Goal: Communication & Community: Answer question/provide support

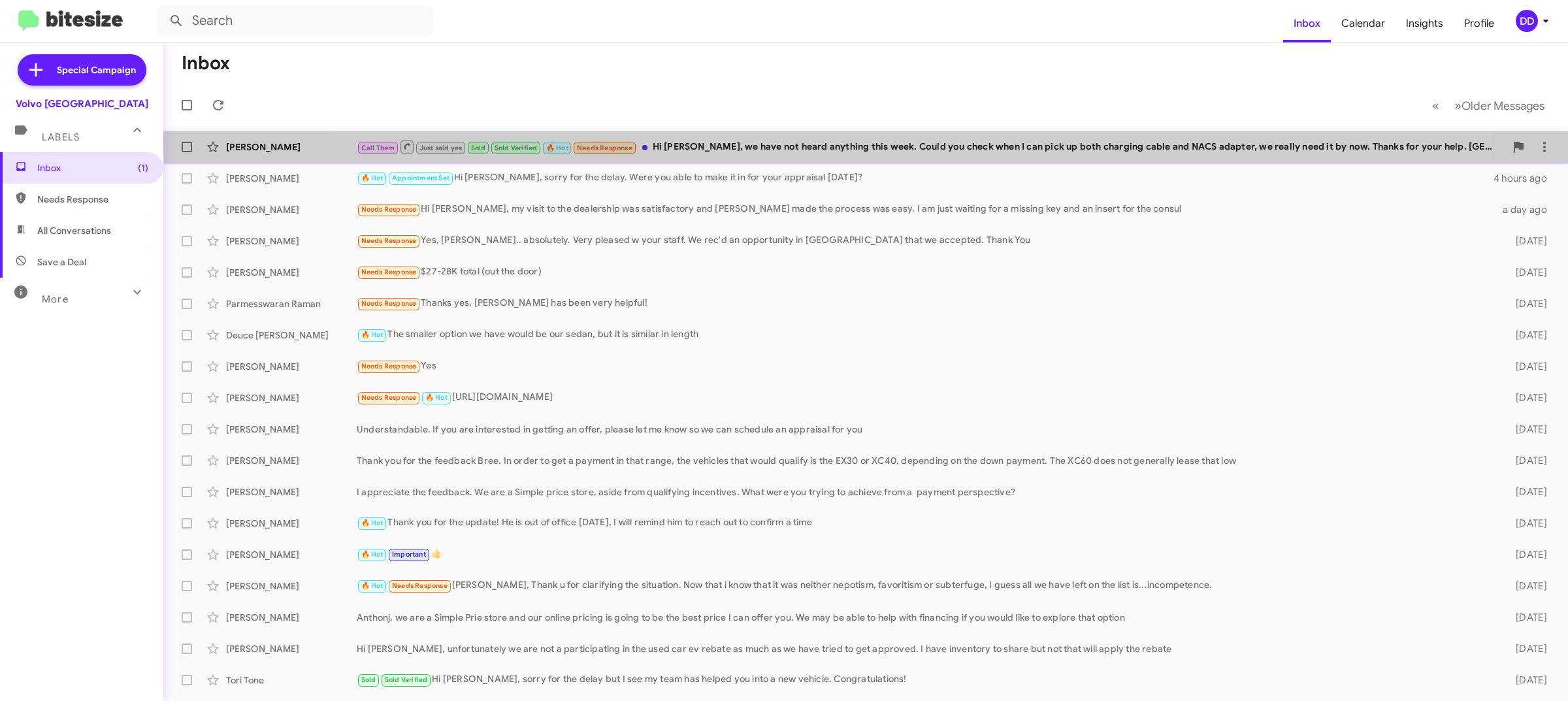
click at [884, 141] on div "Call Them Just said yes Sold Sold Verified 🔥 Hot Needs Response Hi David, we ha…" at bounding box center [931, 146] width 1149 height 16
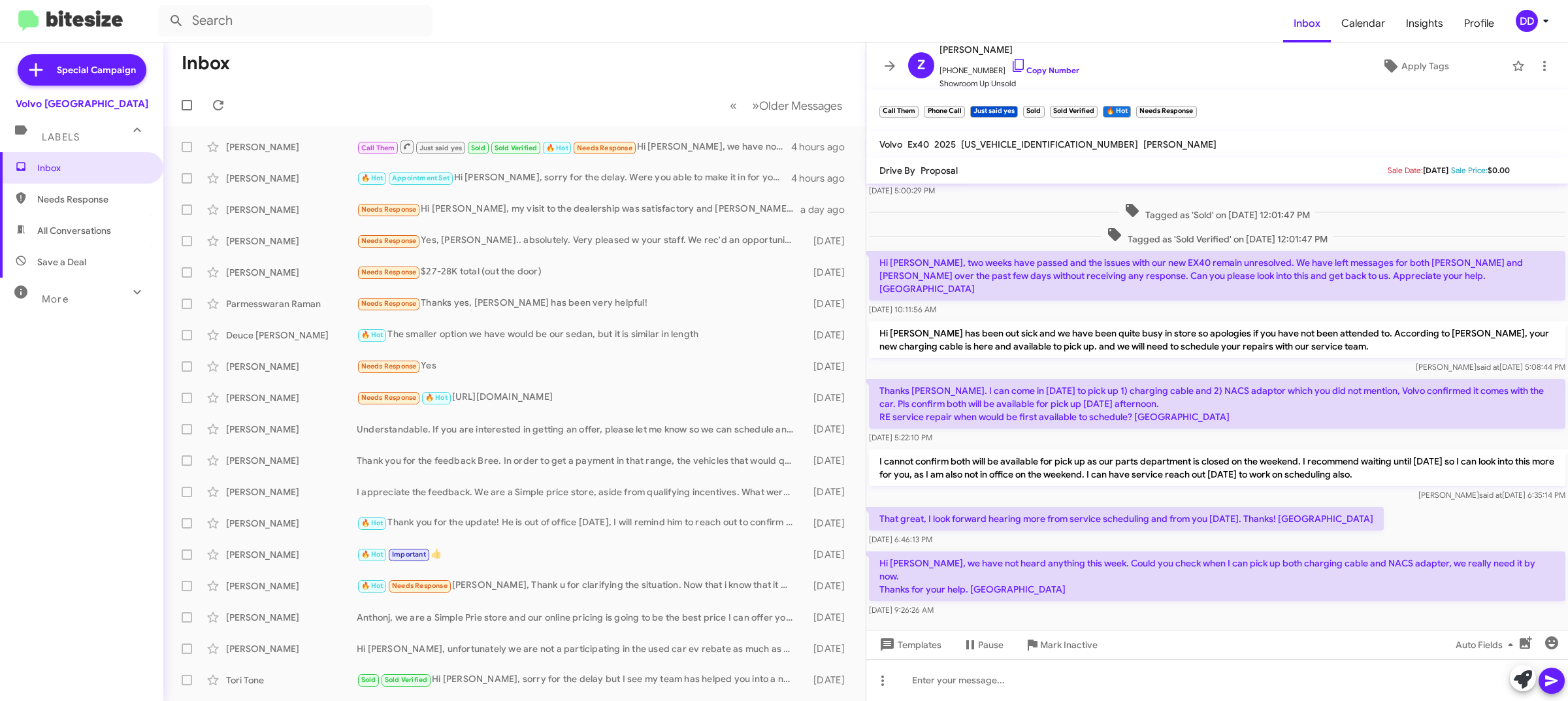
scroll to position [299, 0]
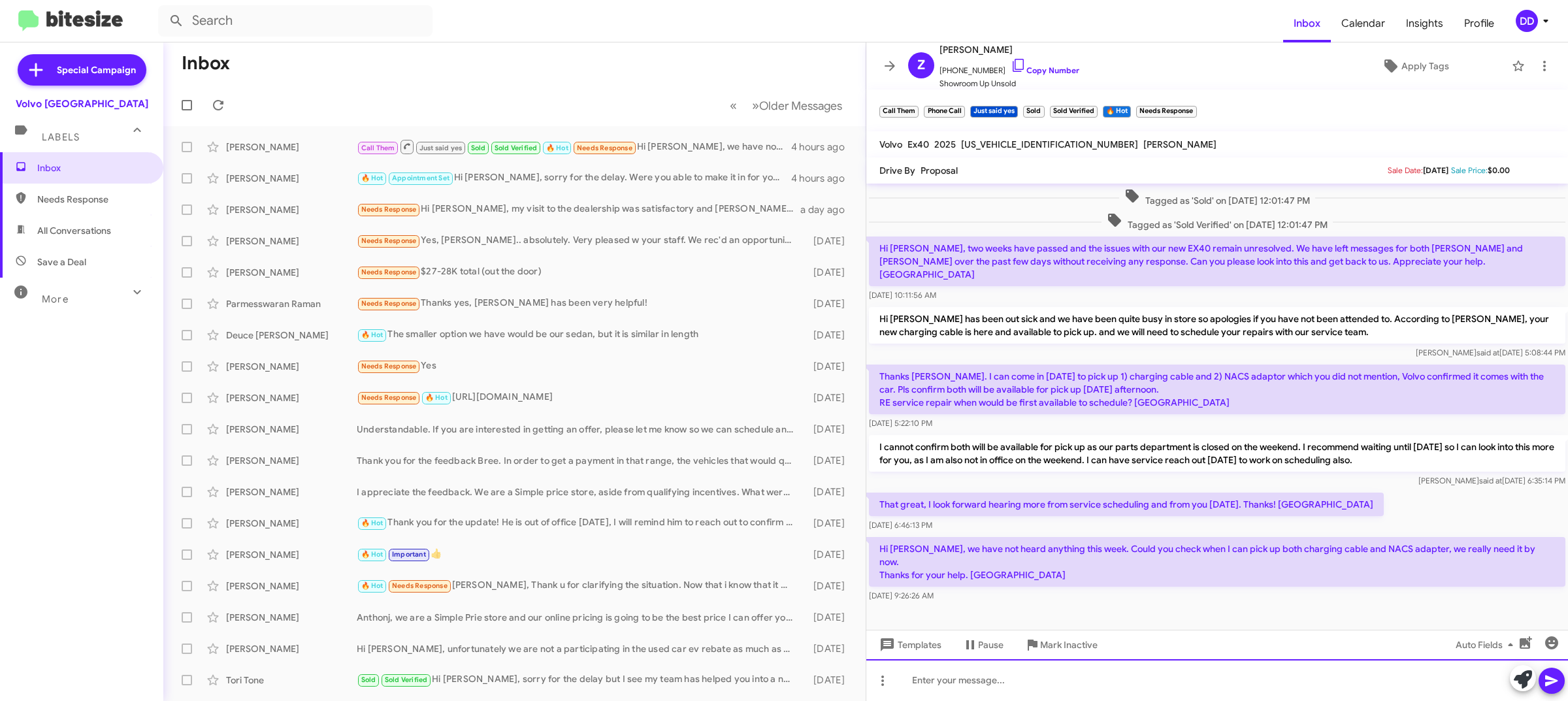
click at [1157, 689] on div at bounding box center [1217, 680] width 702 height 42
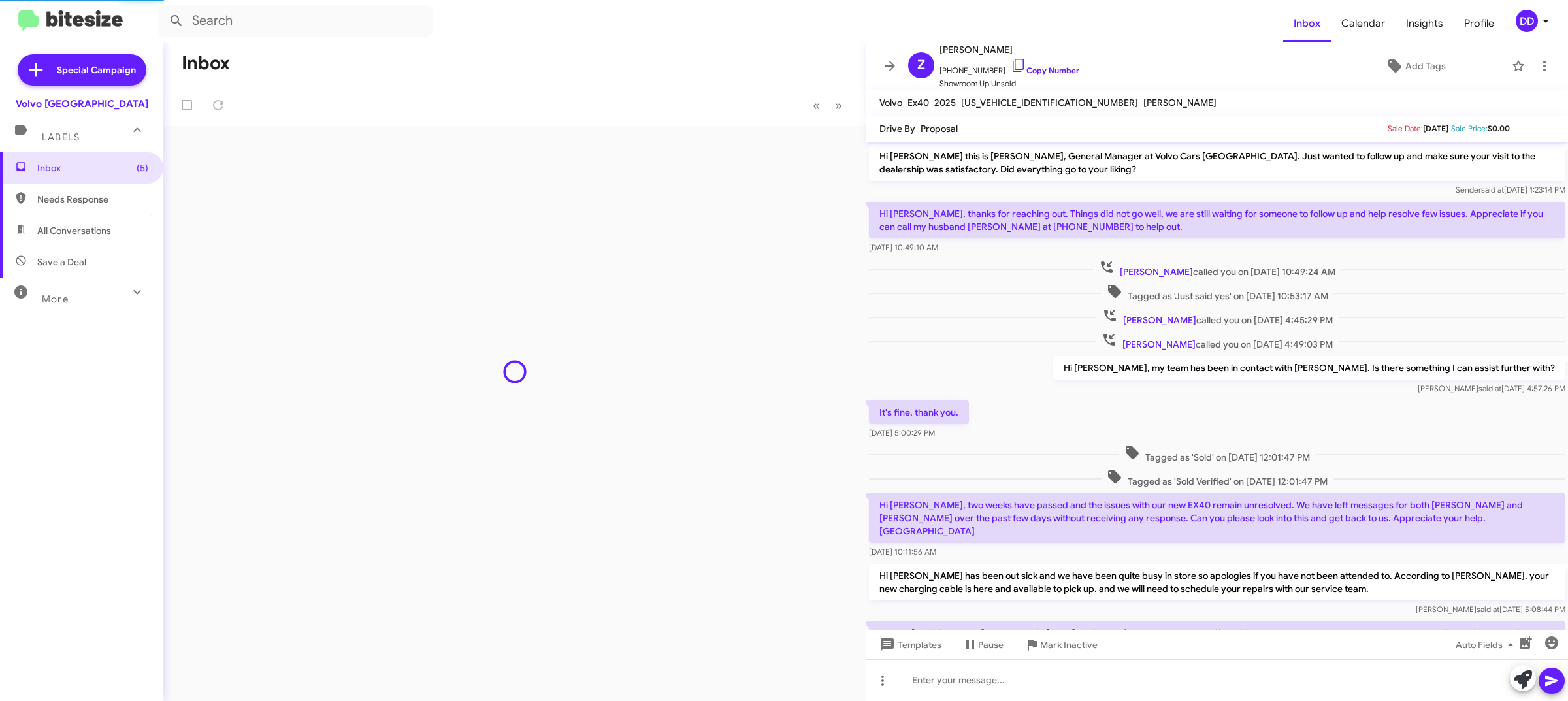
scroll to position [305, 0]
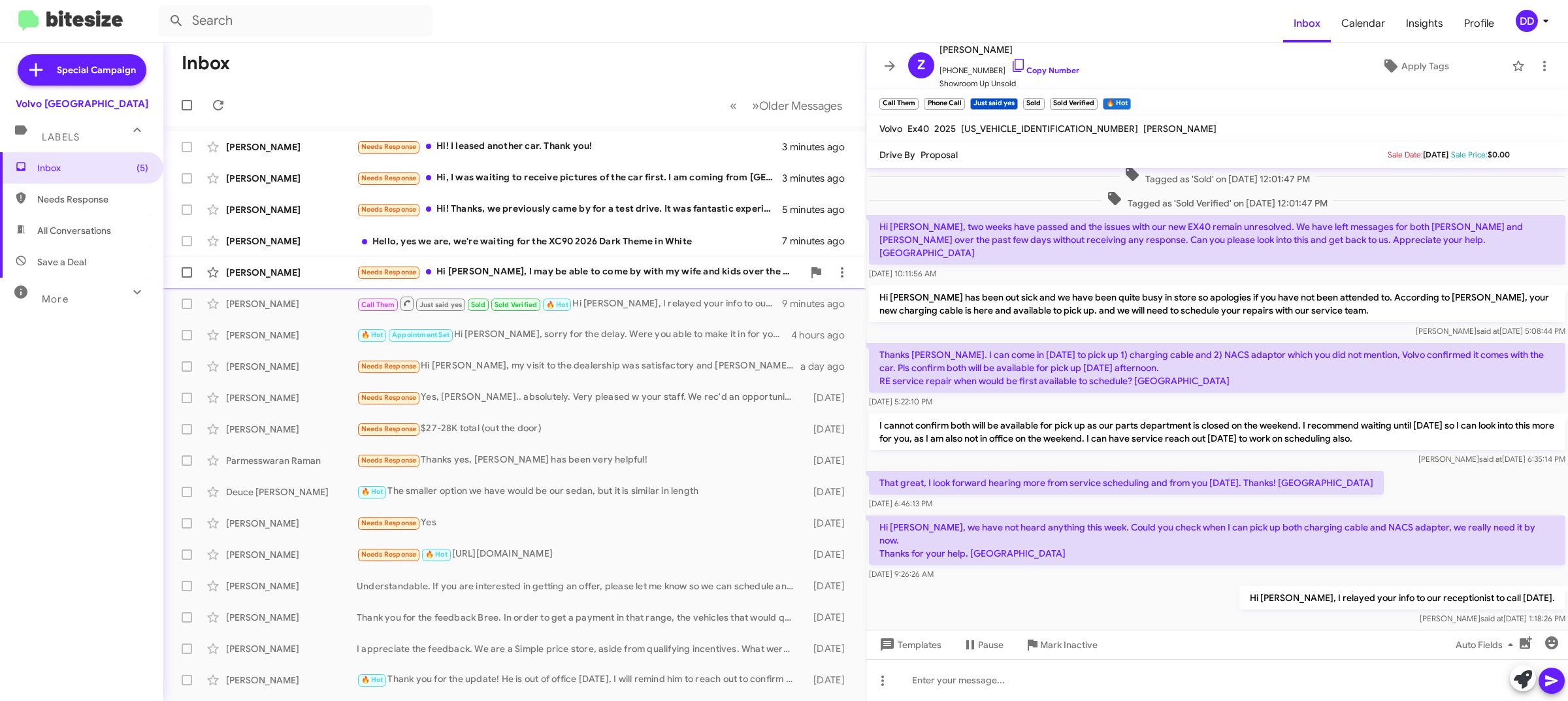
click at [594, 278] on div "Needs Response Hi [PERSON_NAME], I may be able to come by with my wife and kids…" at bounding box center [580, 272] width 446 height 15
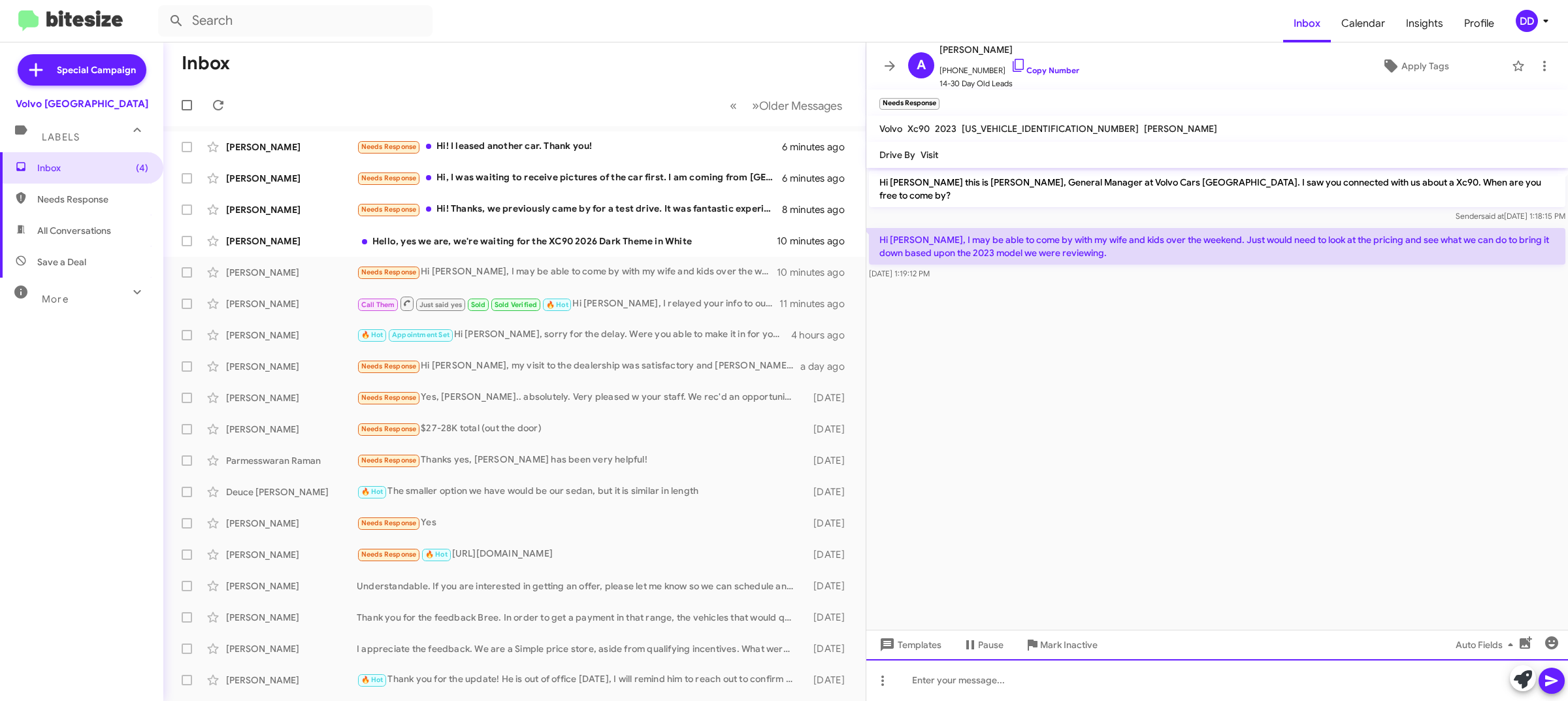
click at [1180, 680] on div at bounding box center [1217, 680] width 702 height 42
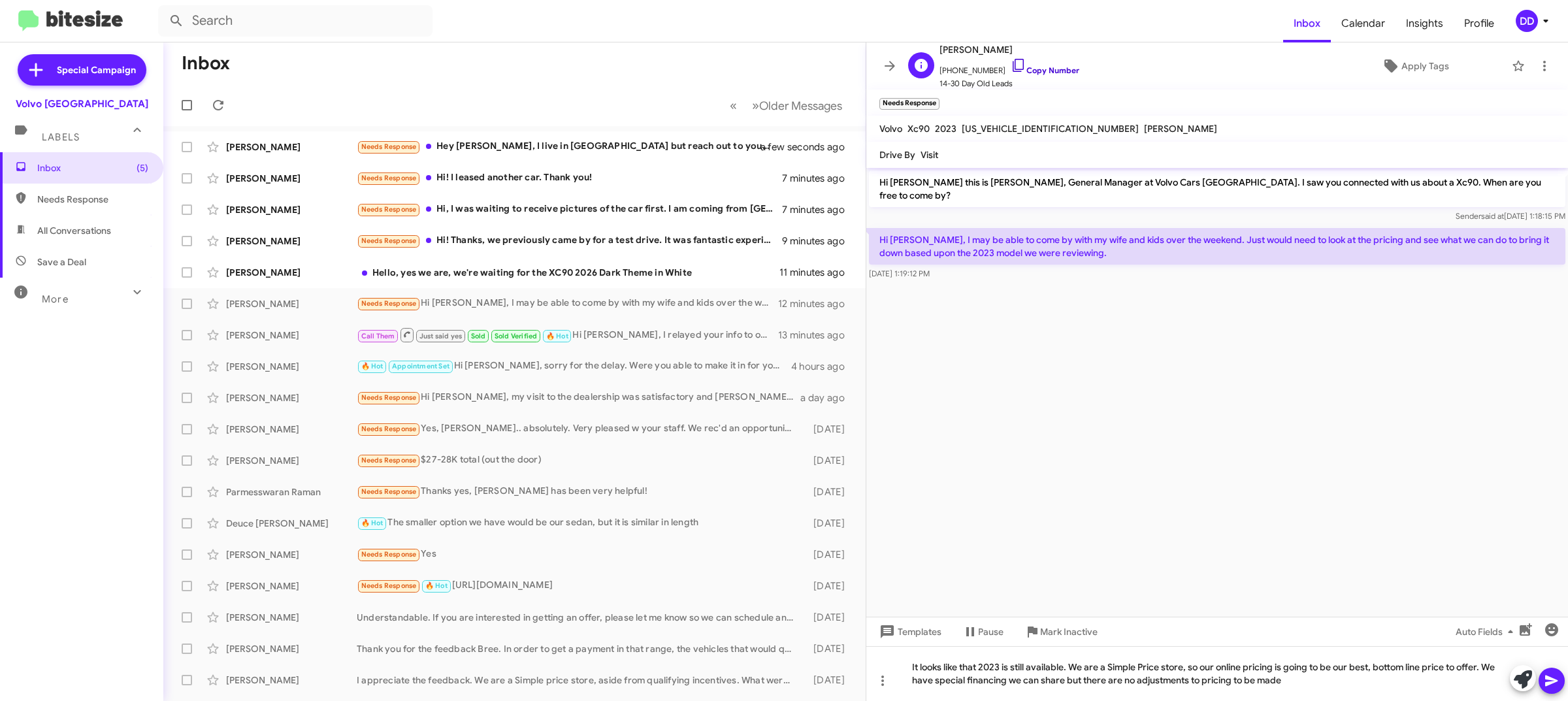
click at [1040, 70] on link "Copy Number" at bounding box center [1045, 70] width 69 height 10
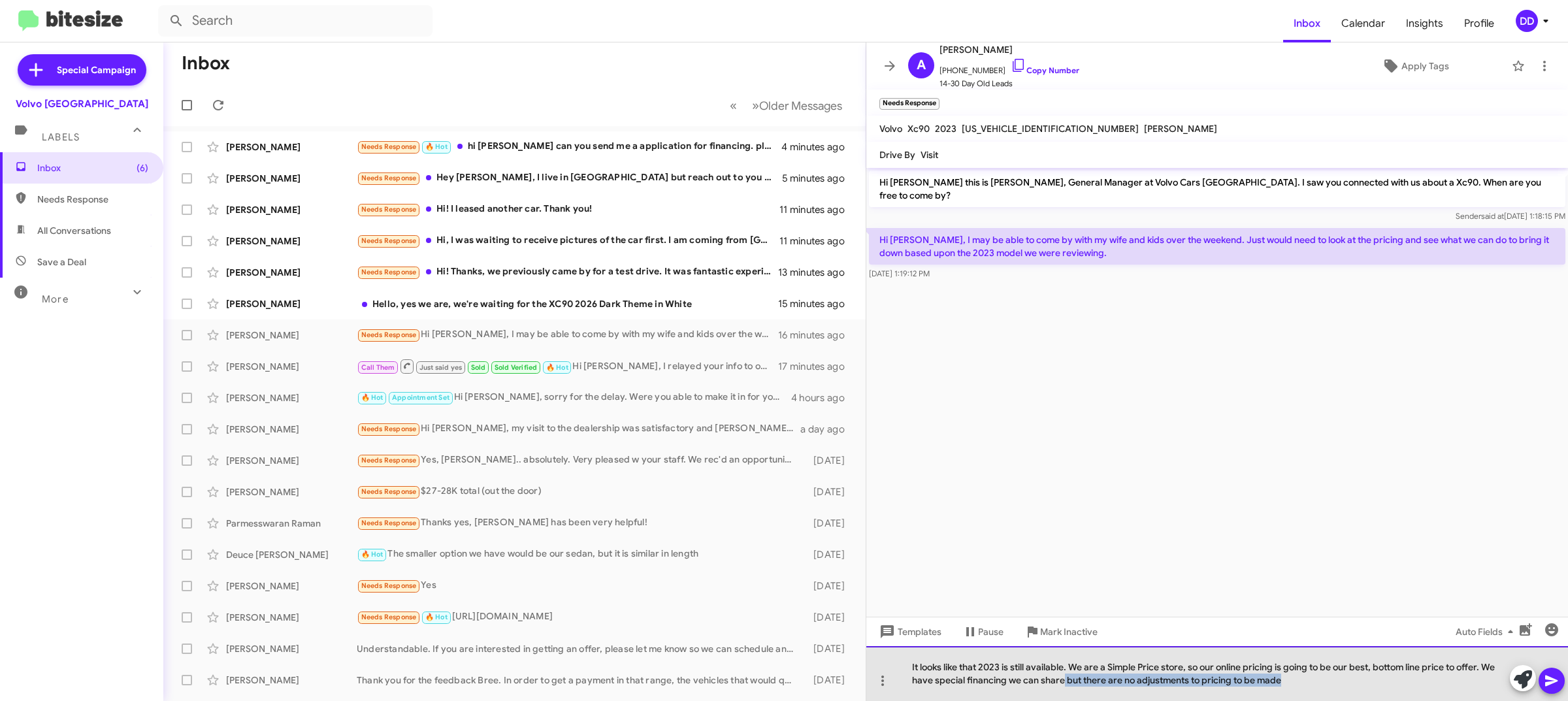
drag, startPoint x: 1282, startPoint y: 683, endPoint x: 1062, endPoint y: 686, distance: 220.0
click at [1062, 686] on div "It looks like that 2023 is still available. We are a Simple Price store, so our…" at bounding box center [1217, 673] width 702 height 55
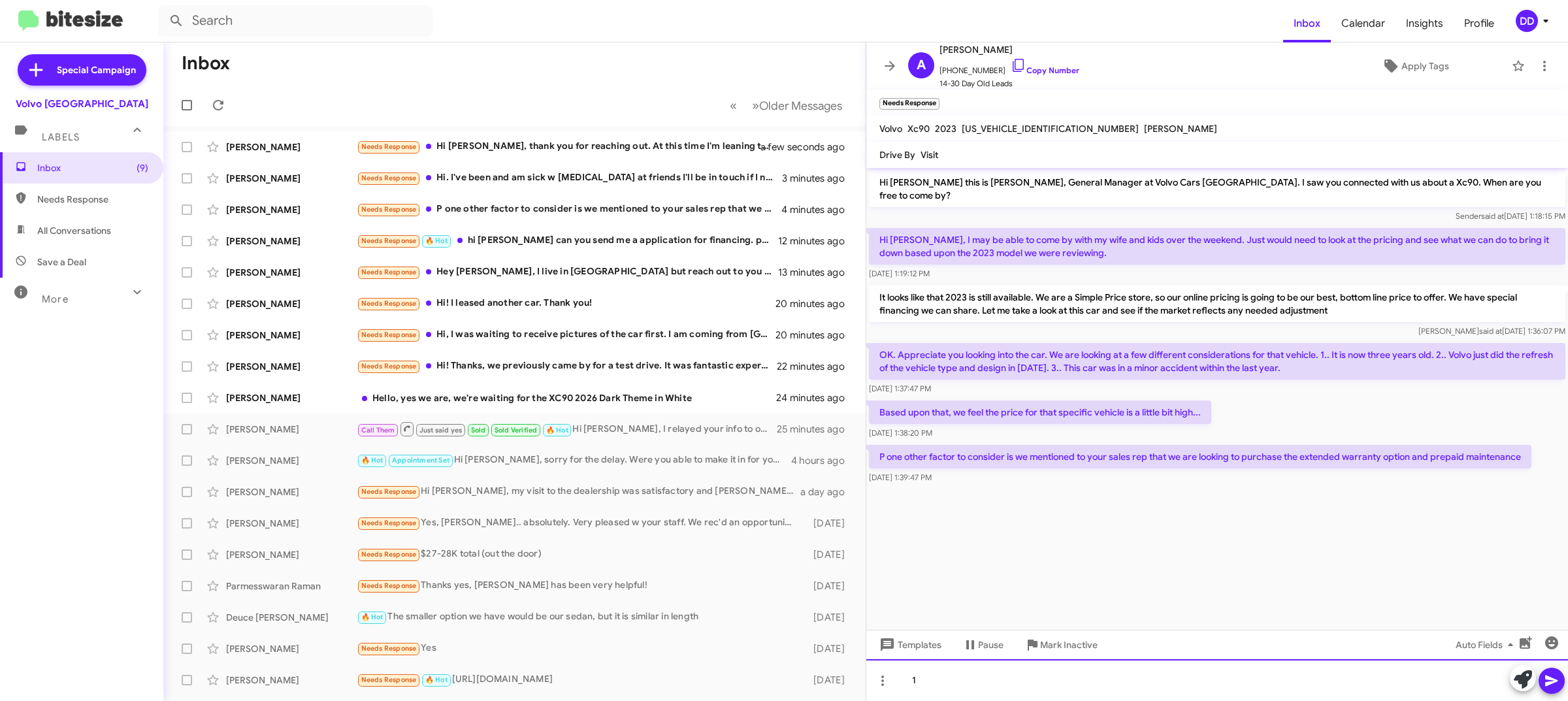
click at [1222, 683] on div "1" at bounding box center [1217, 680] width 702 height 42
click at [1166, 676] on div "So we don't negotiate here" at bounding box center [1217, 680] width 702 height 42
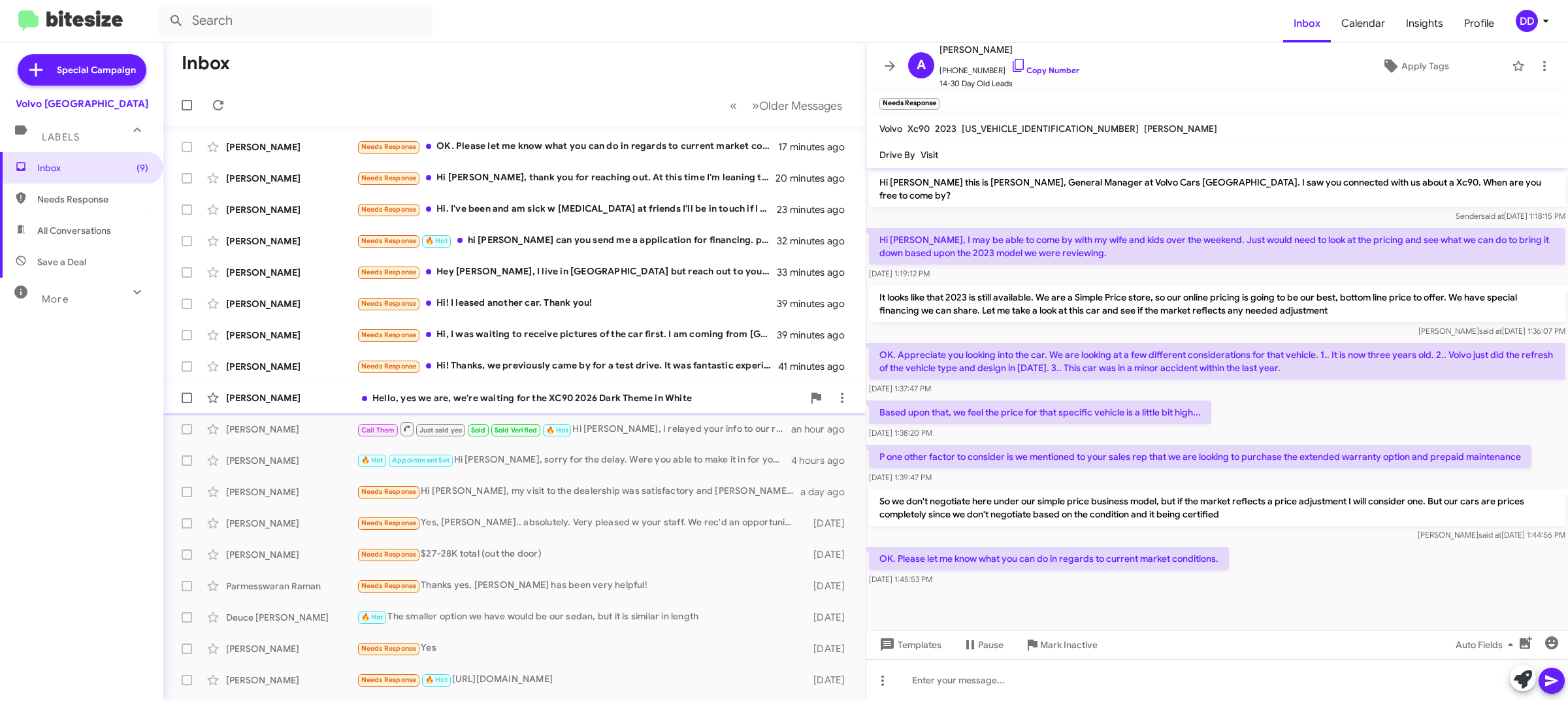
click at [638, 399] on div "Hello, yes we are, we're waiting for the XC90 2026 Dark Theme in White" at bounding box center [580, 398] width 446 height 13
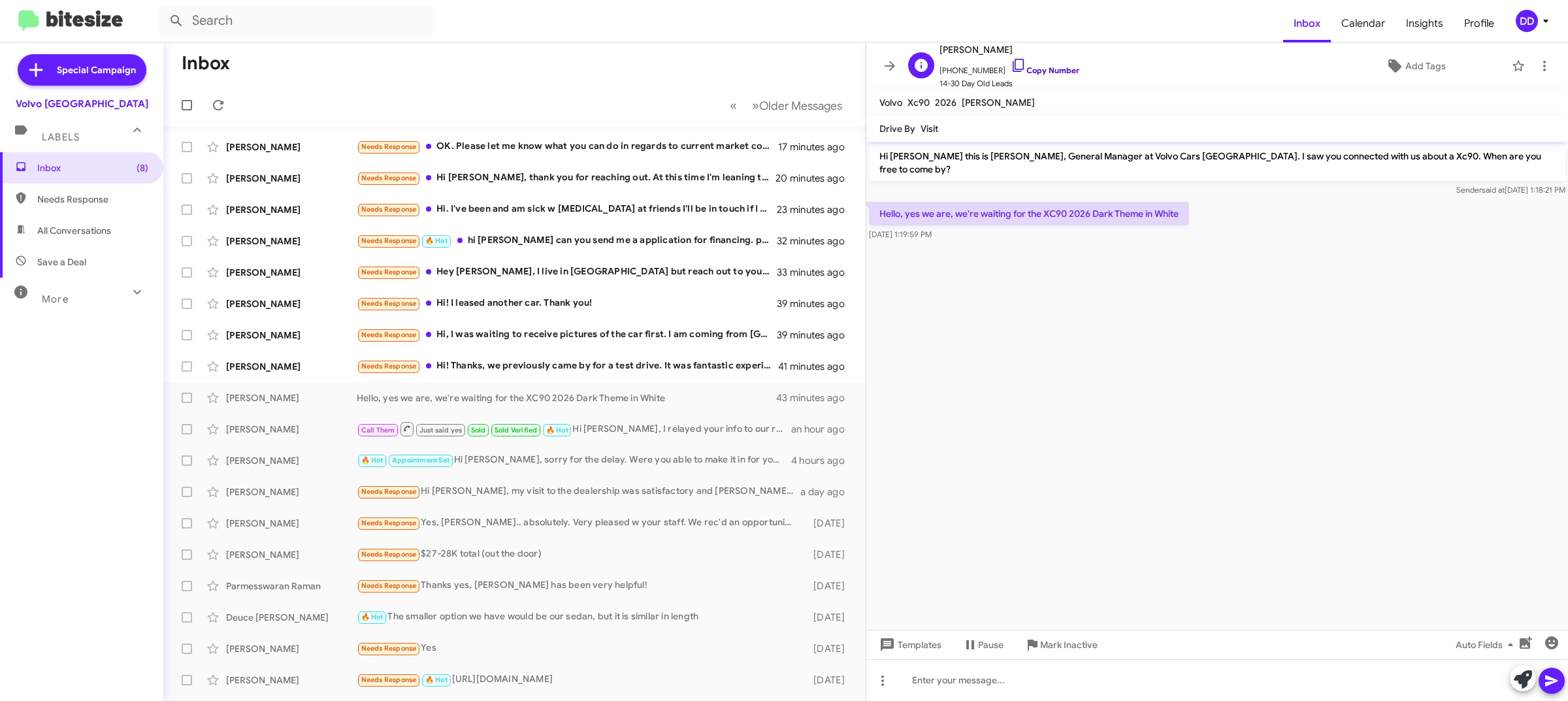
click at [1051, 66] on link "Copy Number" at bounding box center [1045, 70] width 69 height 10
click at [1068, 263] on cdk-virtual-scroll-viewport "Hi Cyntia this is David Dupart, General Manager at Volvo Cars Palo Alto. I saw …" at bounding box center [1217, 386] width 702 height 488
click at [1150, 674] on div at bounding box center [1217, 680] width 702 height 42
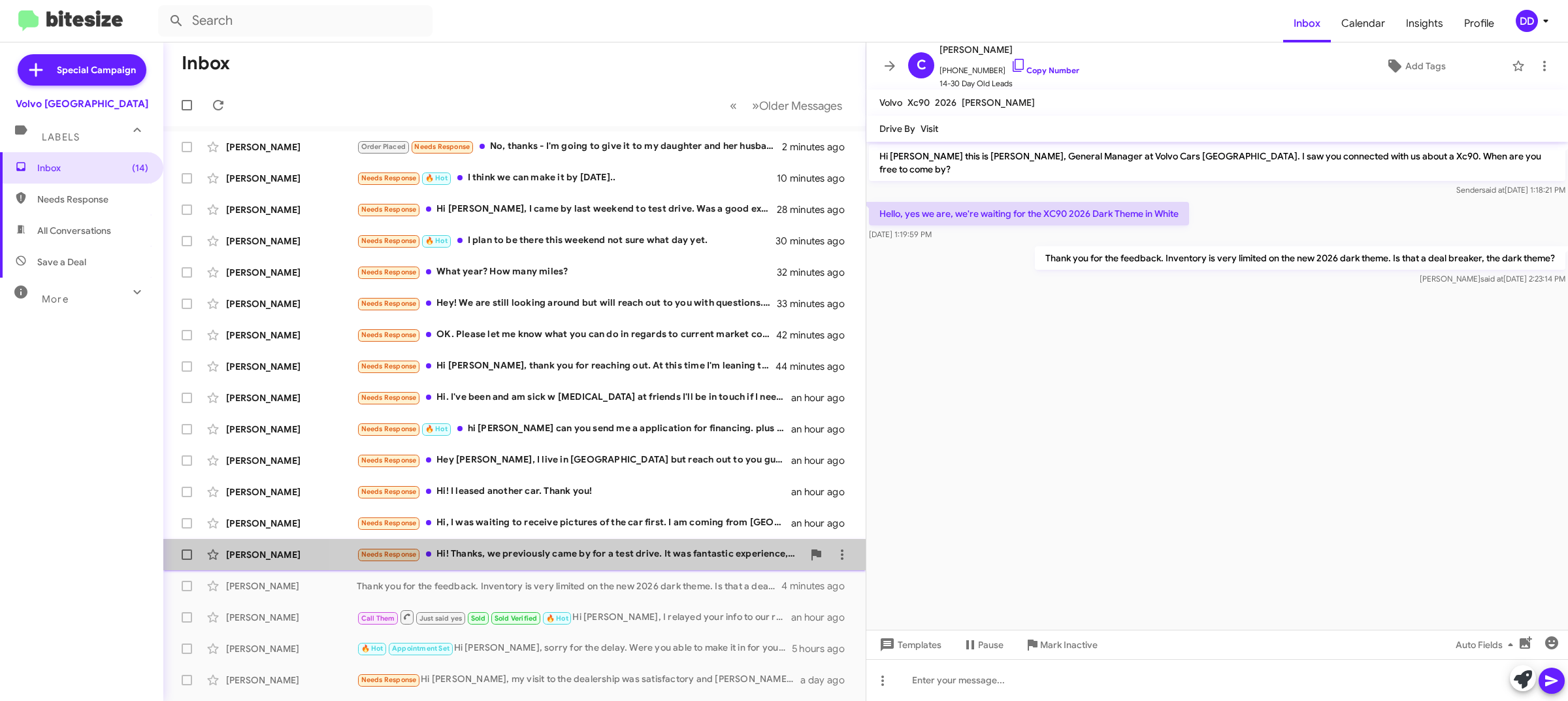
click at [594, 552] on div "Needs Response Hi! Thanks, we previously came by for a test drive. It was fanta…" at bounding box center [580, 554] width 446 height 15
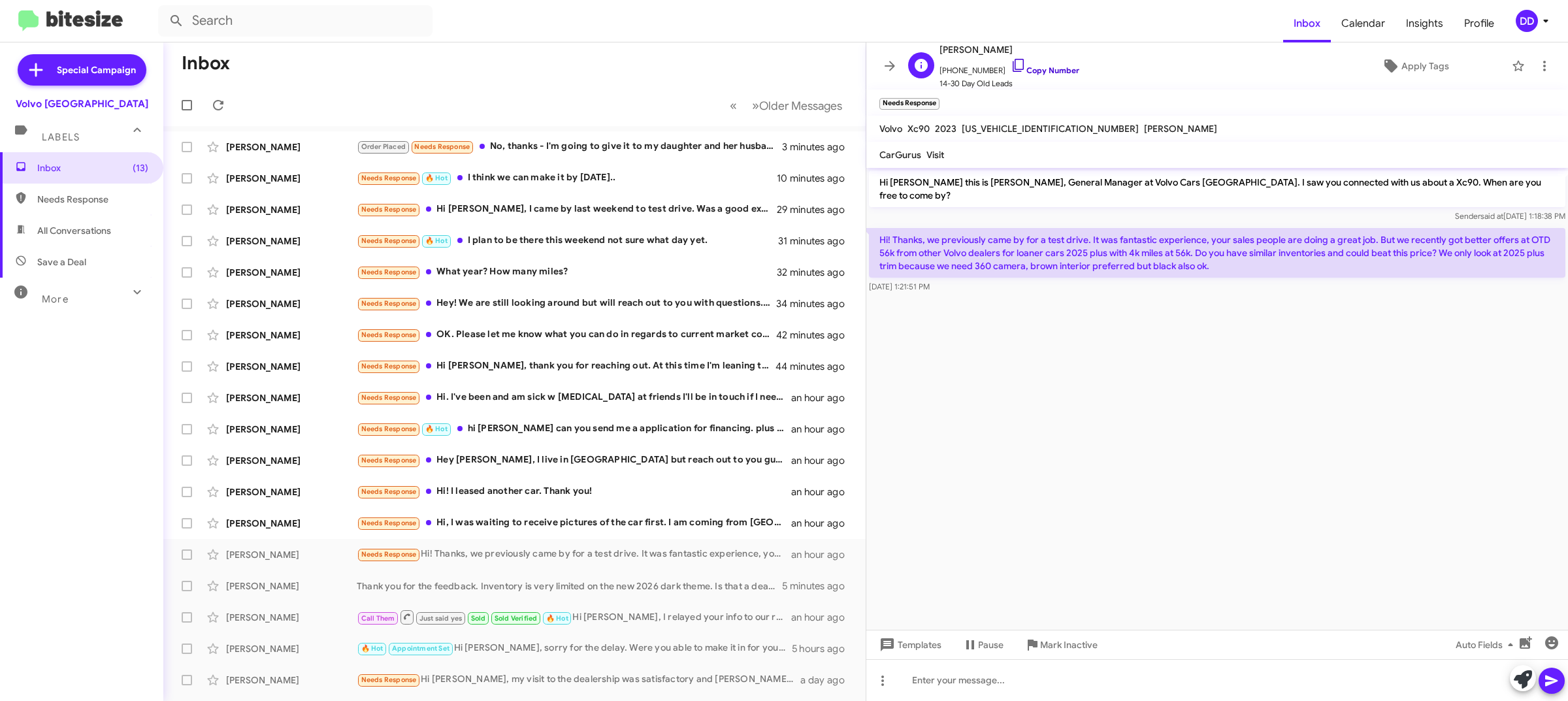
click at [1041, 69] on link "Copy Number" at bounding box center [1045, 70] width 69 height 10
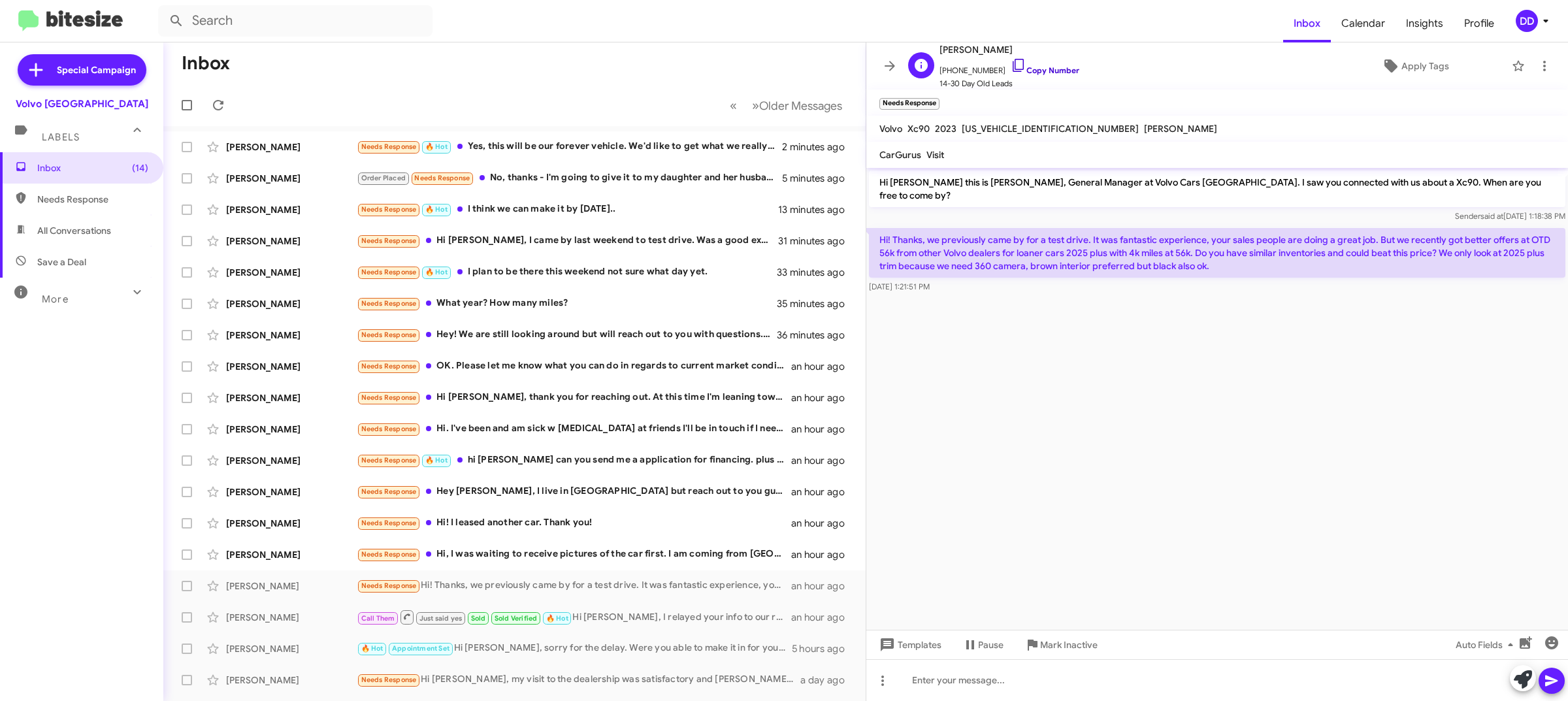
click at [1040, 67] on link "Copy Number" at bounding box center [1045, 70] width 69 height 10
click at [1088, 688] on div at bounding box center [1217, 680] width 702 height 42
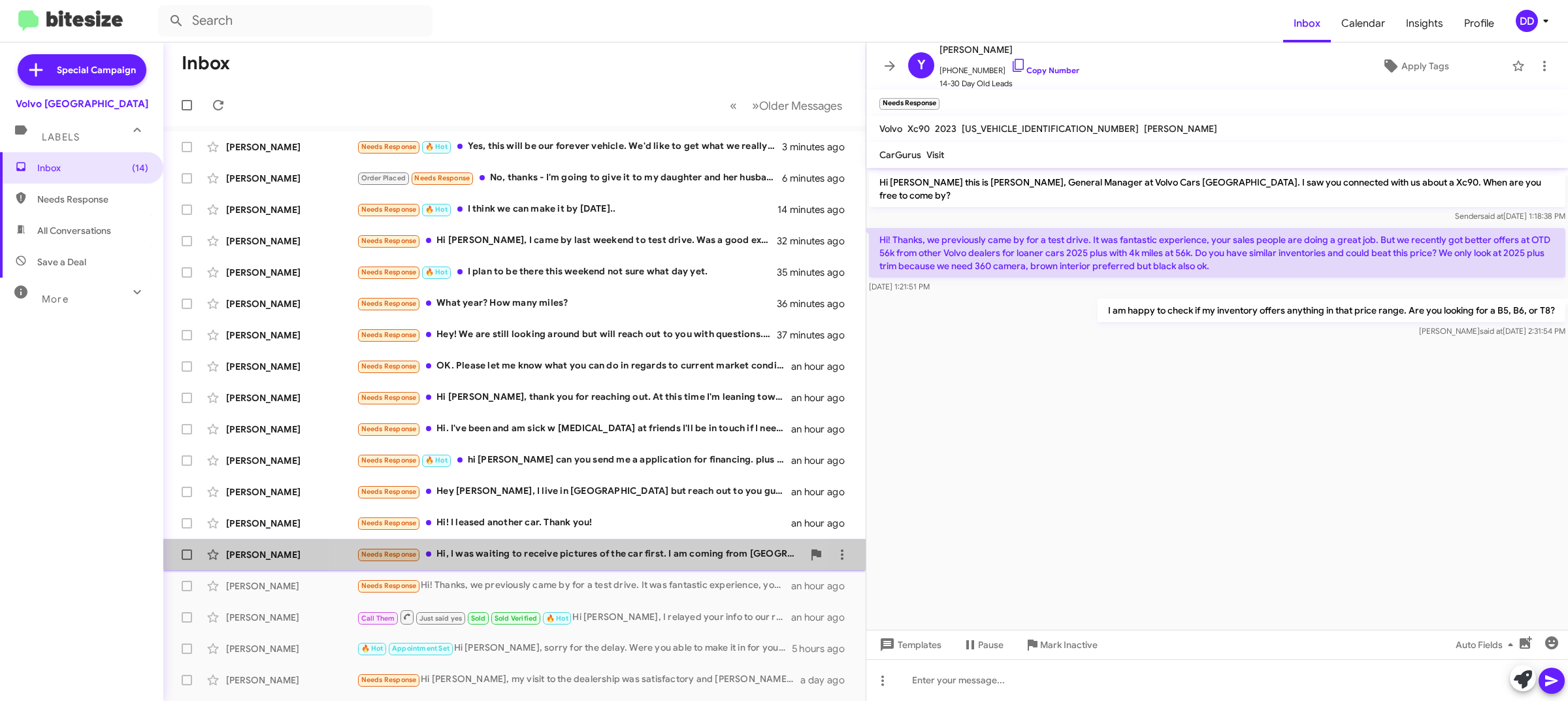
click at [576, 558] on div "Needs Response Hi, I was waiting to receive pictures of the car first. I am com…" at bounding box center [580, 554] width 446 height 15
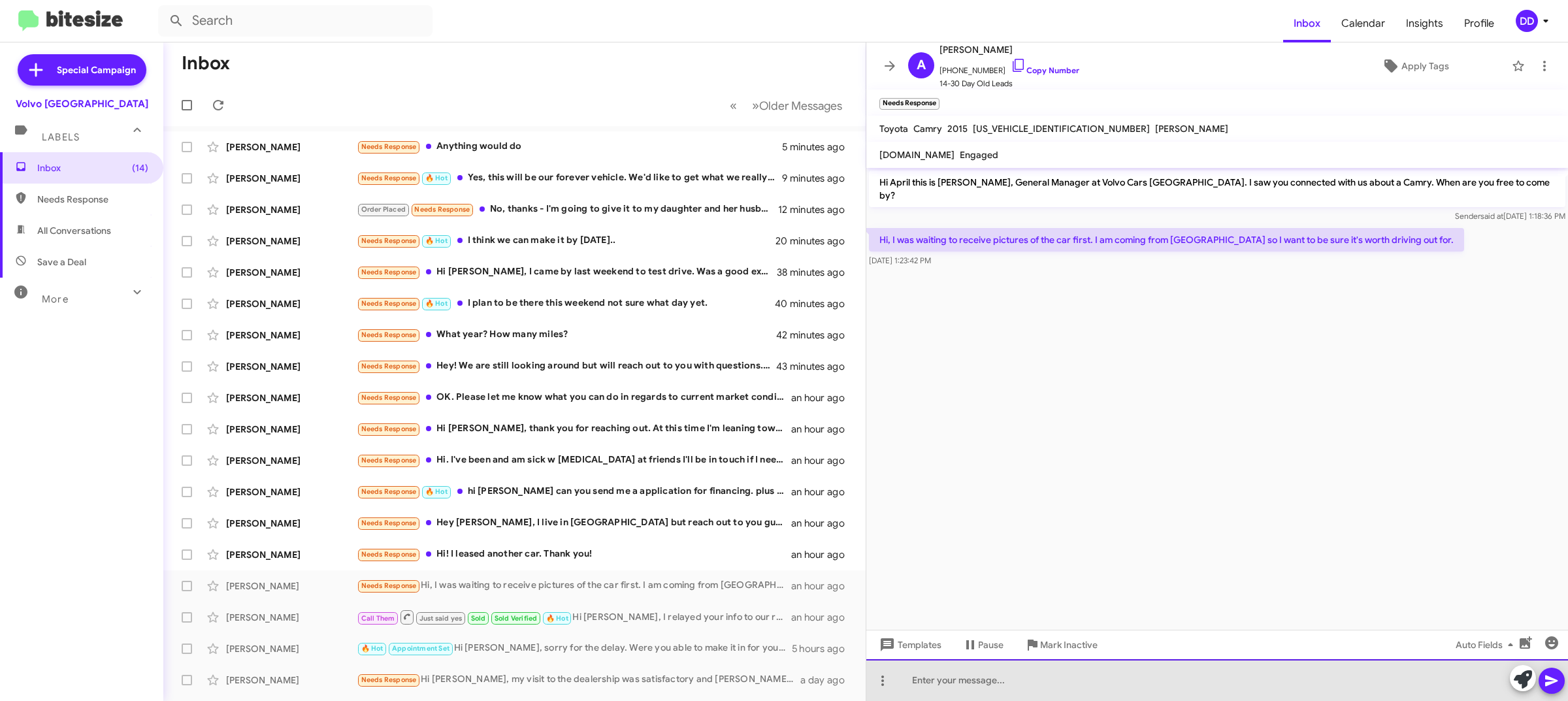
click at [1203, 689] on div at bounding box center [1217, 680] width 702 height 42
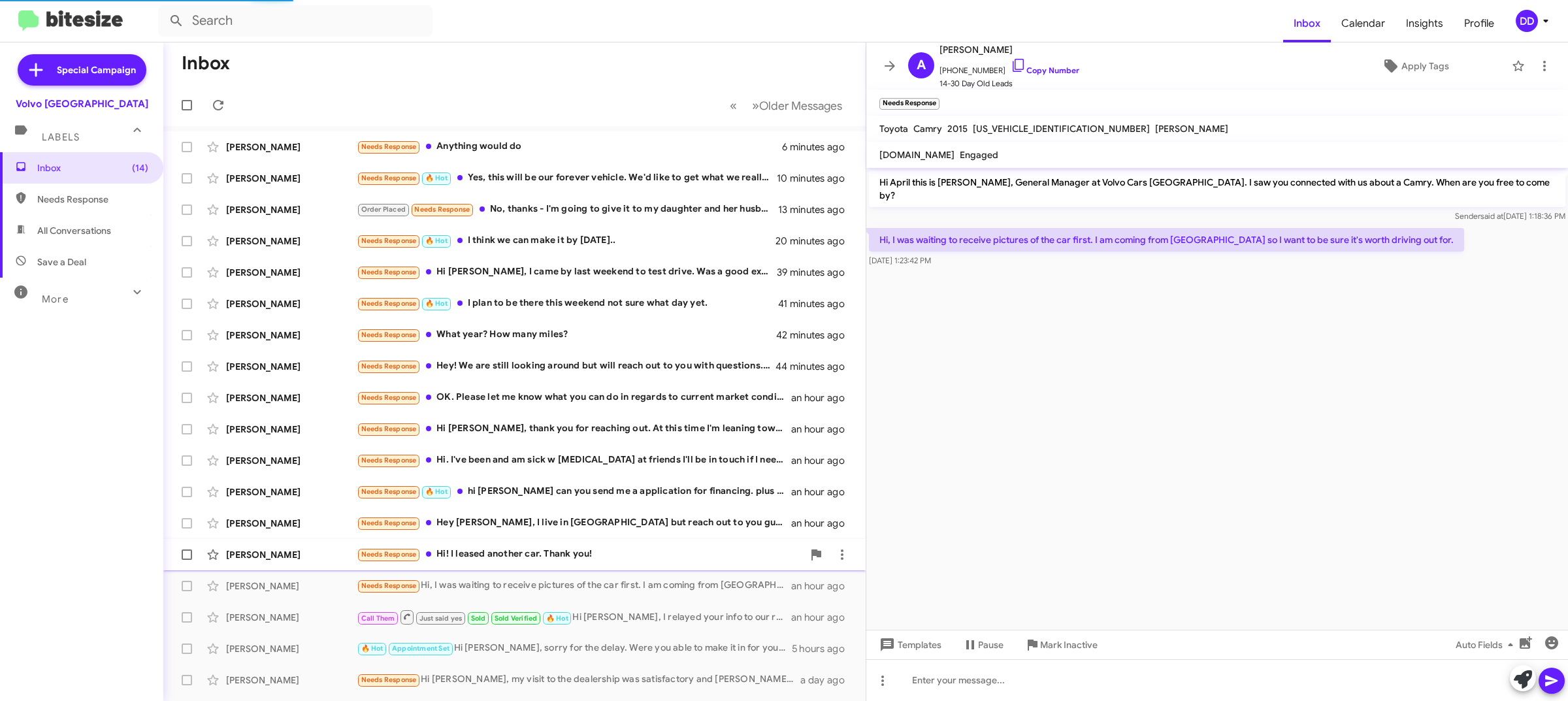
click at [614, 559] on div "Needs Response Hi! I leased another car. Thank you!" at bounding box center [580, 554] width 446 height 15
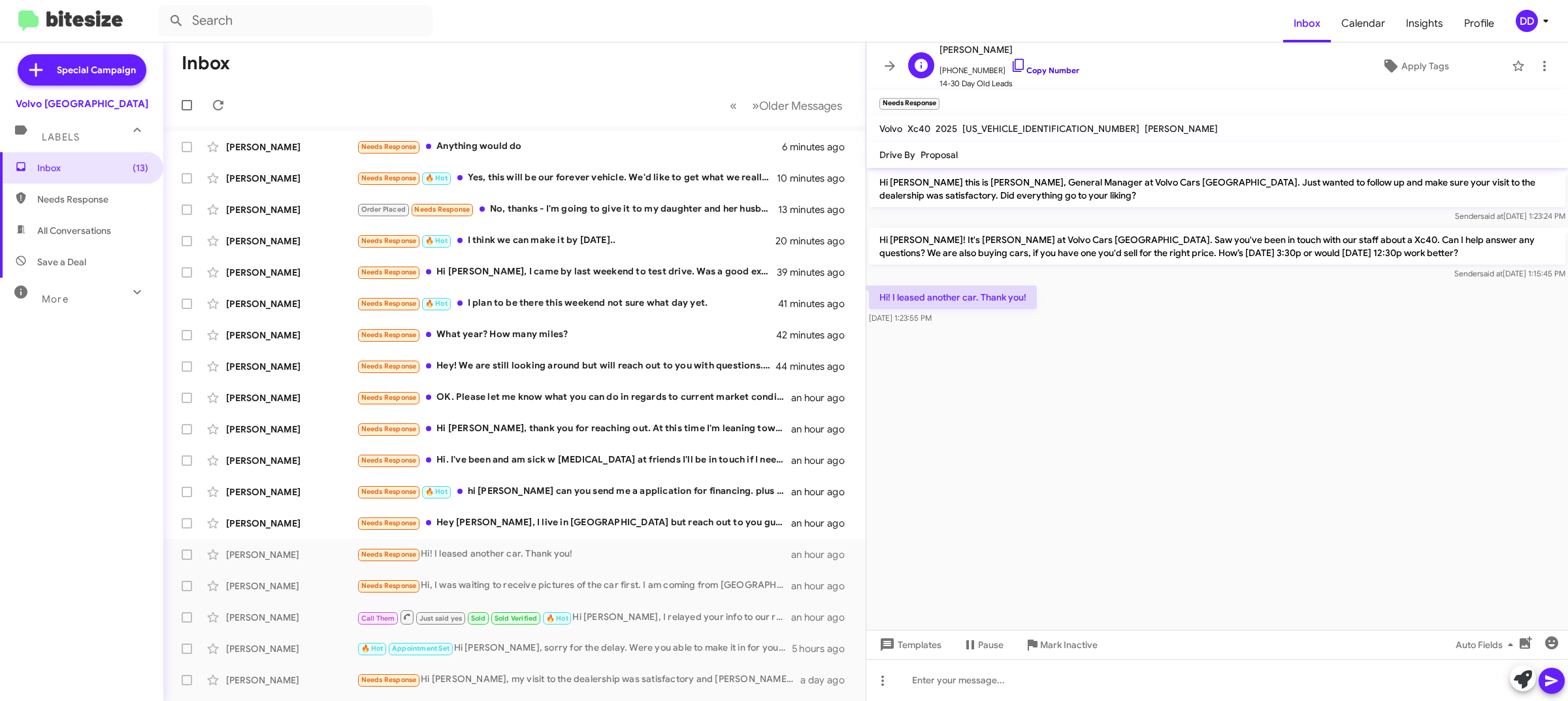
click at [1050, 70] on link "Copy Number" at bounding box center [1045, 70] width 69 height 10
click at [606, 526] on div "Needs Response Hey David, I live in Los Angeles but reach out to you guys becau…" at bounding box center [580, 523] width 446 height 15
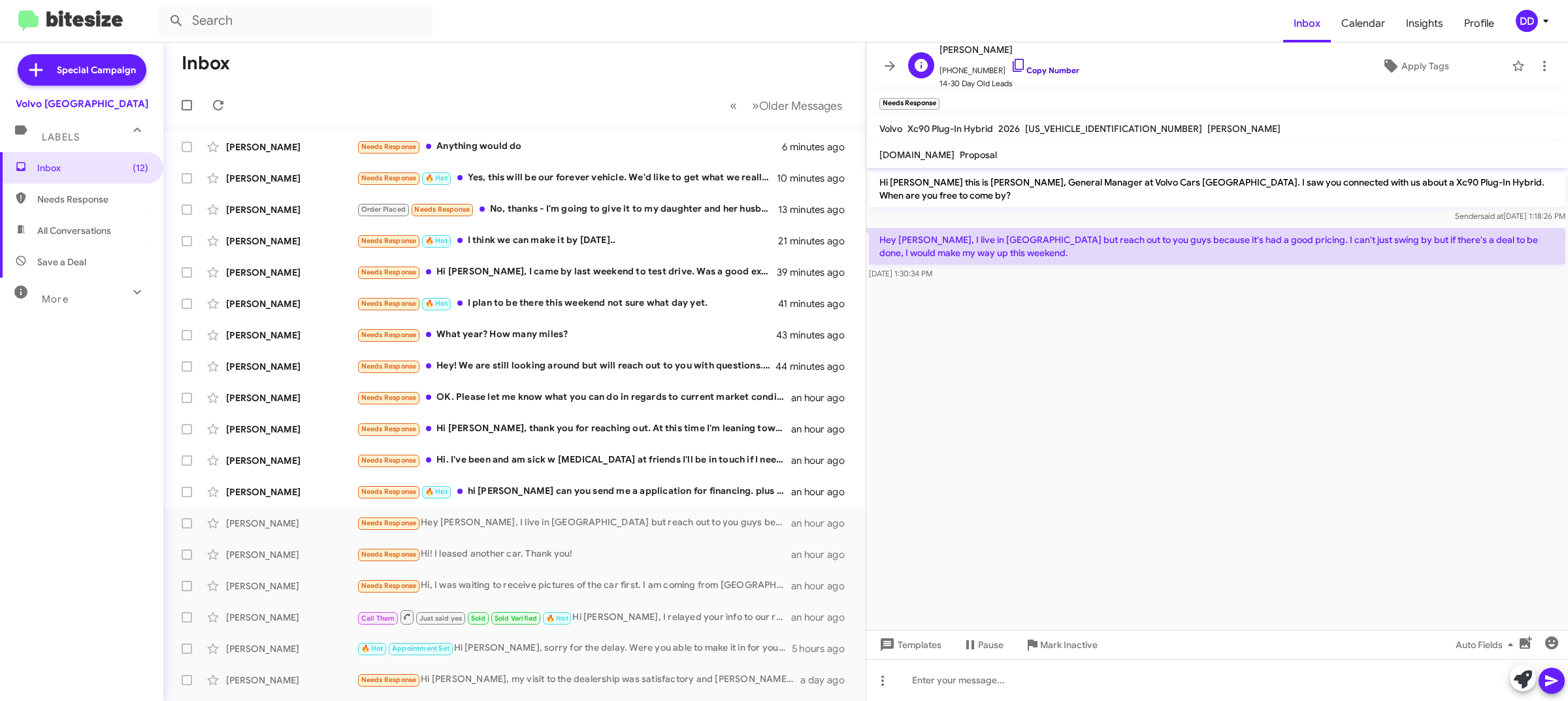
click at [1035, 69] on link "Copy Number" at bounding box center [1045, 70] width 69 height 10
click at [1138, 680] on div at bounding box center [1217, 680] width 702 height 42
click at [550, 494] on div "Needs Response 🔥 Hot hi david can you send me a application for financing. plus…" at bounding box center [580, 492] width 446 height 15
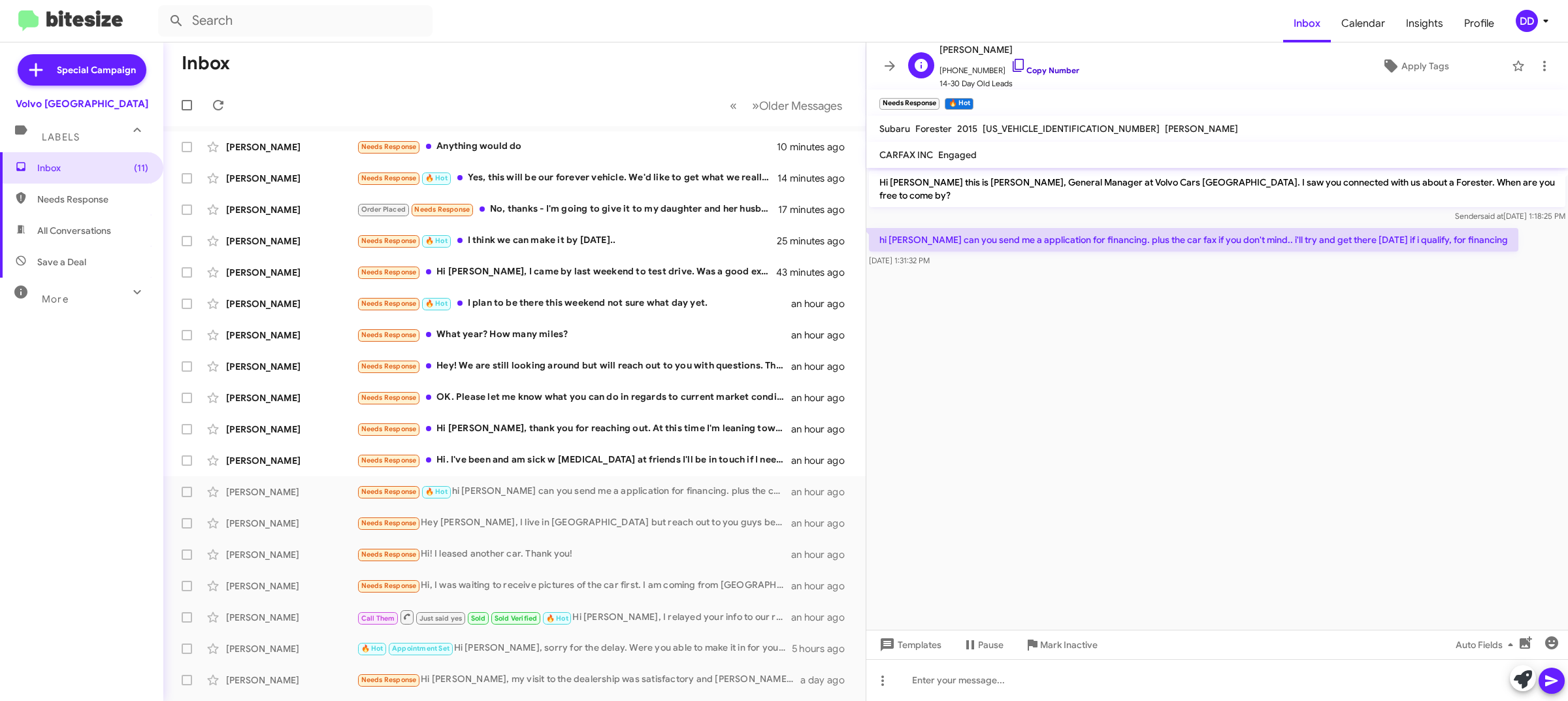
click at [1039, 70] on link "Copy Number" at bounding box center [1045, 70] width 69 height 10
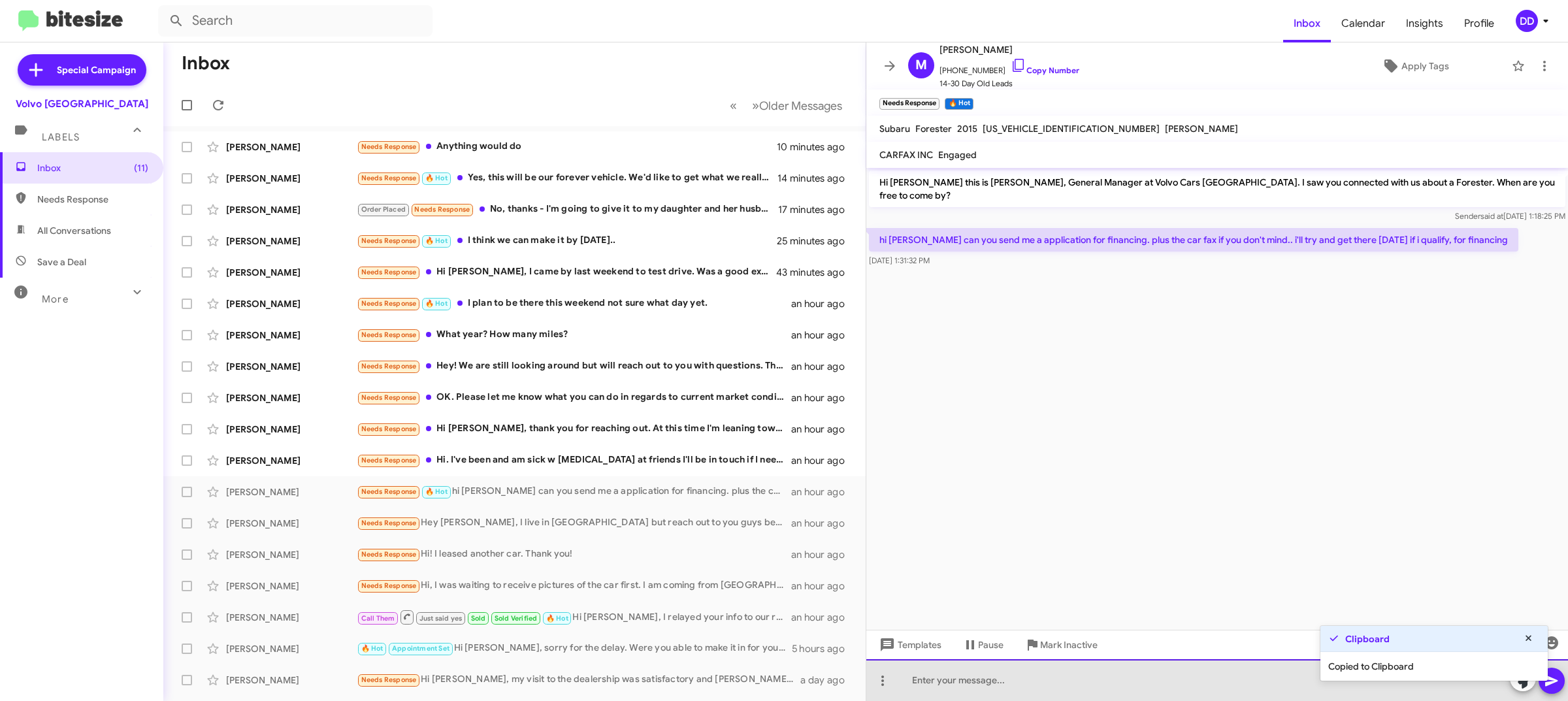
click at [1147, 691] on div at bounding box center [1217, 680] width 702 height 42
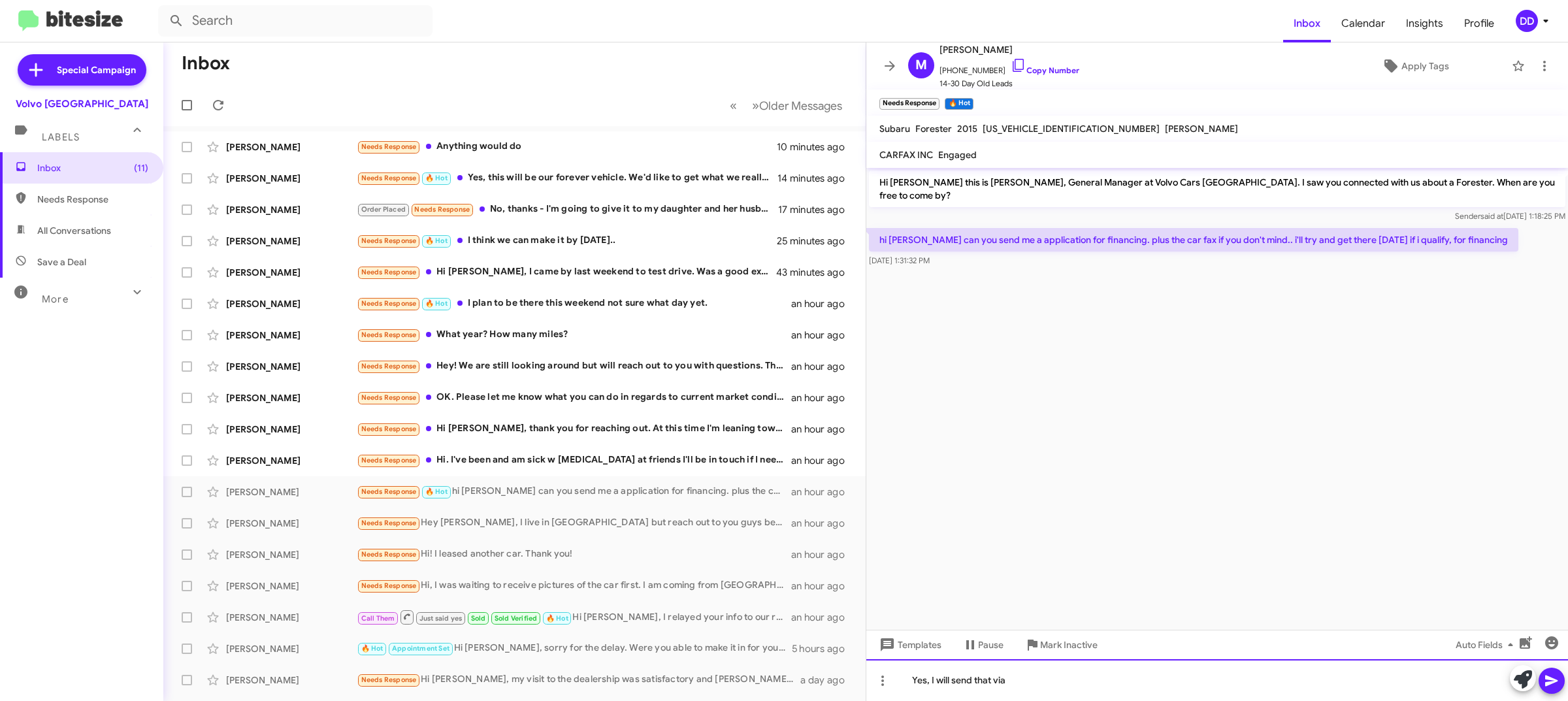
click at [1171, 694] on div "Yes, I will send that via" at bounding box center [1217, 680] width 702 height 42
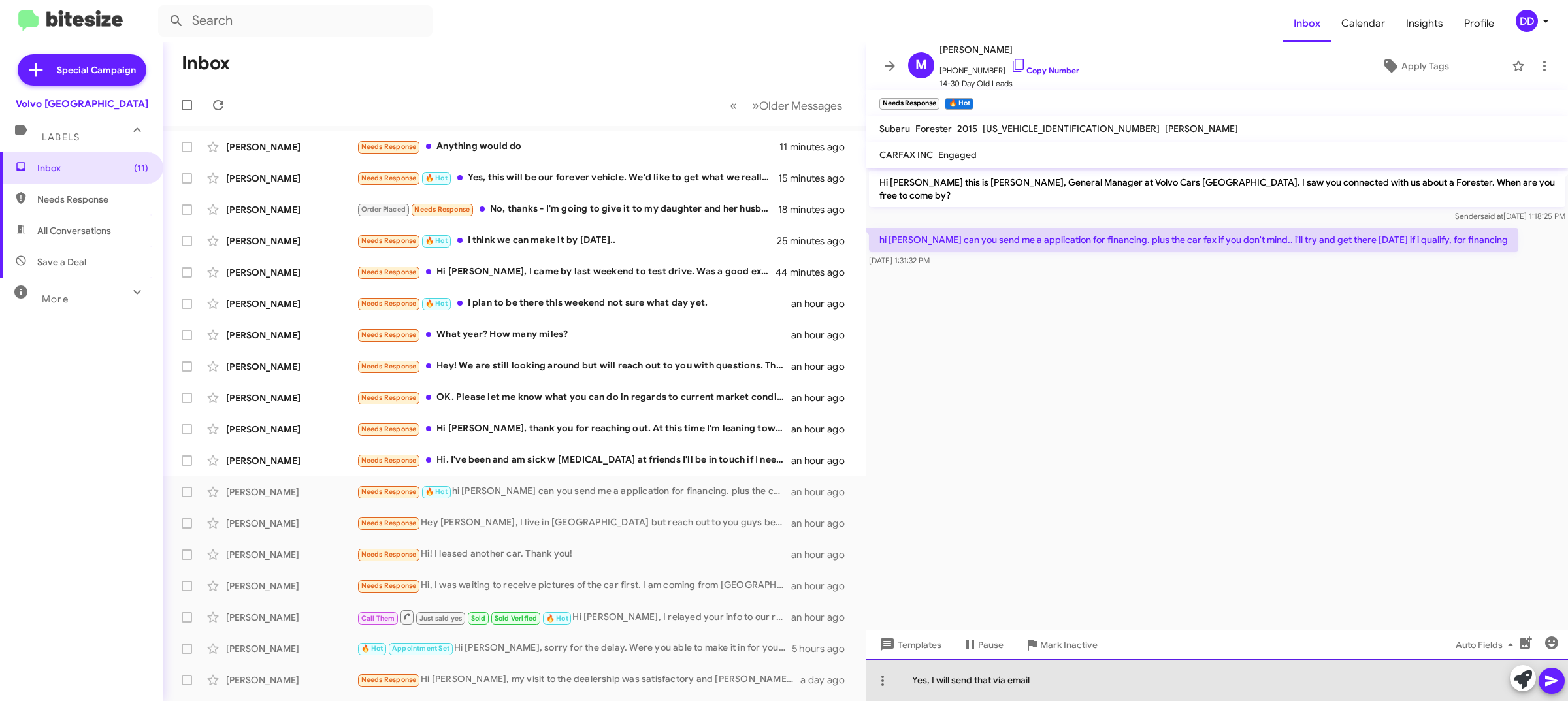
click at [953, 677] on div "Yes, I will send that via email" at bounding box center [1217, 680] width 702 height 42
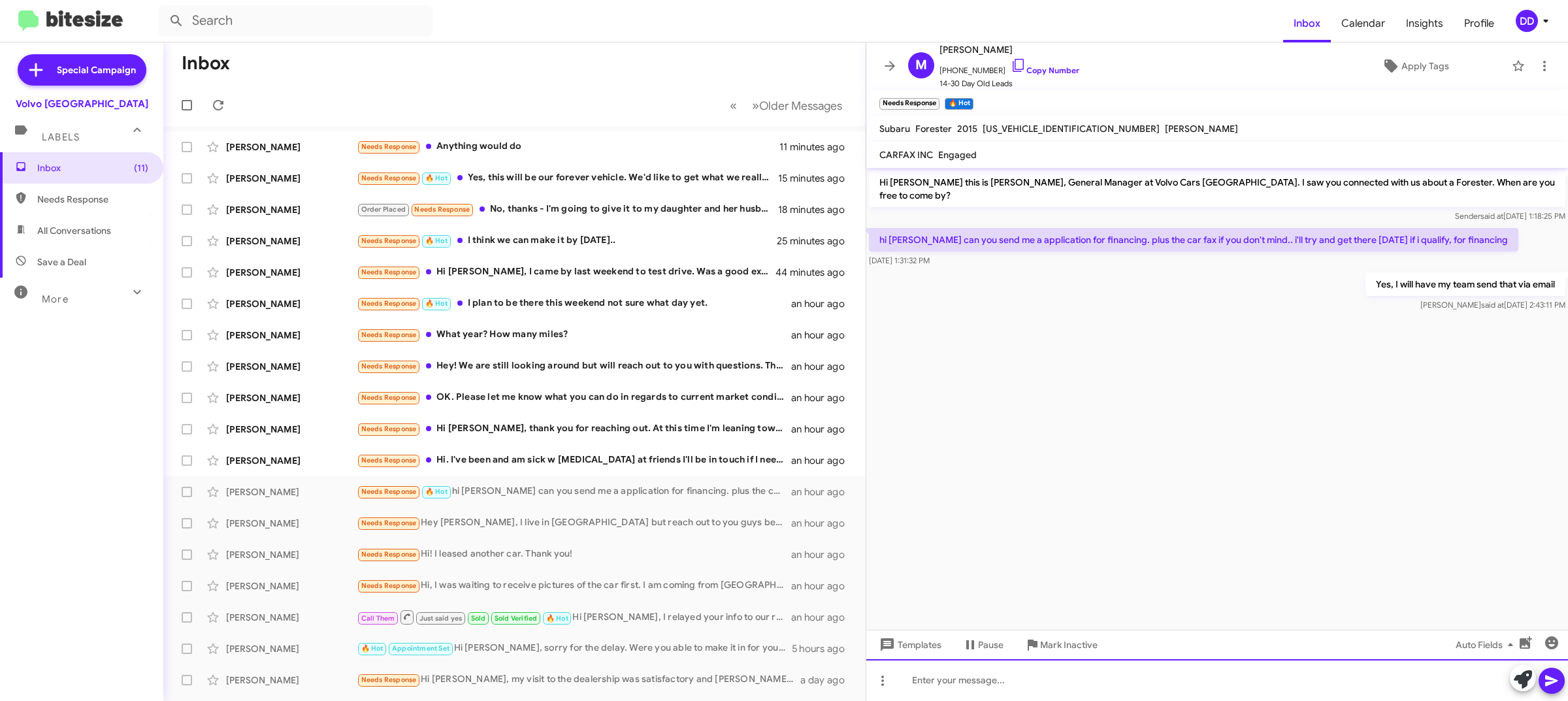
click at [1018, 679] on div at bounding box center [1217, 680] width 702 height 42
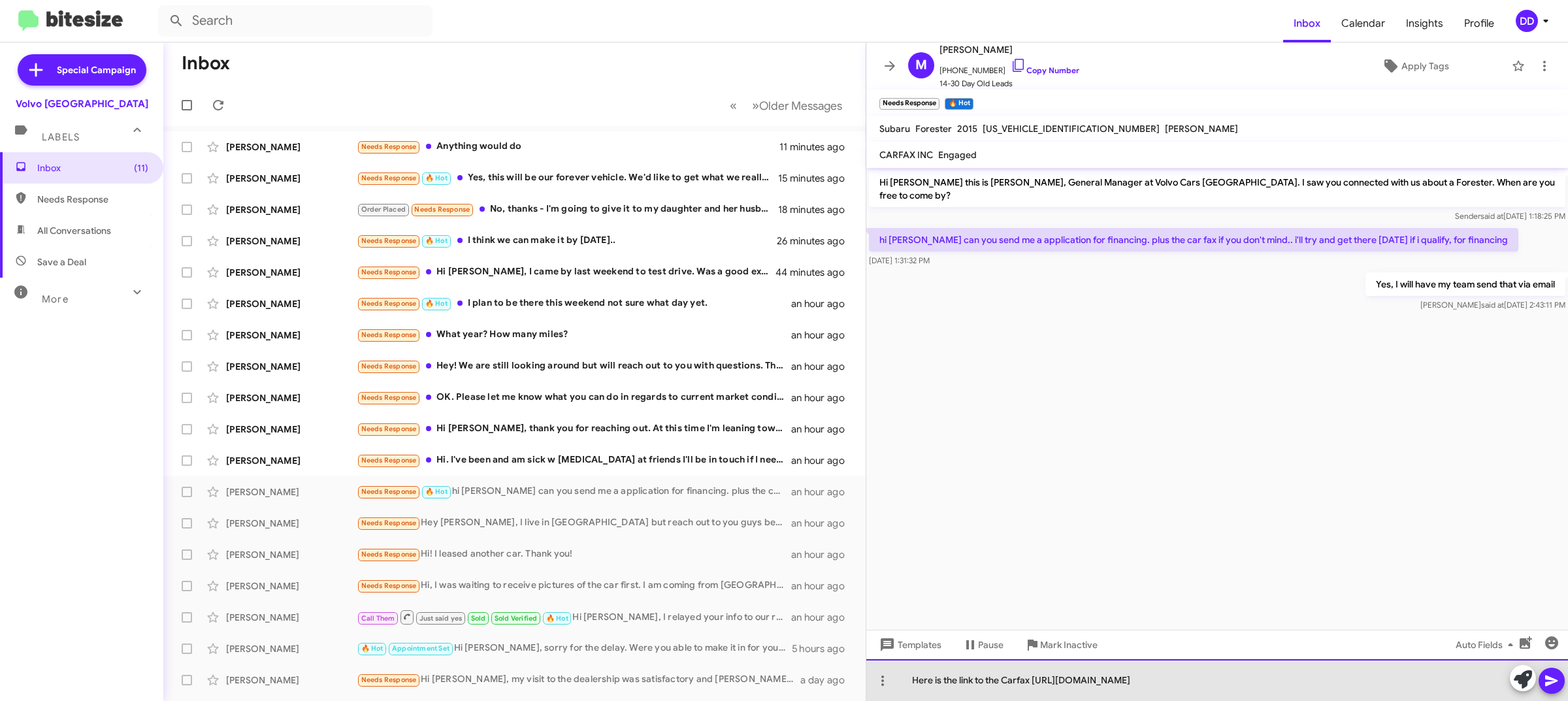
click at [1033, 664] on div "Here is the link to the Carfax https://www.carfax.com/vehiclehistory/ar20/6wSJM…" at bounding box center [1217, 680] width 702 height 42
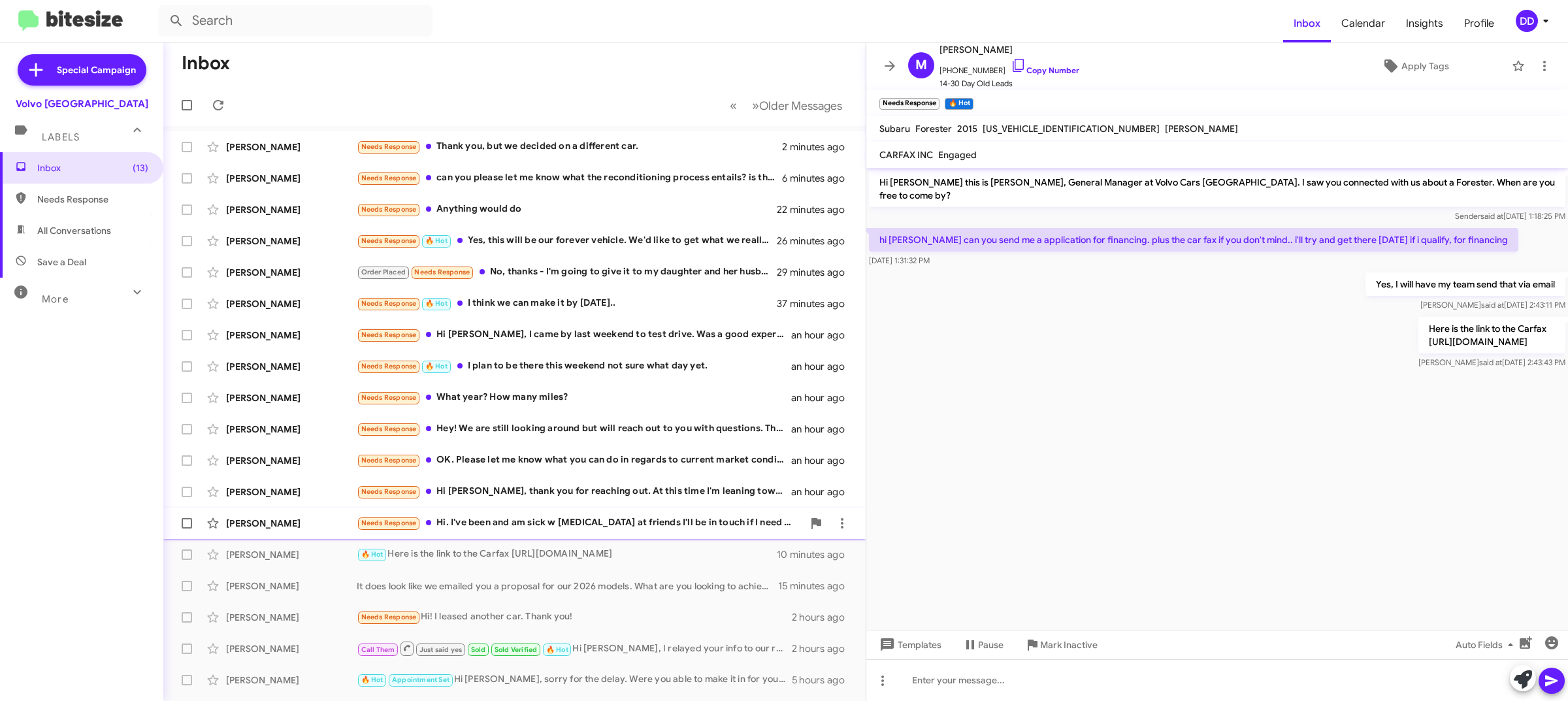
click at [508, 516] on div "Needs Response Hi. I've been and am sick w pneumonia at friends I'll be in touc…" at bounding box center [580, 523] width 446 height 15
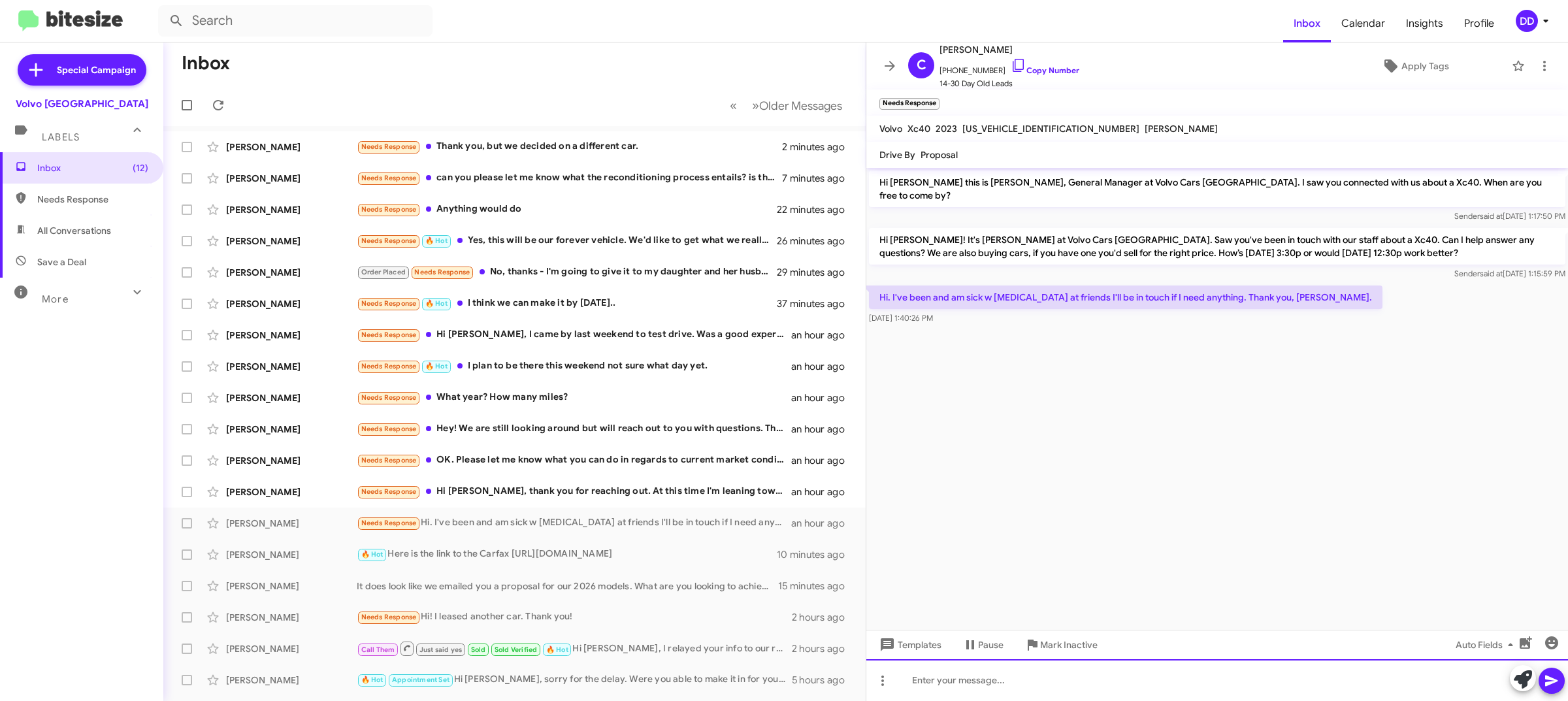
click at [1076, 681] on div at bounding box center [1217, 680] width 702 height 42
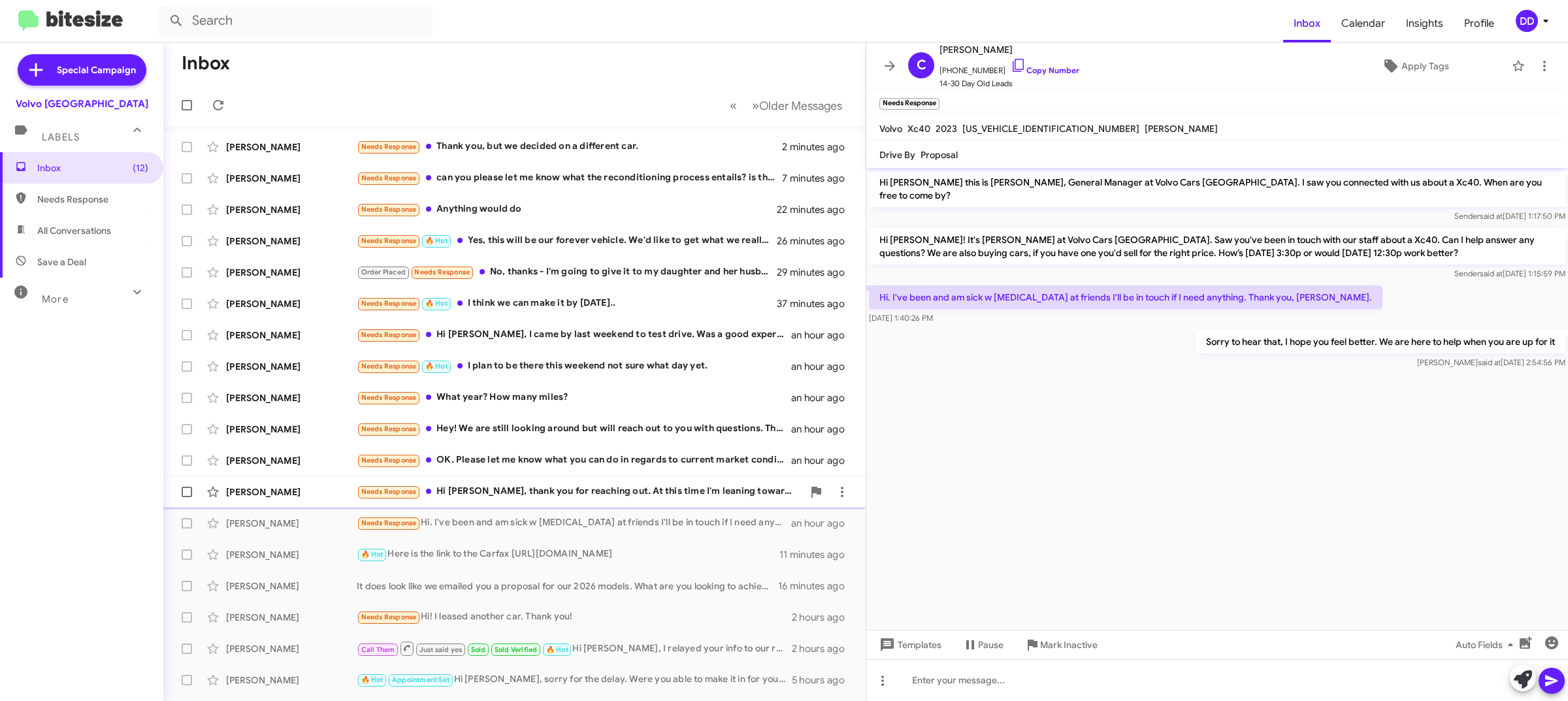
click at [540, 487] on div "Needs Response Hi David, thank you for reaching out. At this time I'm leaning t…" at bounding box center [580, 492] width 446 height 15
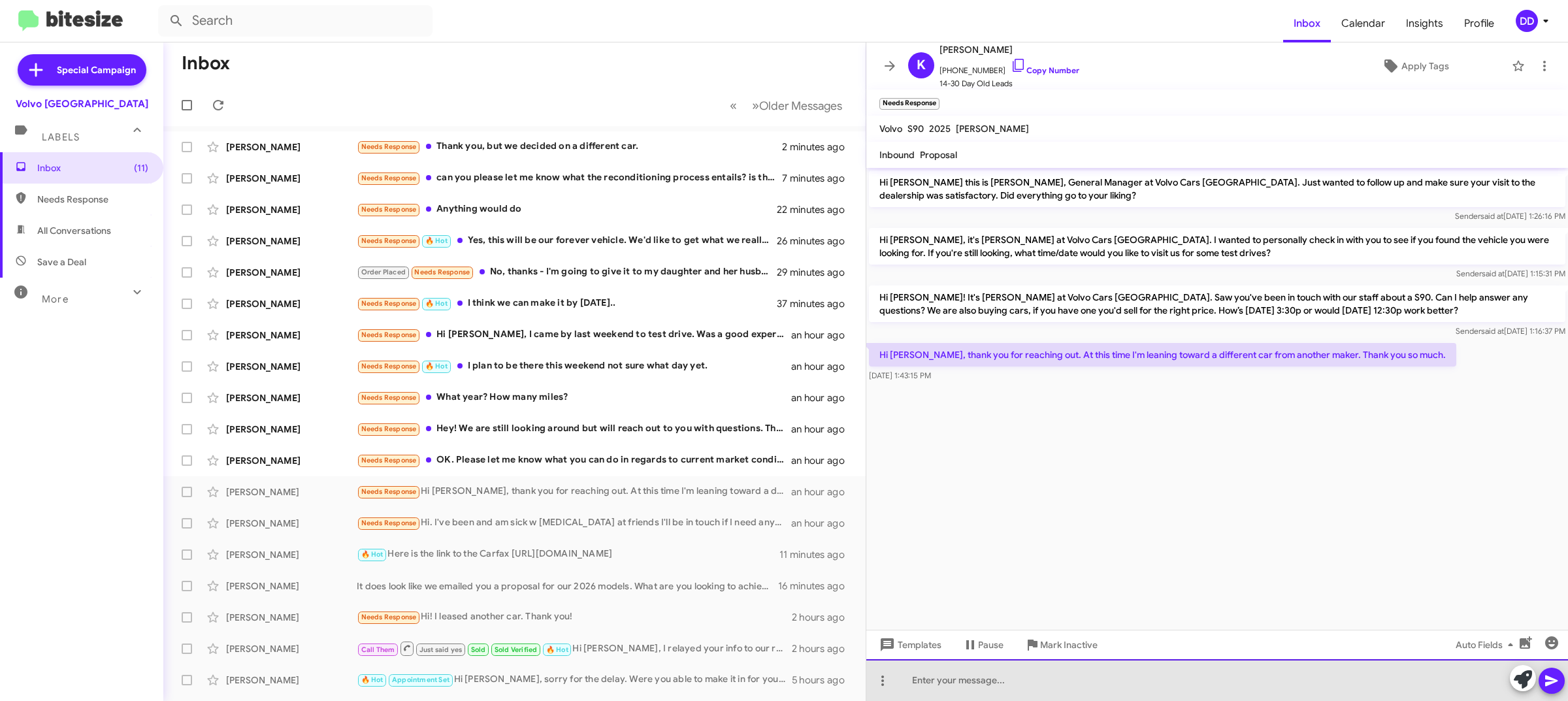
click at [1173, 678] on div at bounding box center [1217, 680] width 702 height 42
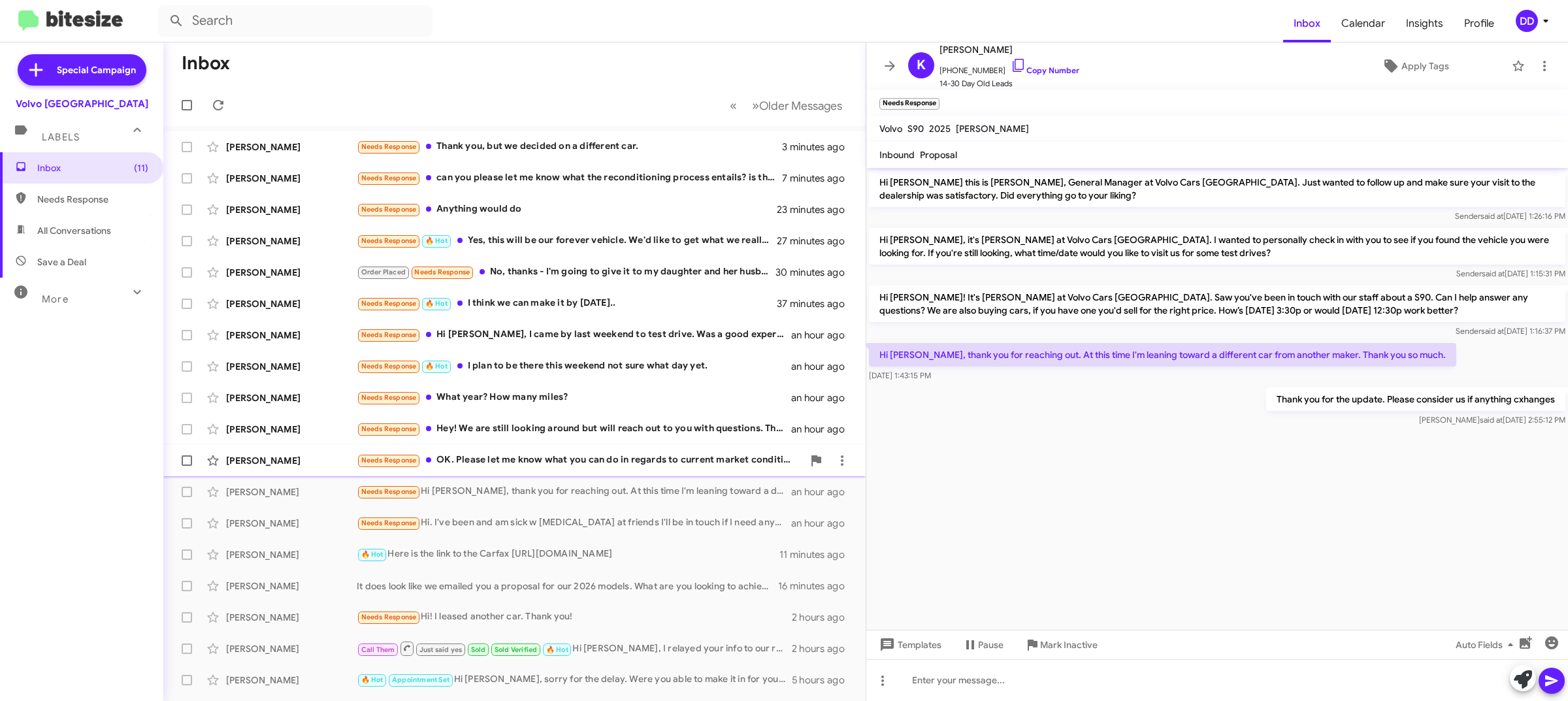
click at [522, 456] on div "Needs Response OK. Please let me know what you can do in regards to current mar…" at bounding box center [580, 460] width 446 height 15
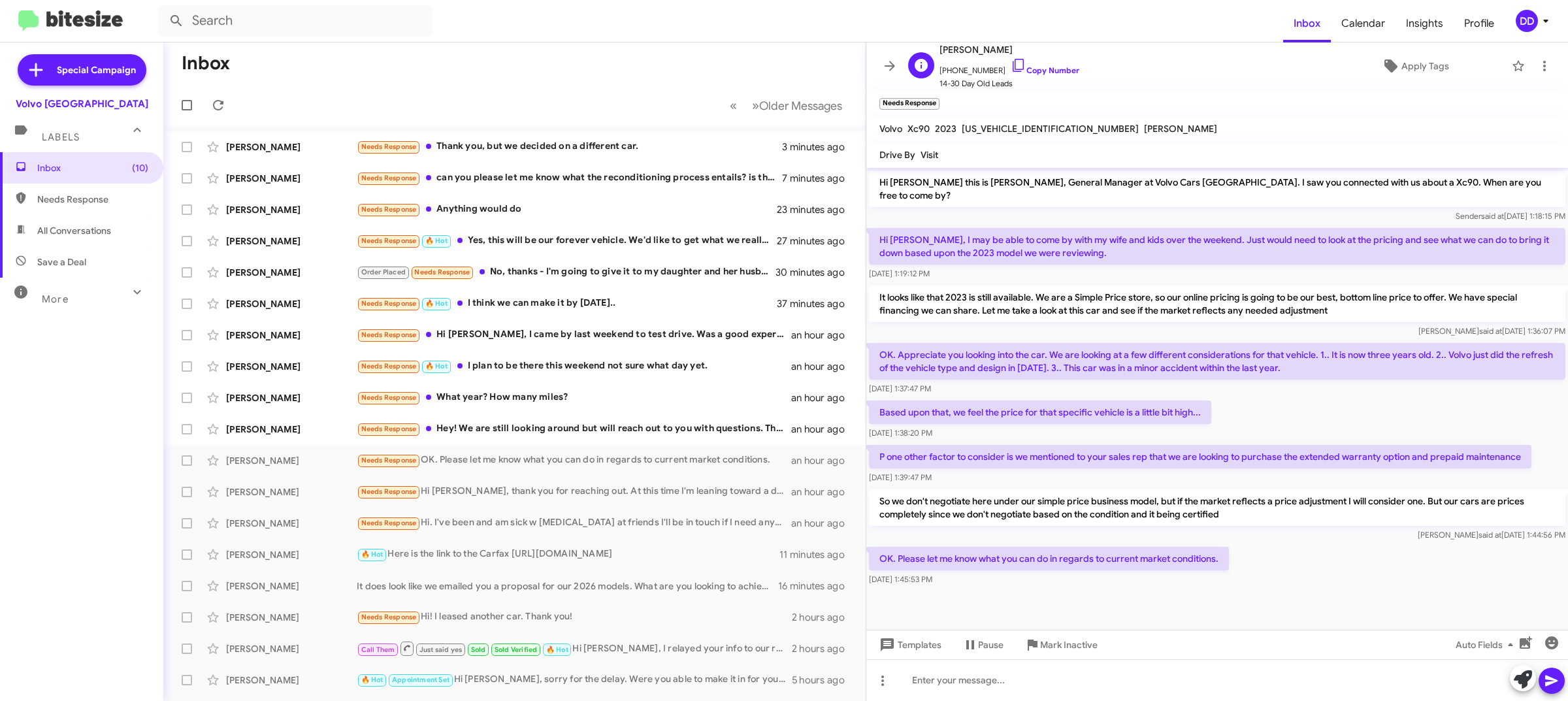
click at [1028, 65] on span "+14082799424 Copy Number" at bounding box center [1009, 67] width 140 height 20
click at [1029, 66] on link "Copy Number" at bounding box center [1045, 70] width 69 height 10
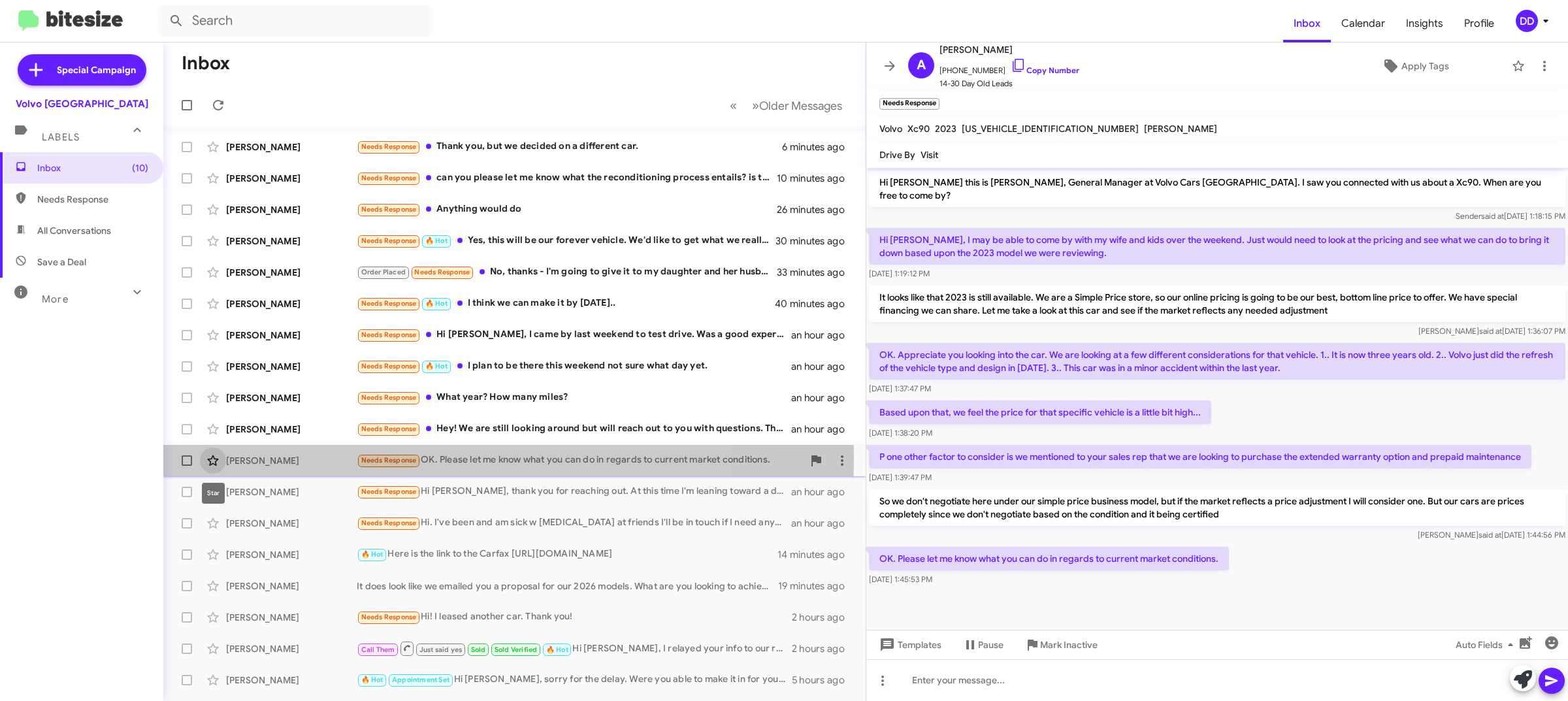
click at [212, 457] on icon at bounding box center [212, 461] width 11 height 10
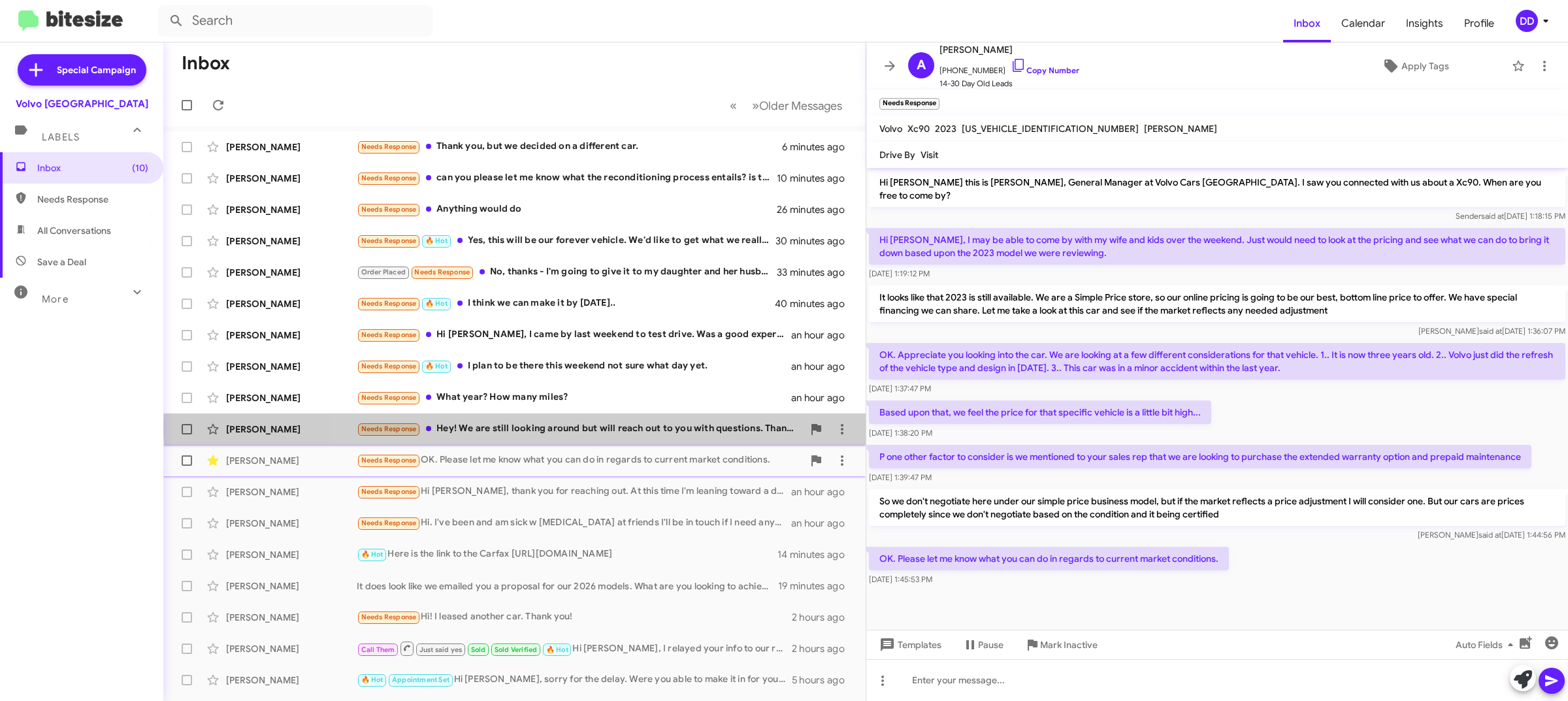
click at [596, 429] on div "Needs Response Hey! We are still looking around but will reach out to you with …" at bounding box center [580, 429] width 446 height 15
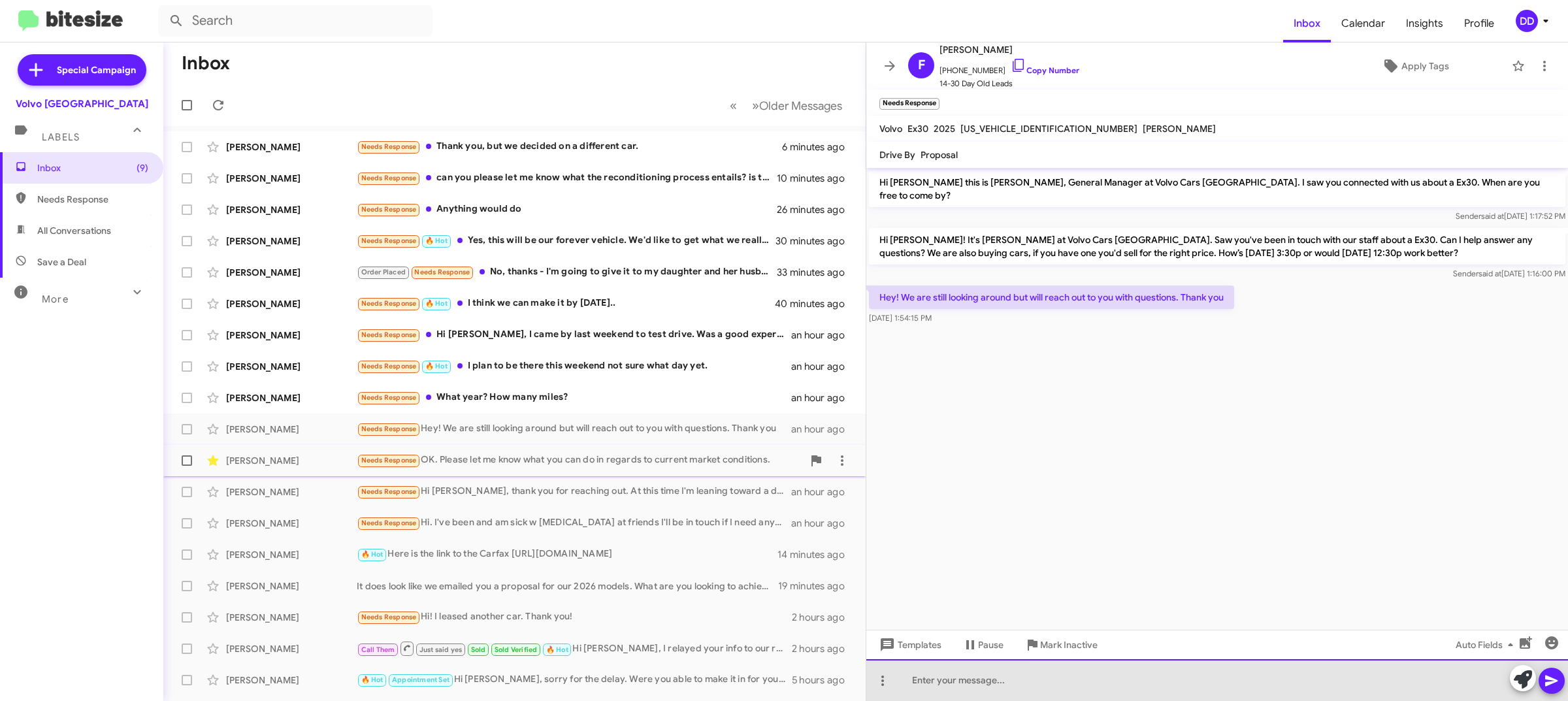
click at [1275, 693] on div at bounding box center [1217, 680] width 702 height 42
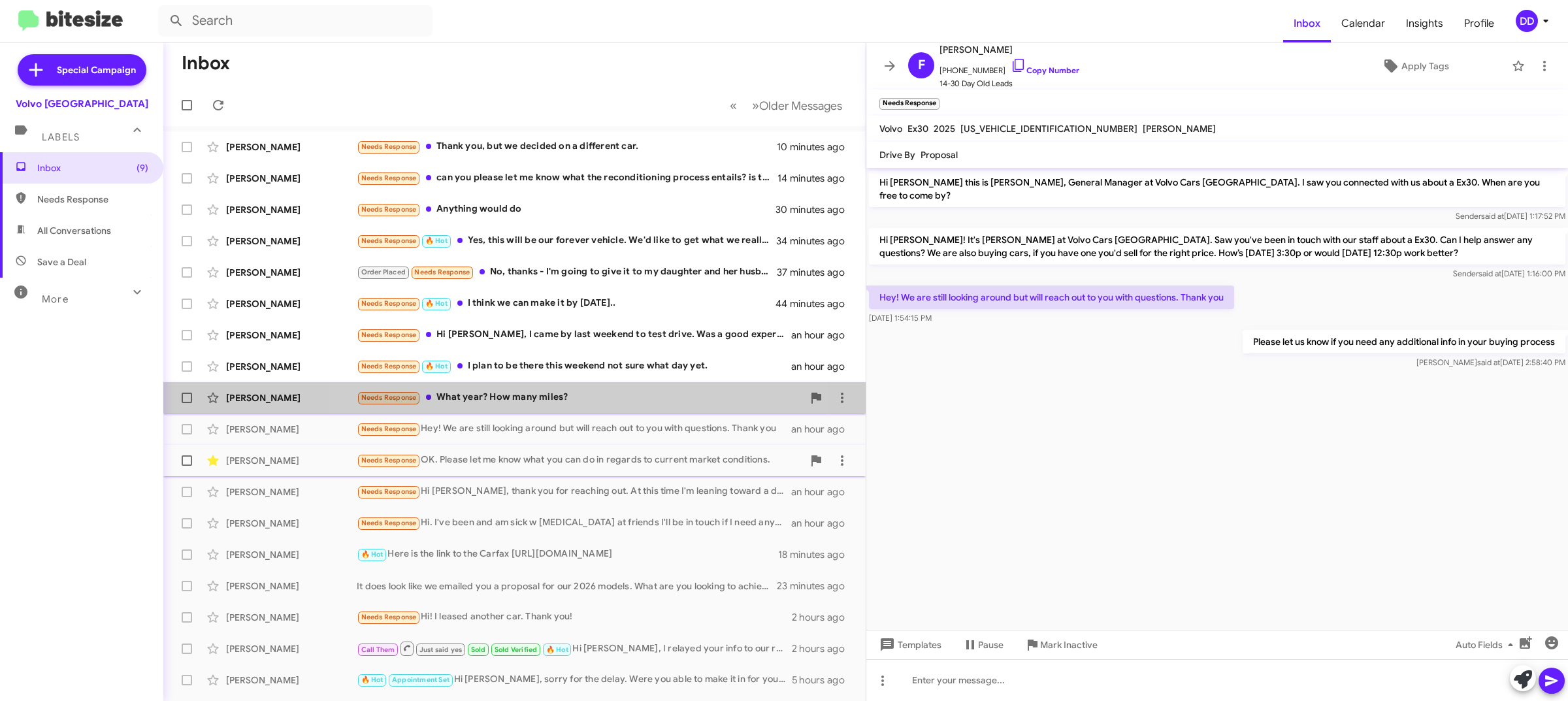
click at [570, 395] on div "Needs Response What year? How many miles?" at bounding box center [580, 397] width 446 height 15
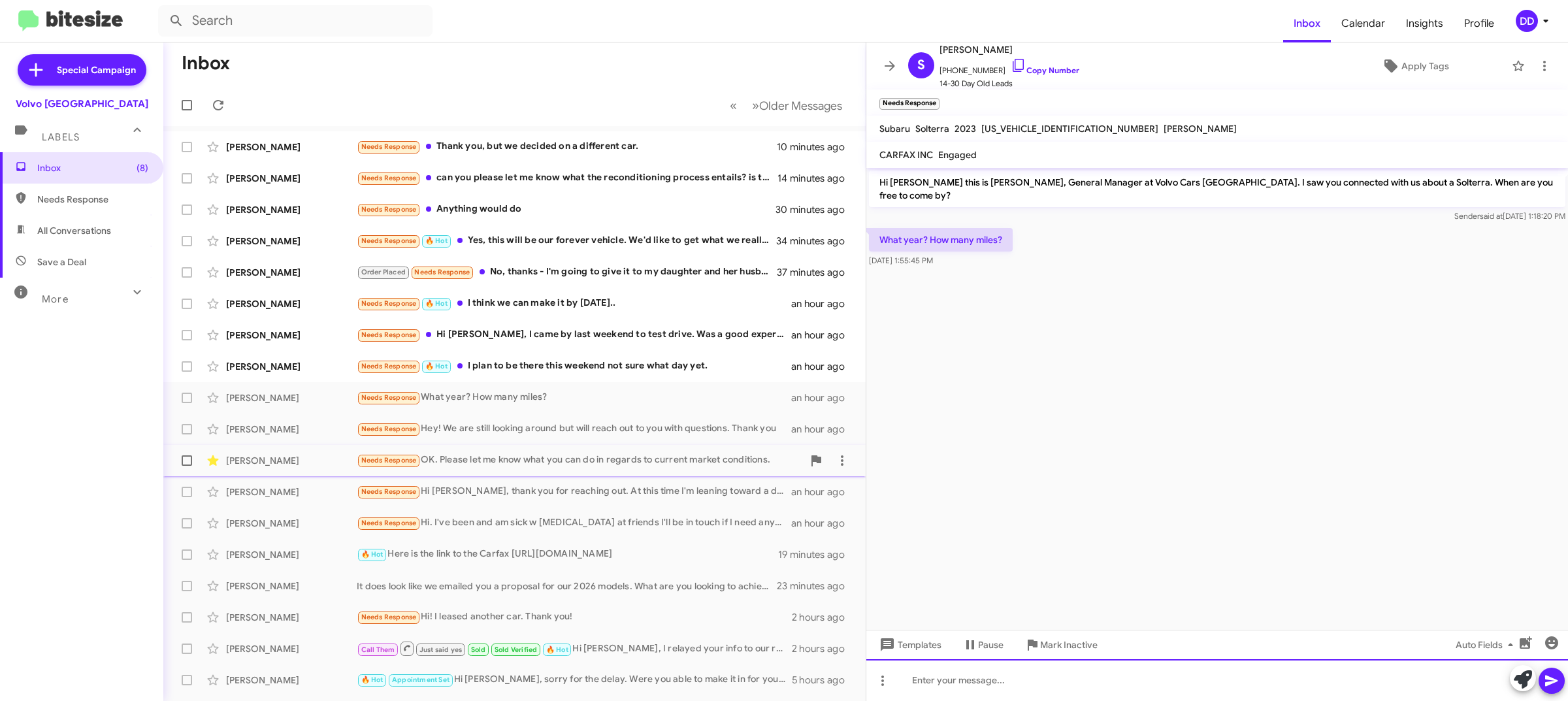
click at [1021, 688] on div at bounding box center [1217, 680] width 702 height 42
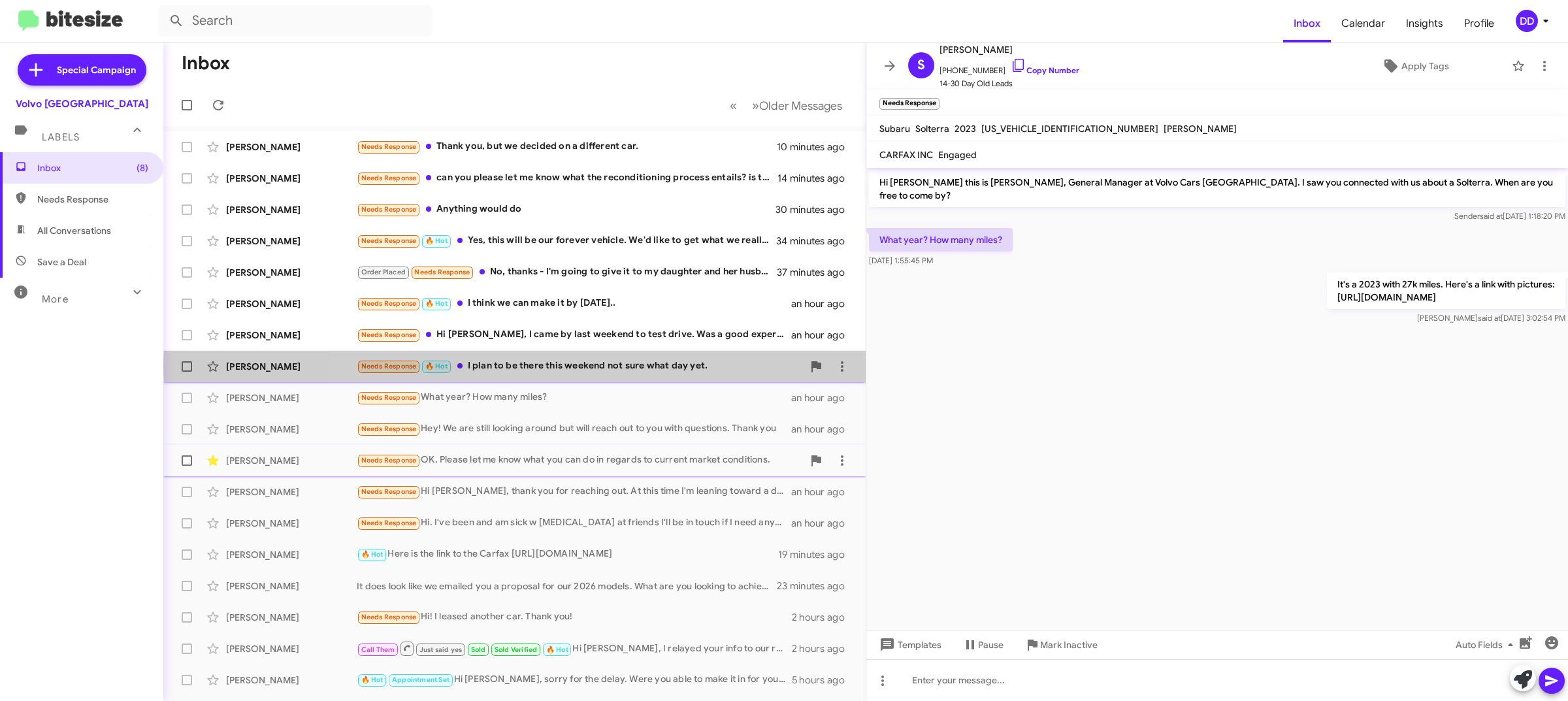
click at [611, 366] on div "Needs Response 🔥 Hot I plan to be there this weekend not sure what day yet." at bounding box center [580, 366] width 446 height 15
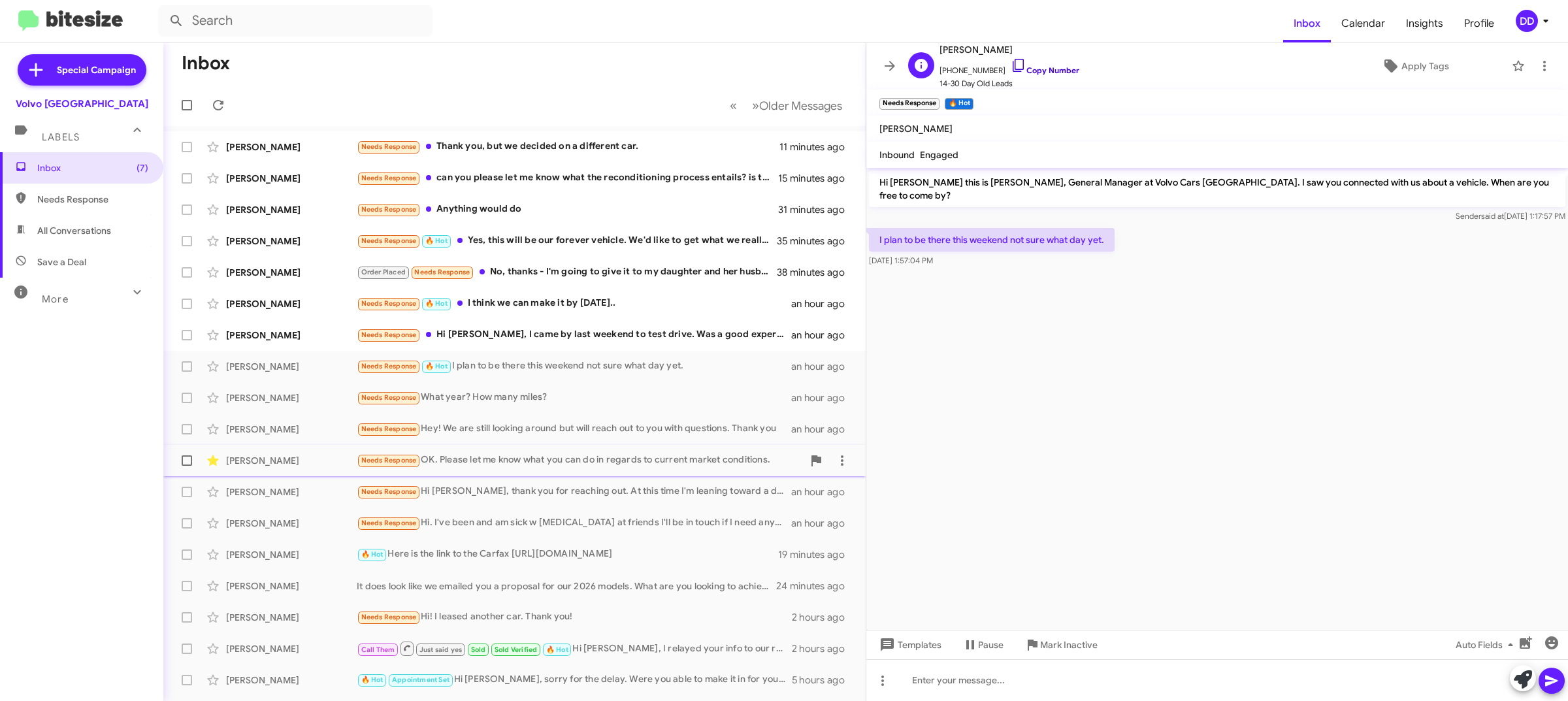
click at [1056, 70] on link "Copy Number" at bounding box center [1045, 70] width 69 height 10
click at [1185, 680] on div at bounding box center [1217, 680] width 702 height 42
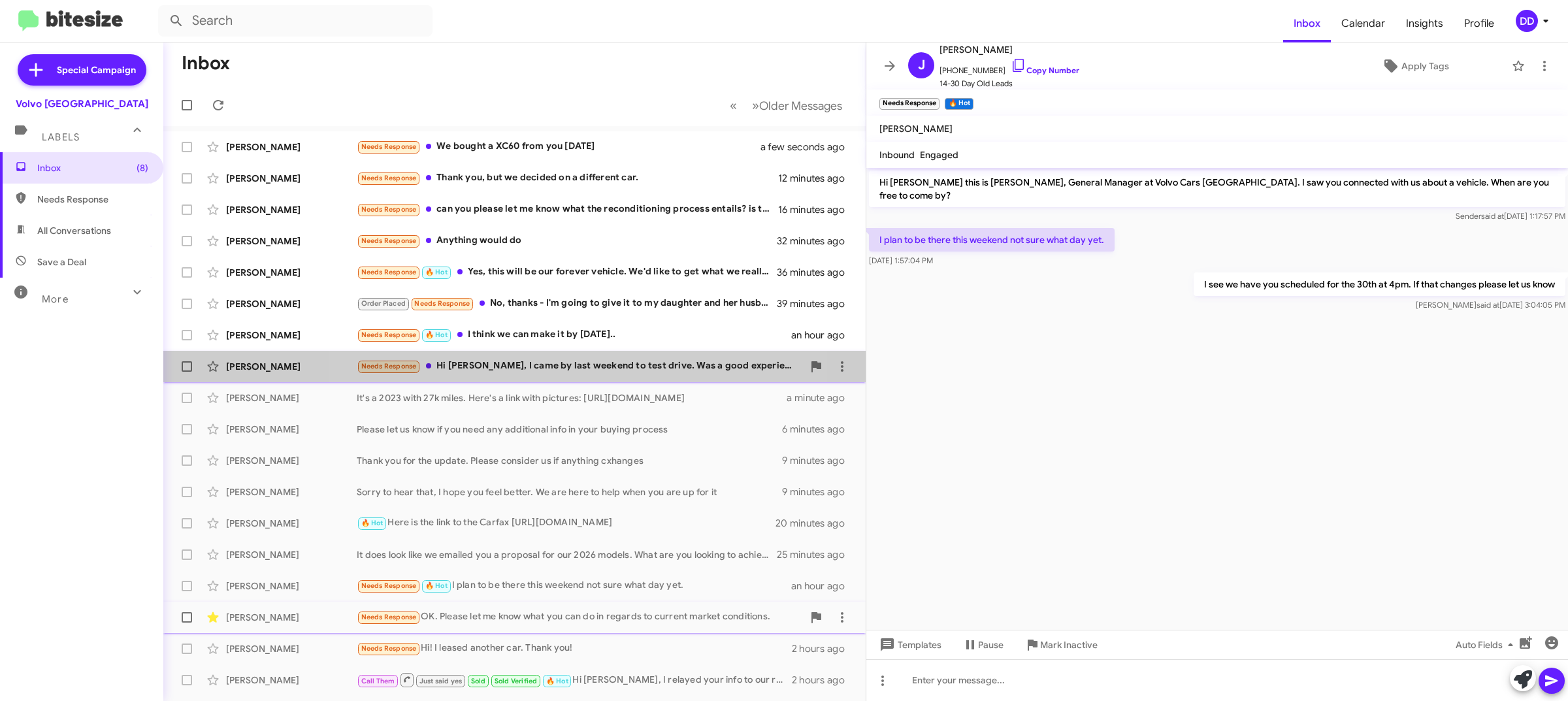
click at [566, 363] on div "Needs Response Hi David, I came by last weekend to test drive. Was a good exper…" at bounding box center [580, 366] width 446 height 15
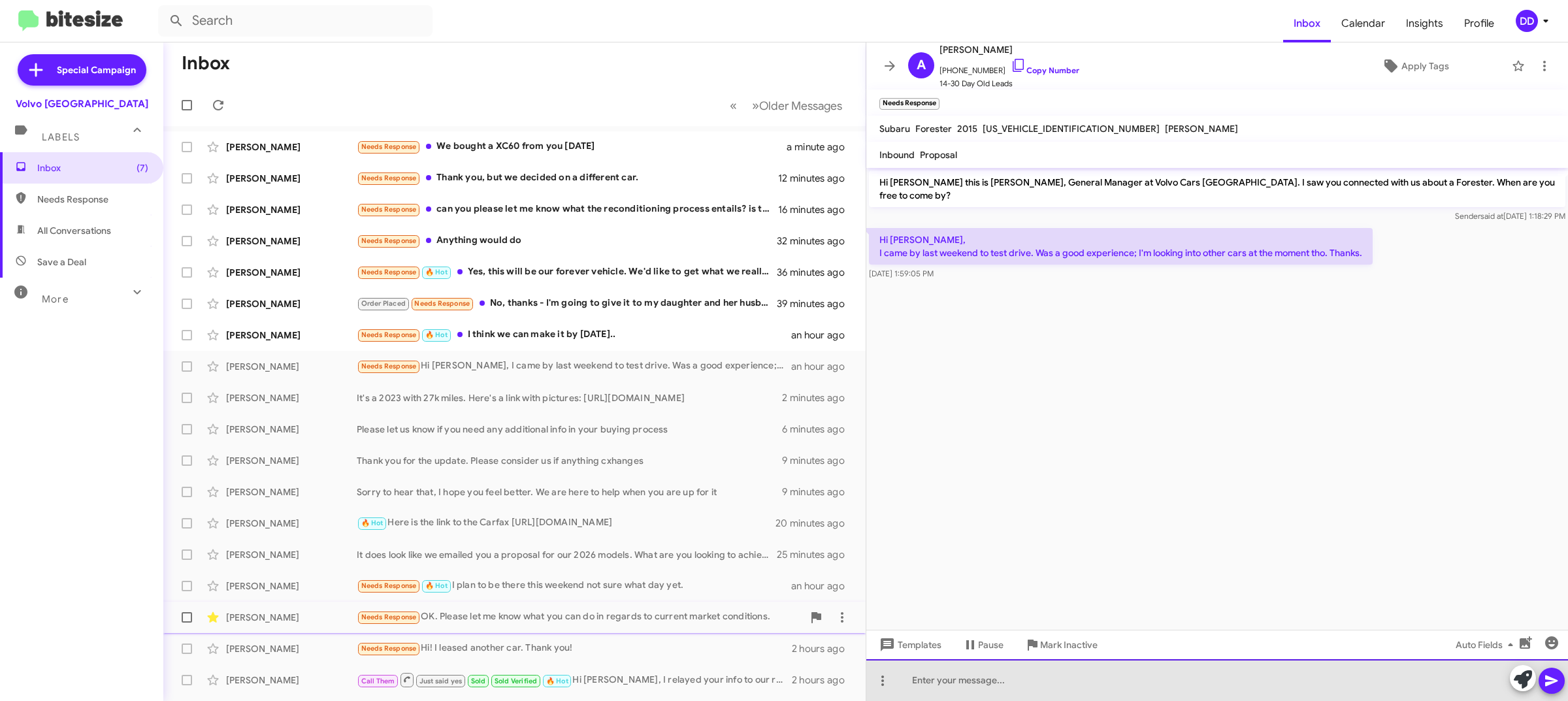
click at [1128, 678] on div at bounding box center [1217, 680] width 702 height 42
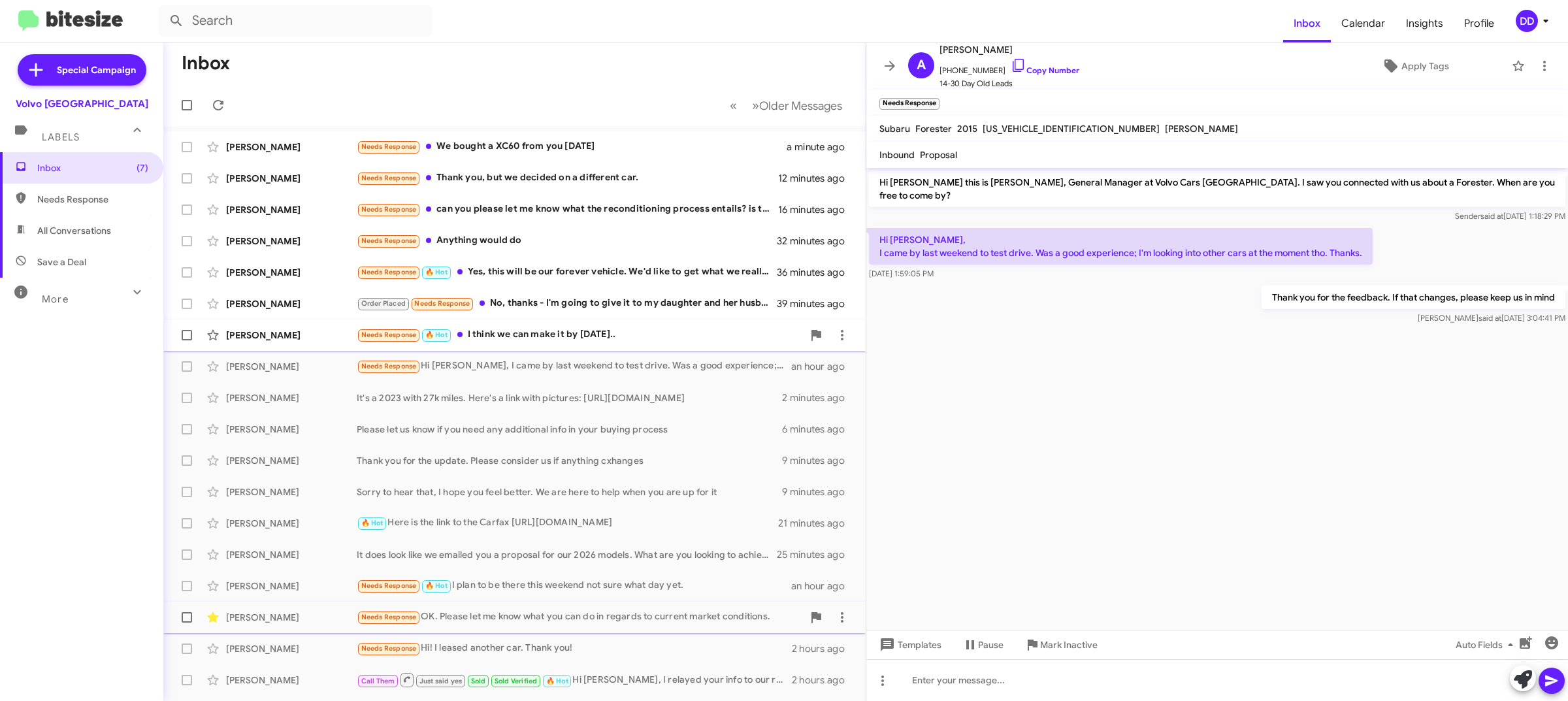
click at [628, 335] on div "Needs Response 🔥 Hot I think we can make it by tomorrow.." at bounding box center [580, 335] width 446 height 15
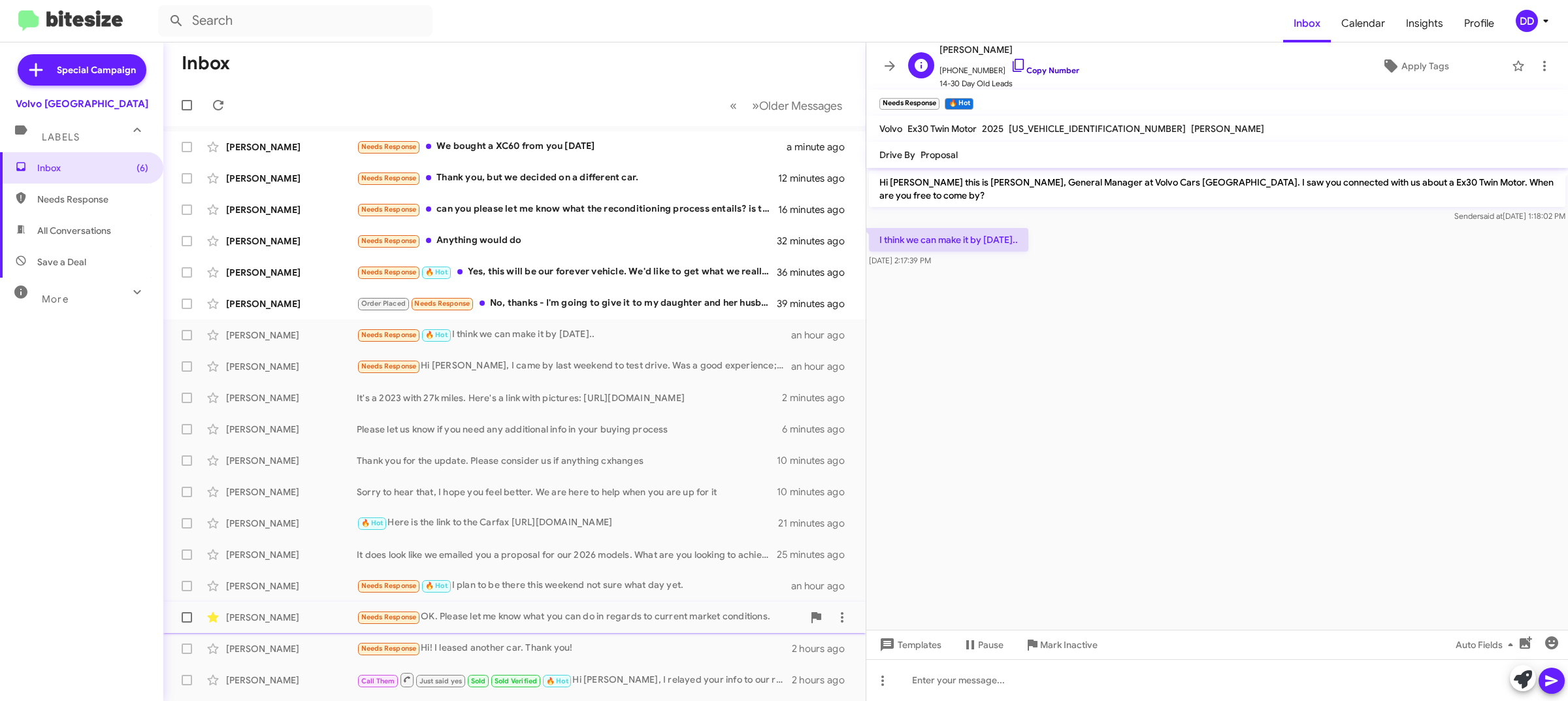
click at [1057, 70] on link "Copy Number" at bounding box center [1045, 70] width 69 height 10
click at [1226, 351] on cdk-virtual-scroll-viewport "Hi Peter this is David Dupart, General Manager at Volvo Cars Palo Alto. I saw y…" at bounding box center [1217, 398] width 702 height 461
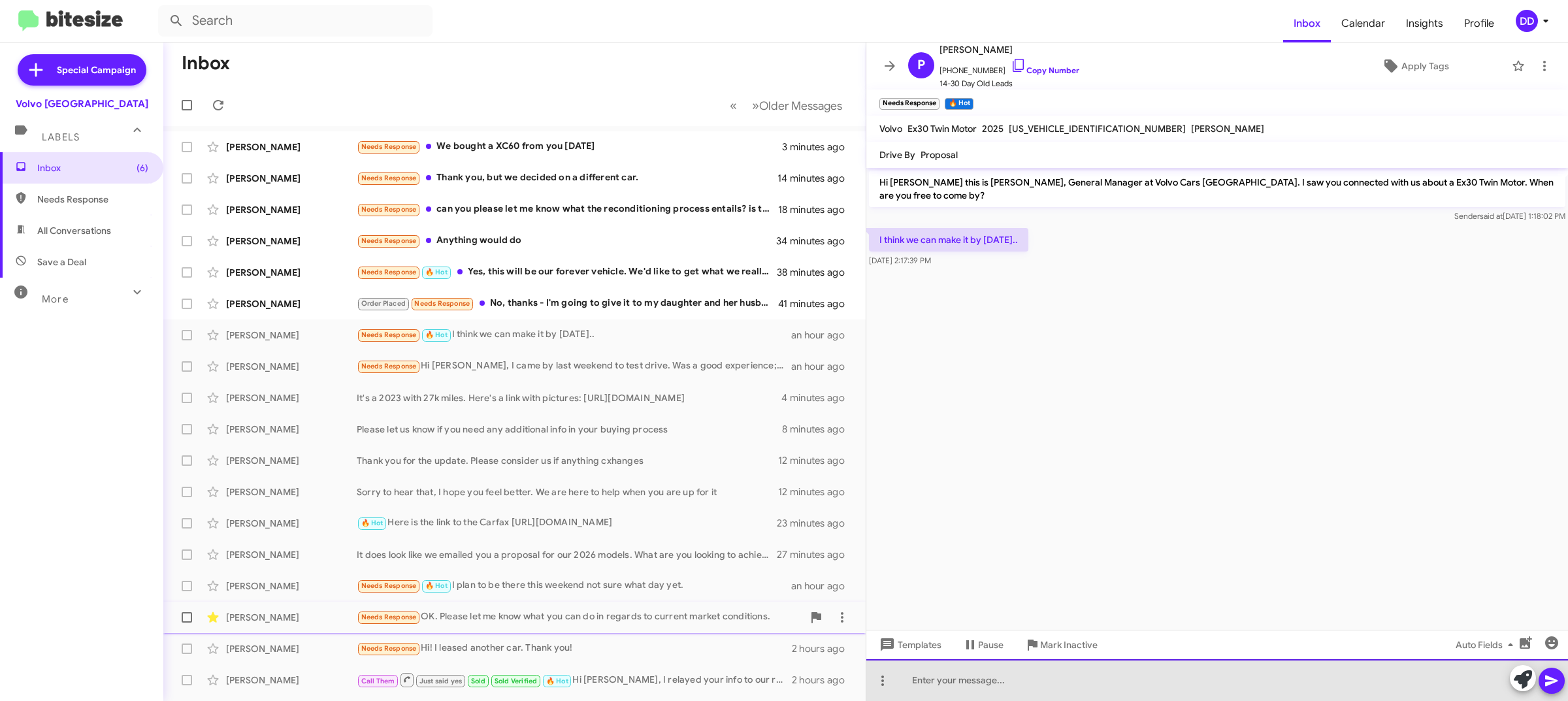
click at [1175, 679] on div at bounding box center [1217, 680] width 702 height 42
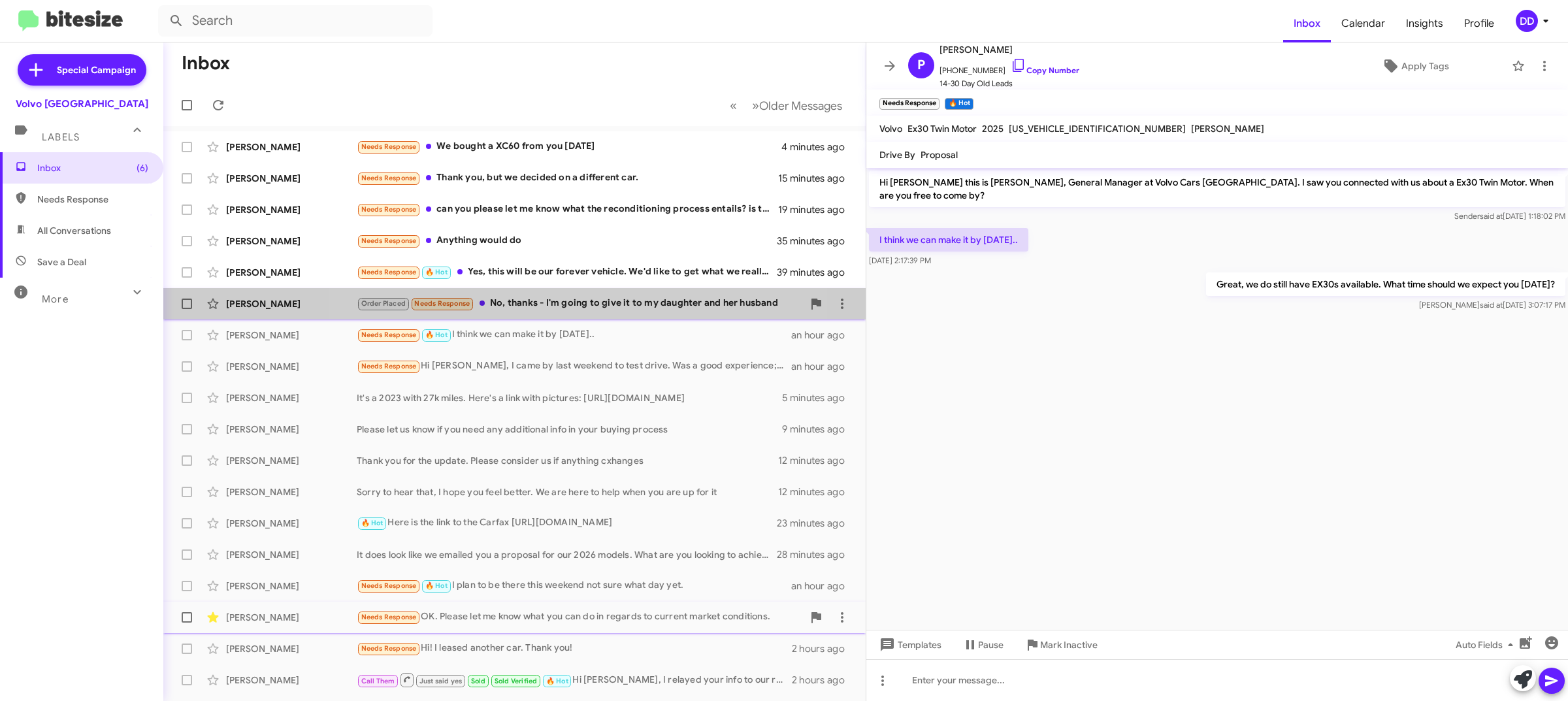
click at [541, 305] on div "Order Placed Needs Response No, thanks - I'm going to give it to my daughter an…" at bounding box center [580, 303] width 446 height 15
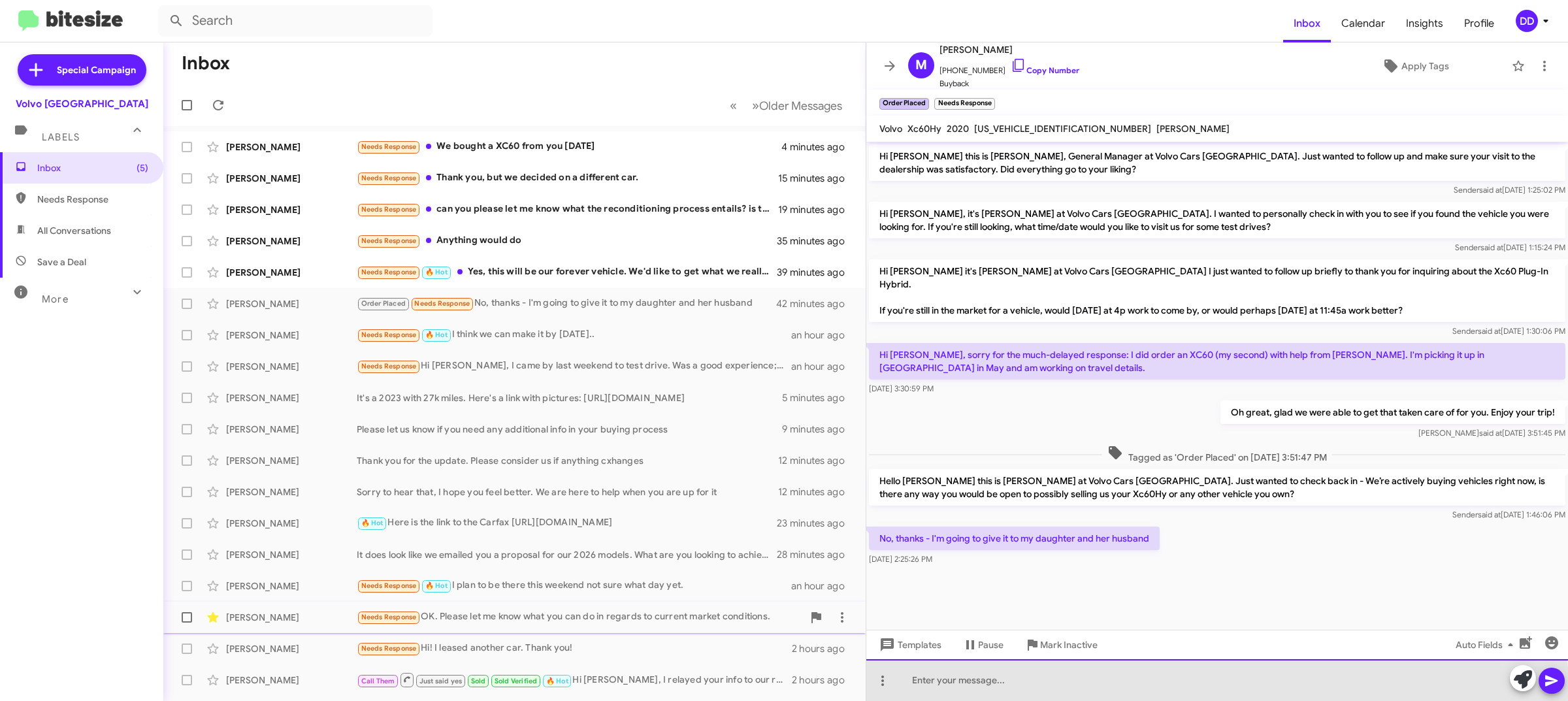
click at [1115, 691] on div at bounding box center [1217, 680] width 702 height 42
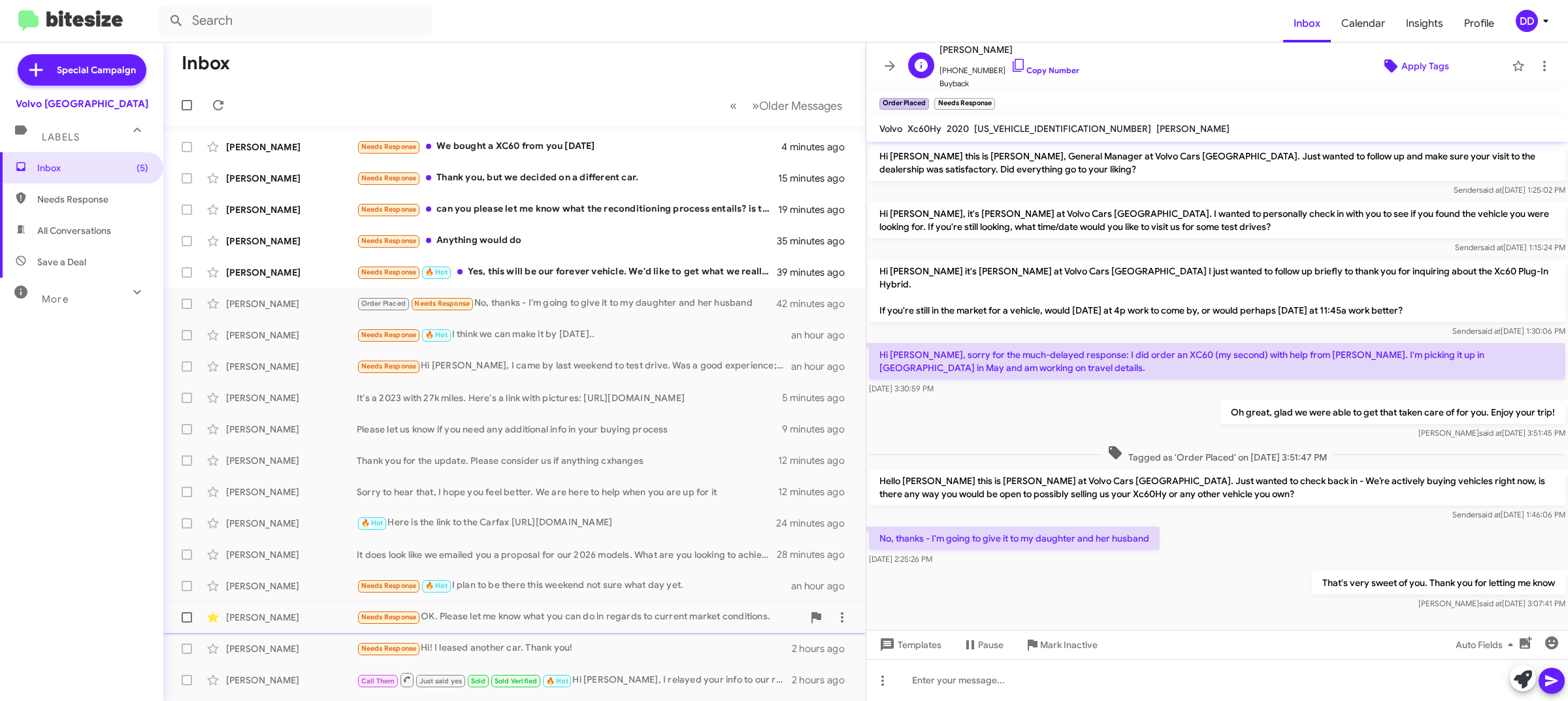
click at [1384, 58] on icon at bounding box center [1391, 65] width 15 height 15
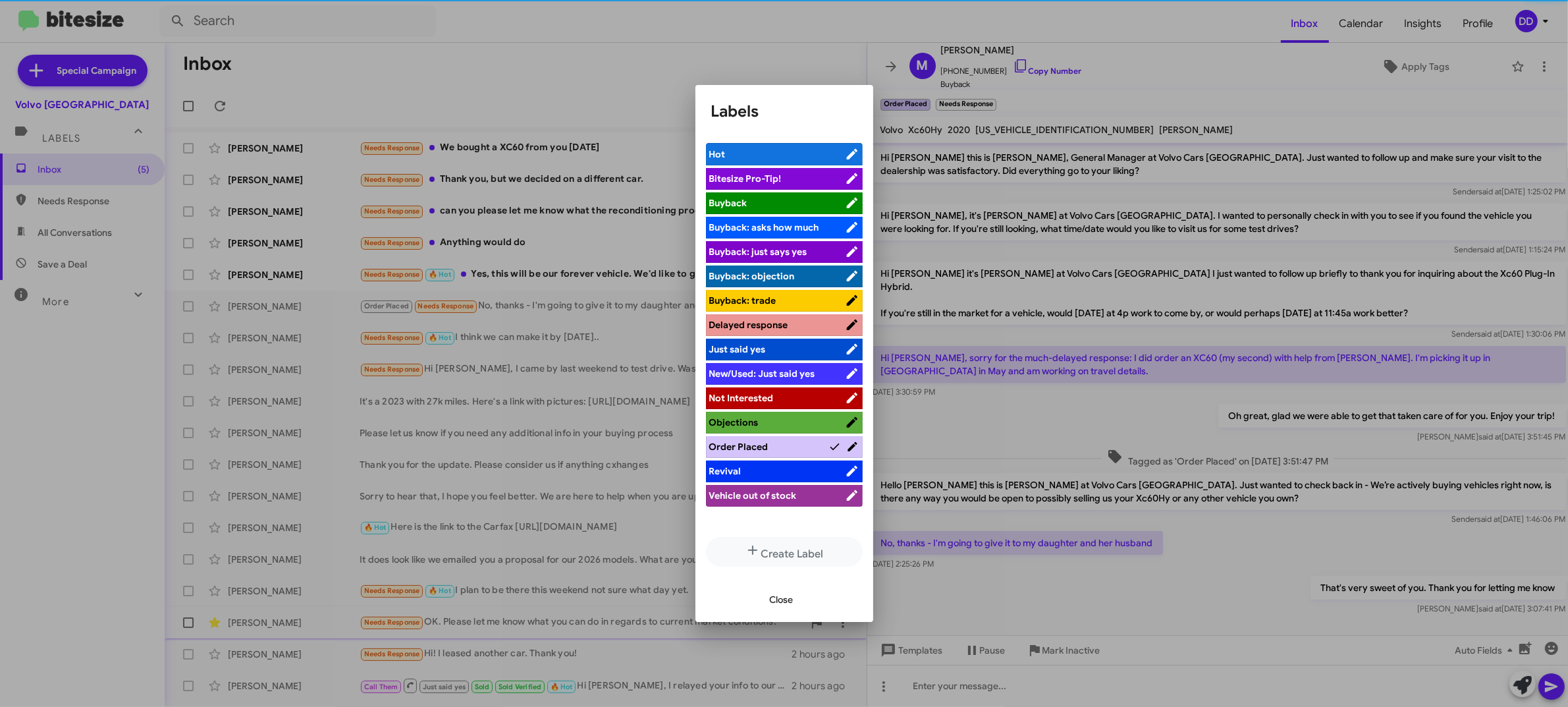
click at [732, 390] on li "Not Interested" at bounding box center [784, 397] width 157 height 21
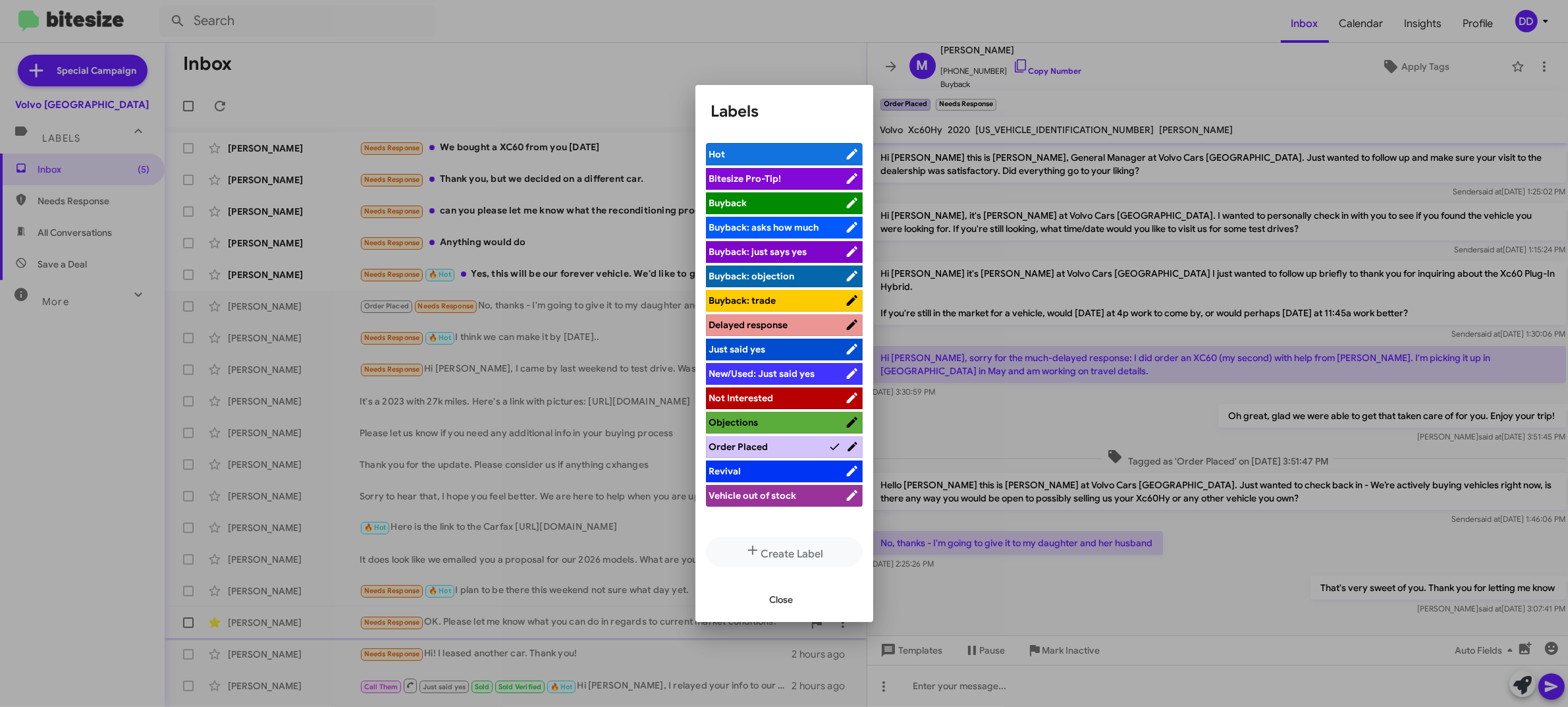
click at [738, 399] on span "Not Interested" at bounding box center [741, 398] width 64 height 12
click at [781, 601] on span "Close" at bounding box center [781, 599] width 24 height 24
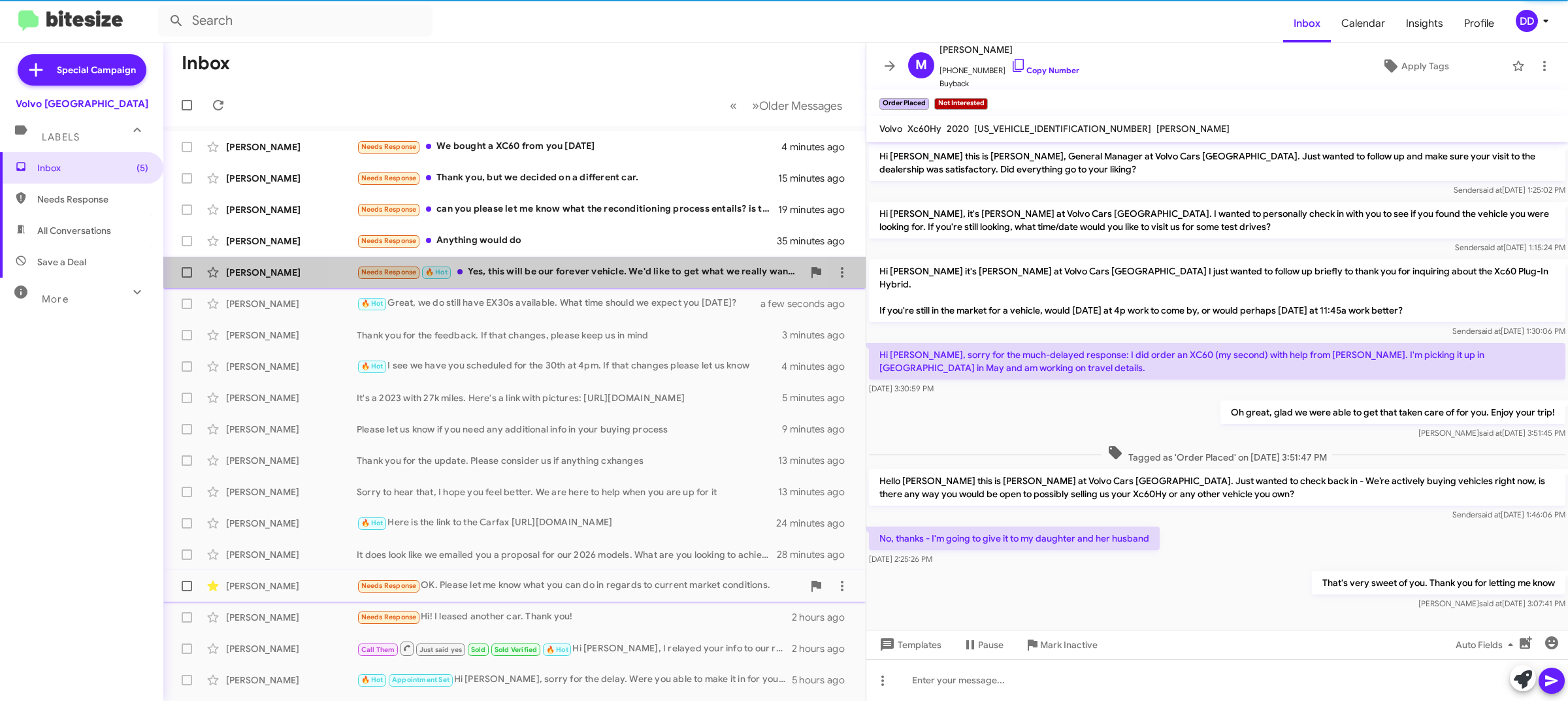
click at [569, 271] on div "Needs Response 🔥 Hot Yes, this will be our forever vehicle. We'd like to get wh…" at bounding box center [580, 272] width 446 height 15
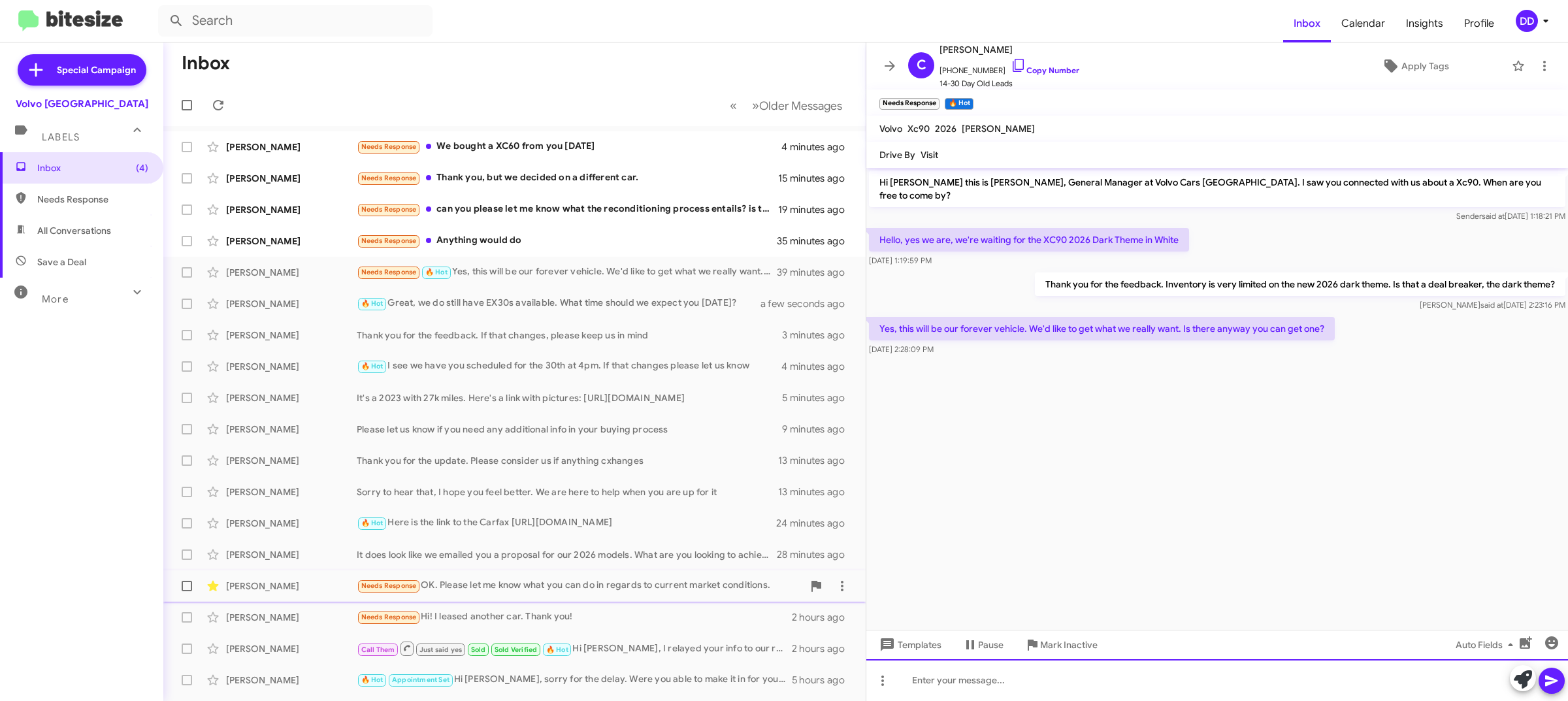
click at [1118, 678] on div at bounding box center [1217, 680] width 702 height 42
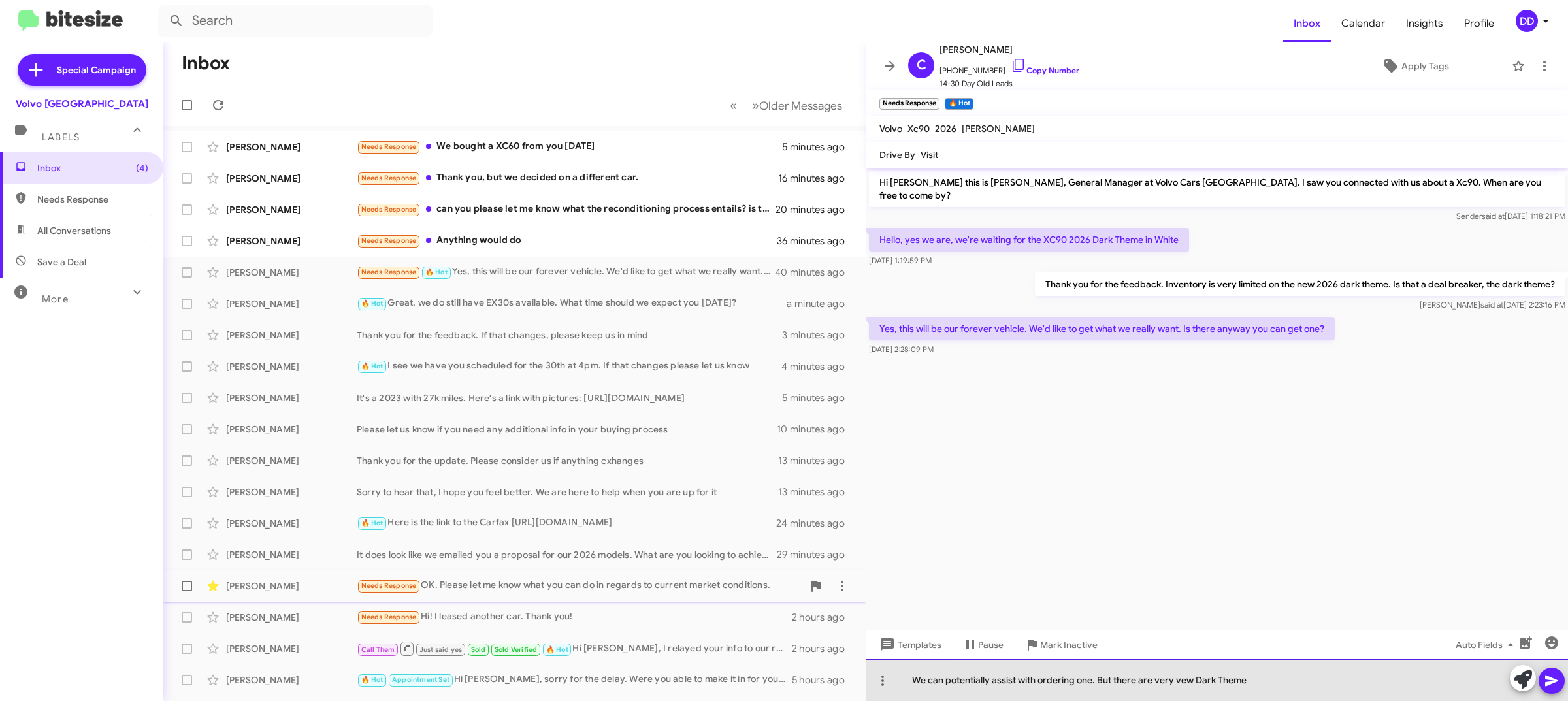
click at [1180, 679] on div "We can potentially assist with ordering one. But there are very vew Dark Theme" at bounding box center [1217, 680] width 702 height 42
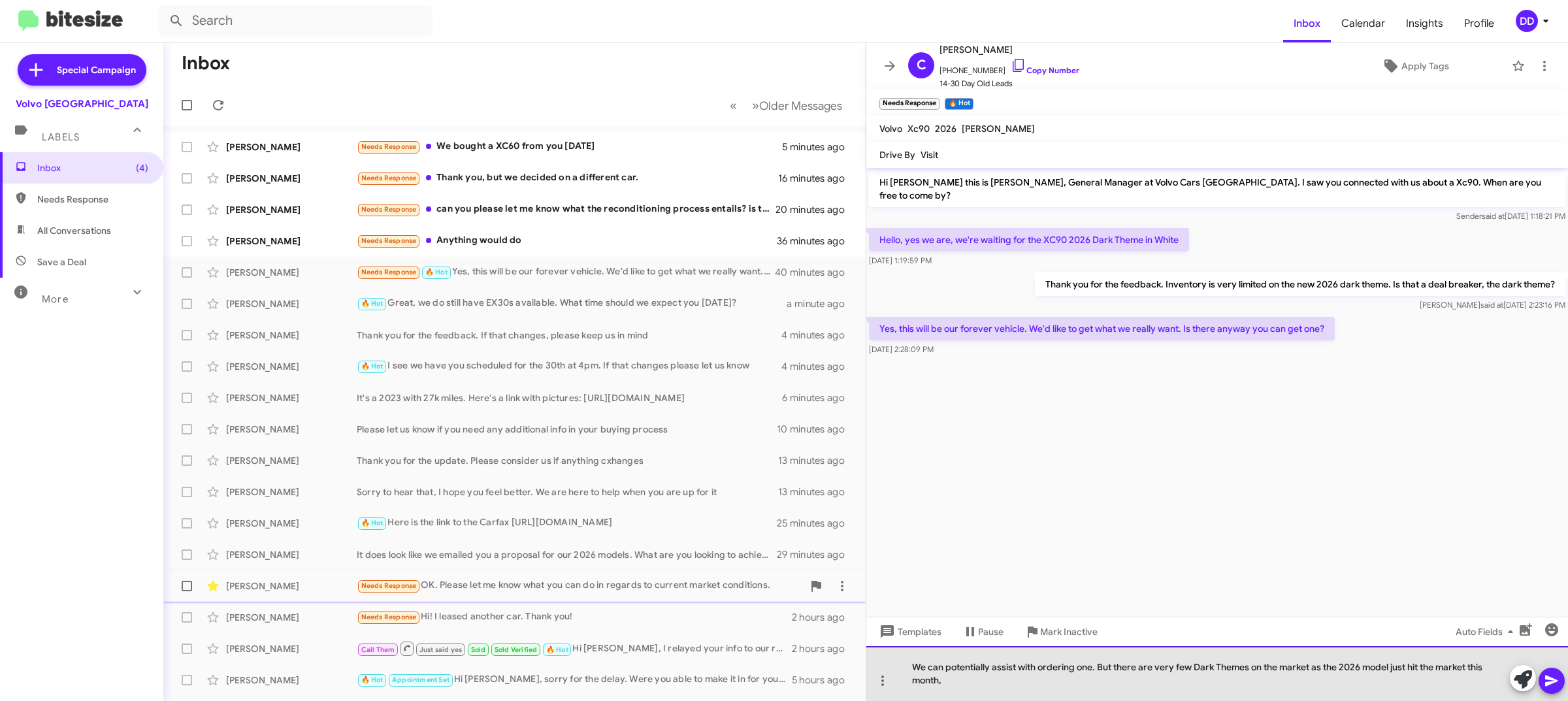
click at [1311, 663] on div "We can potentially assist with ordering one. But there are very few Dark Themes…" at bounding box center [1217, 673] width 702 height 55
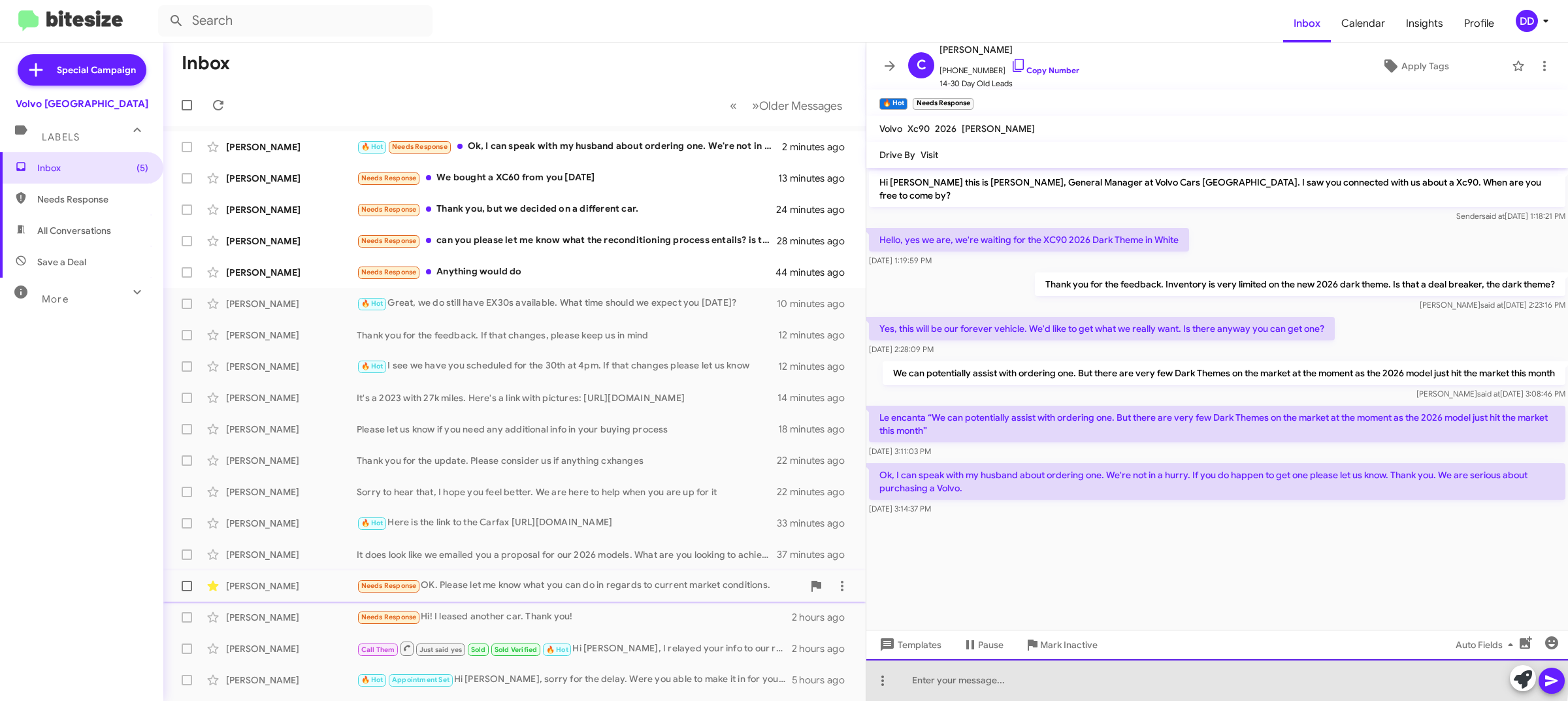
click at [1137, 671] on div at bounding box center [1217, 680] width 702 height 42
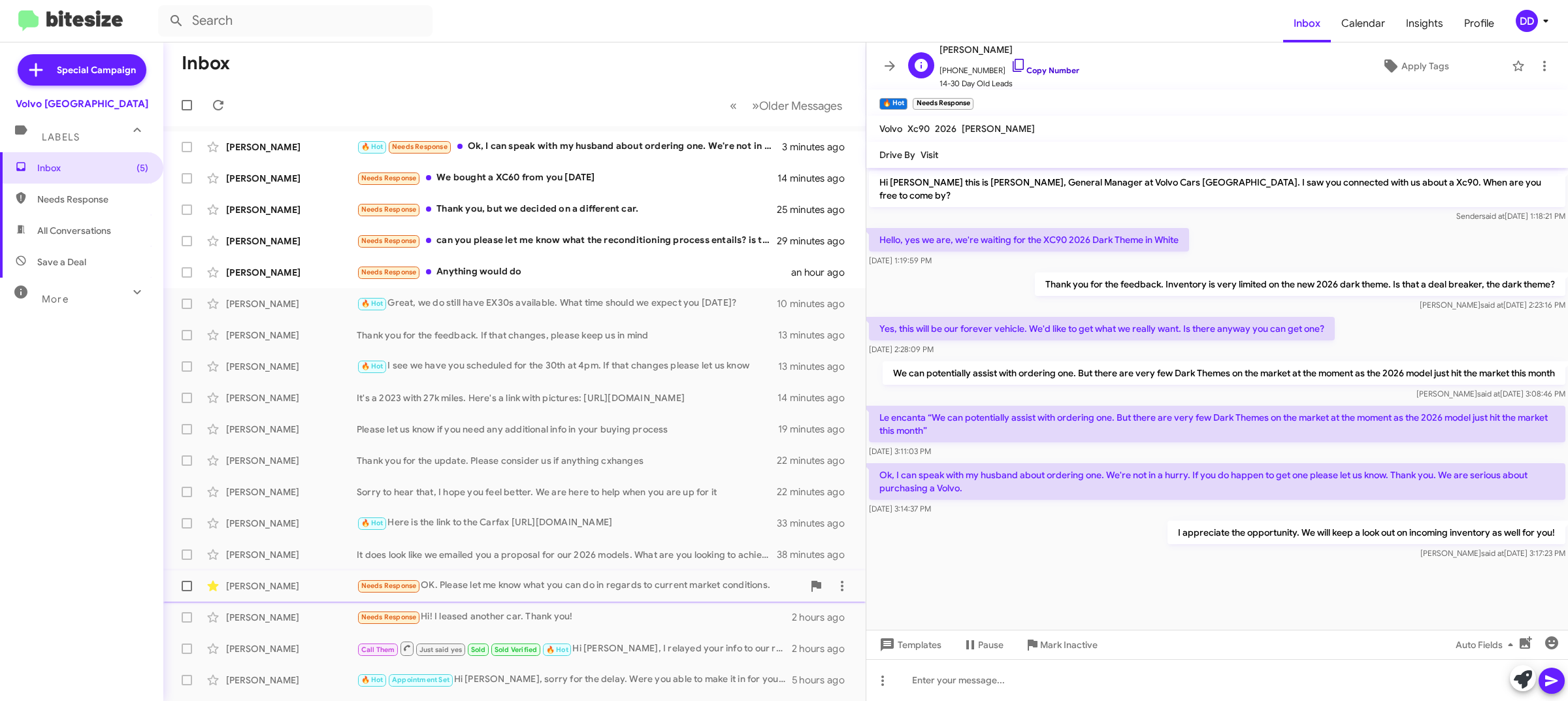
click at [1053, 67] on link "Copy Number" at bounding box center [1045, 70] width 69 height 10
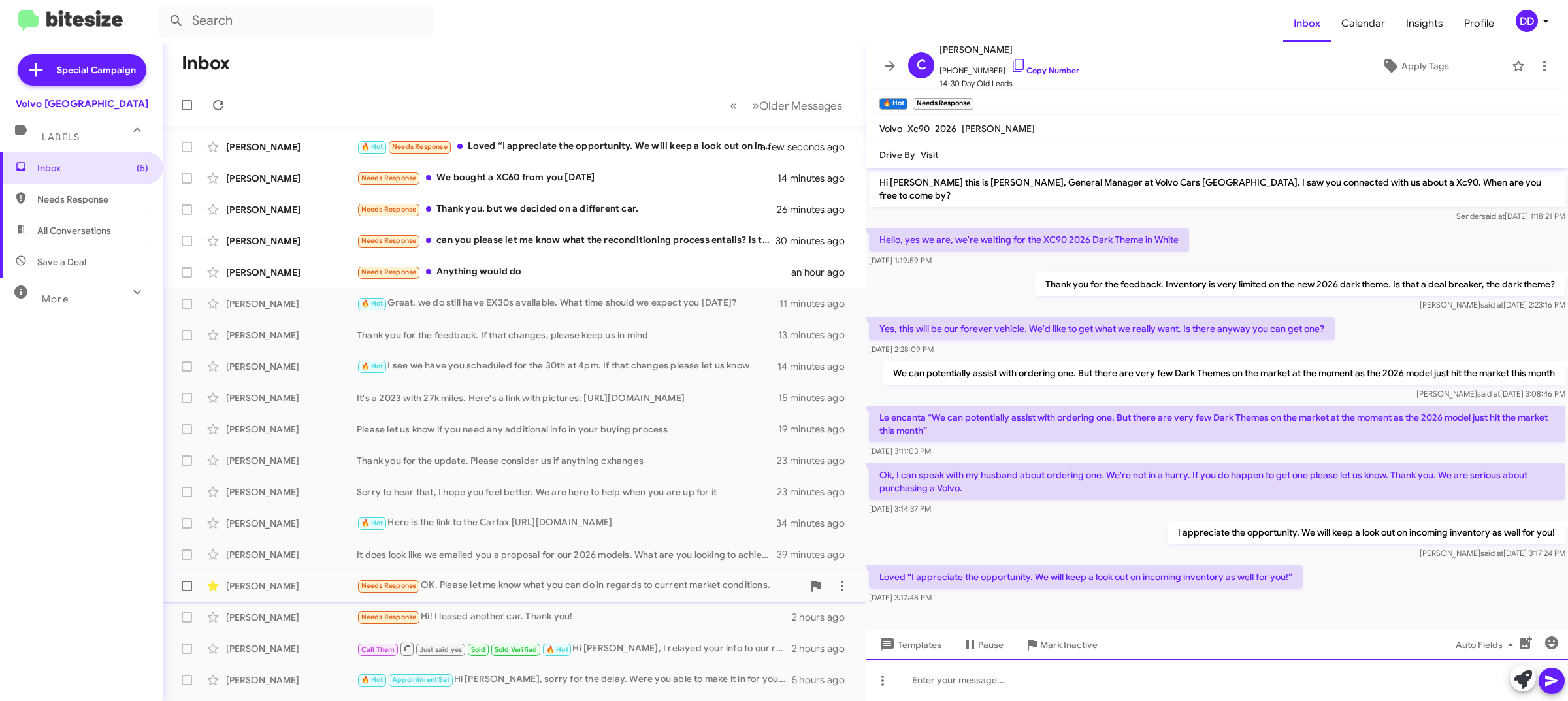
click at [1147, 679] on div at bounding box center [1217, 680] width 702 height 42
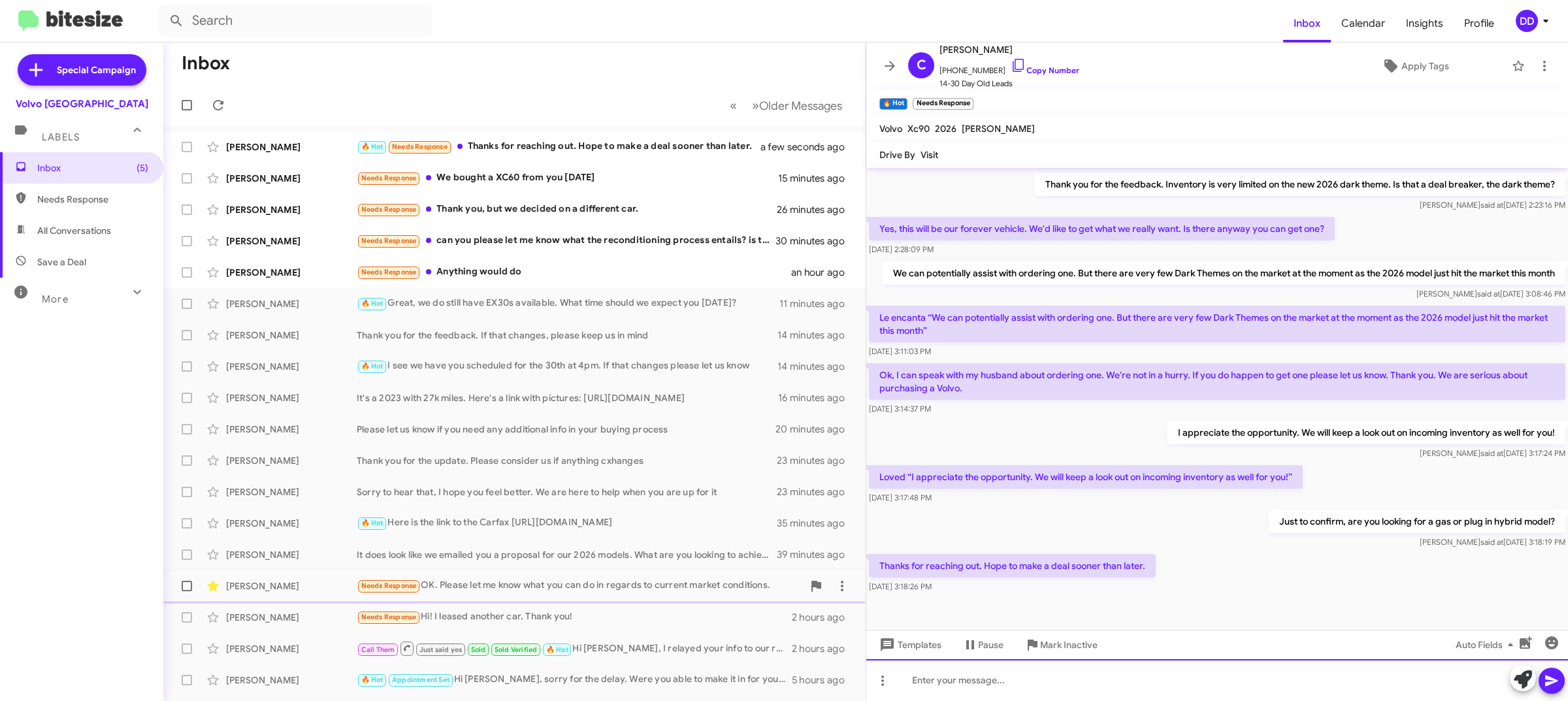
scroll to position [101, 0]
click at [536, 269] on div "Needs Response Anything would do" at bounding box center [580, 272] width 446 height 15
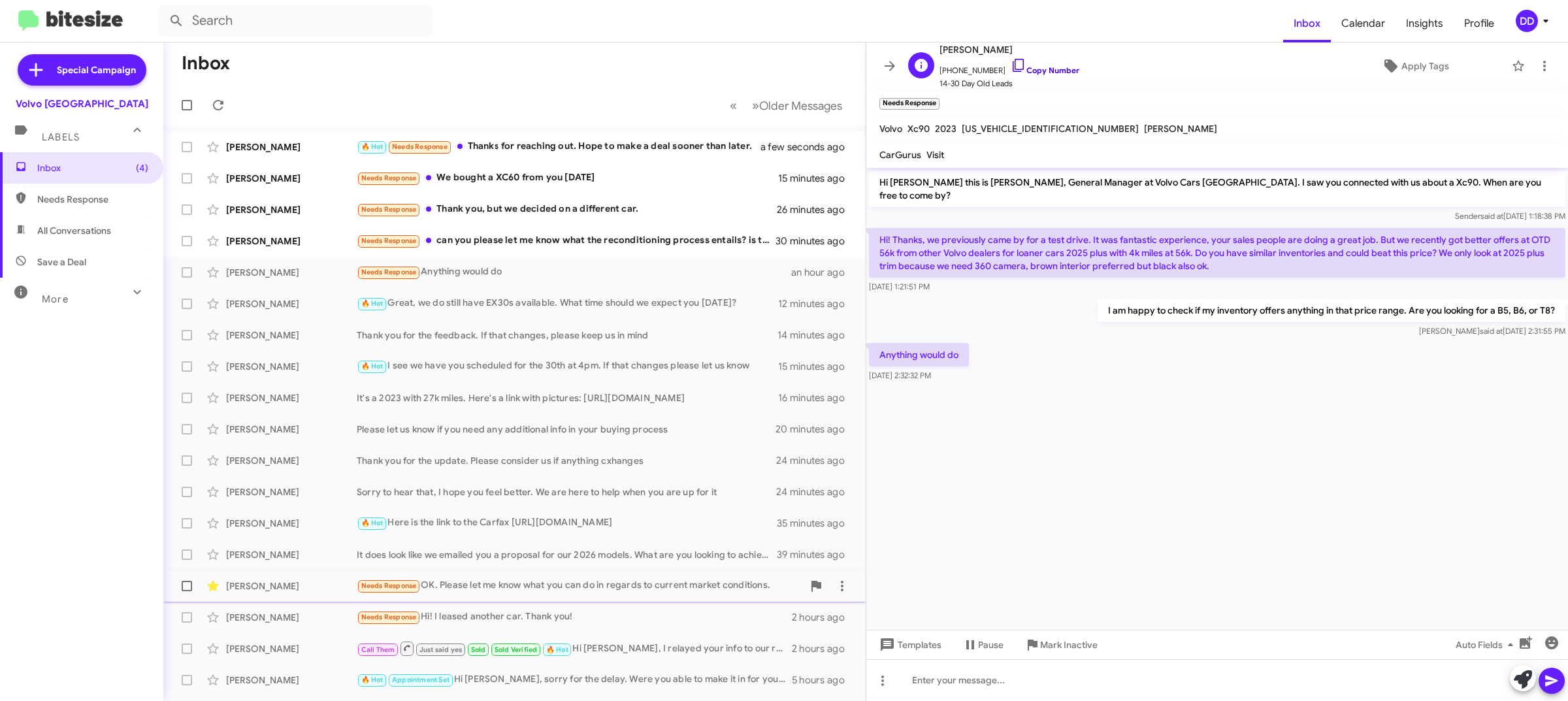
click at [1047, 73] on link "Copy Number" at bounding box center [1045, 70] width 69 height 10
click at [1040, 69] on link "Copy Number" at bounding box center [1045, 70] width 69 height 10
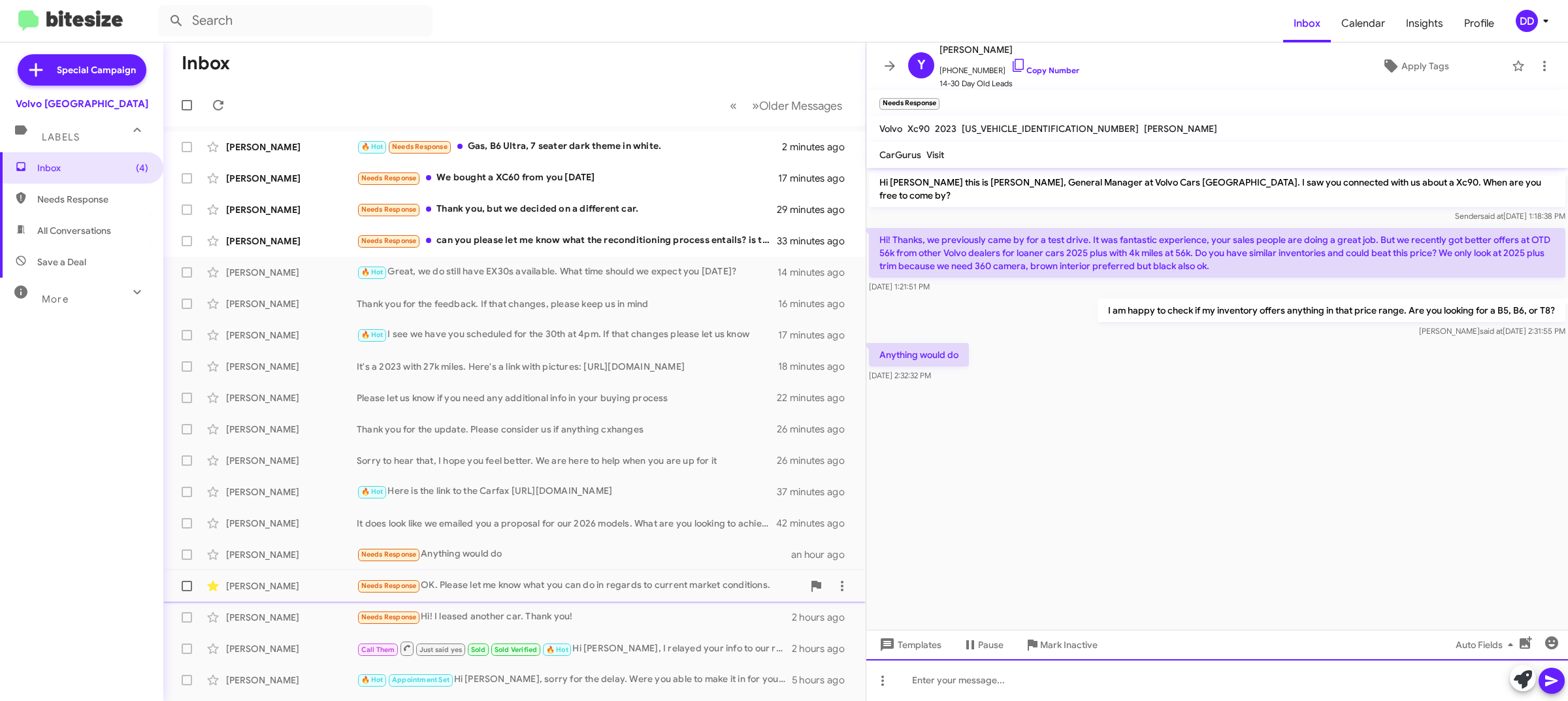
click at [1100, 692] on div at bounding box center [1217, 680] width 702 height 42
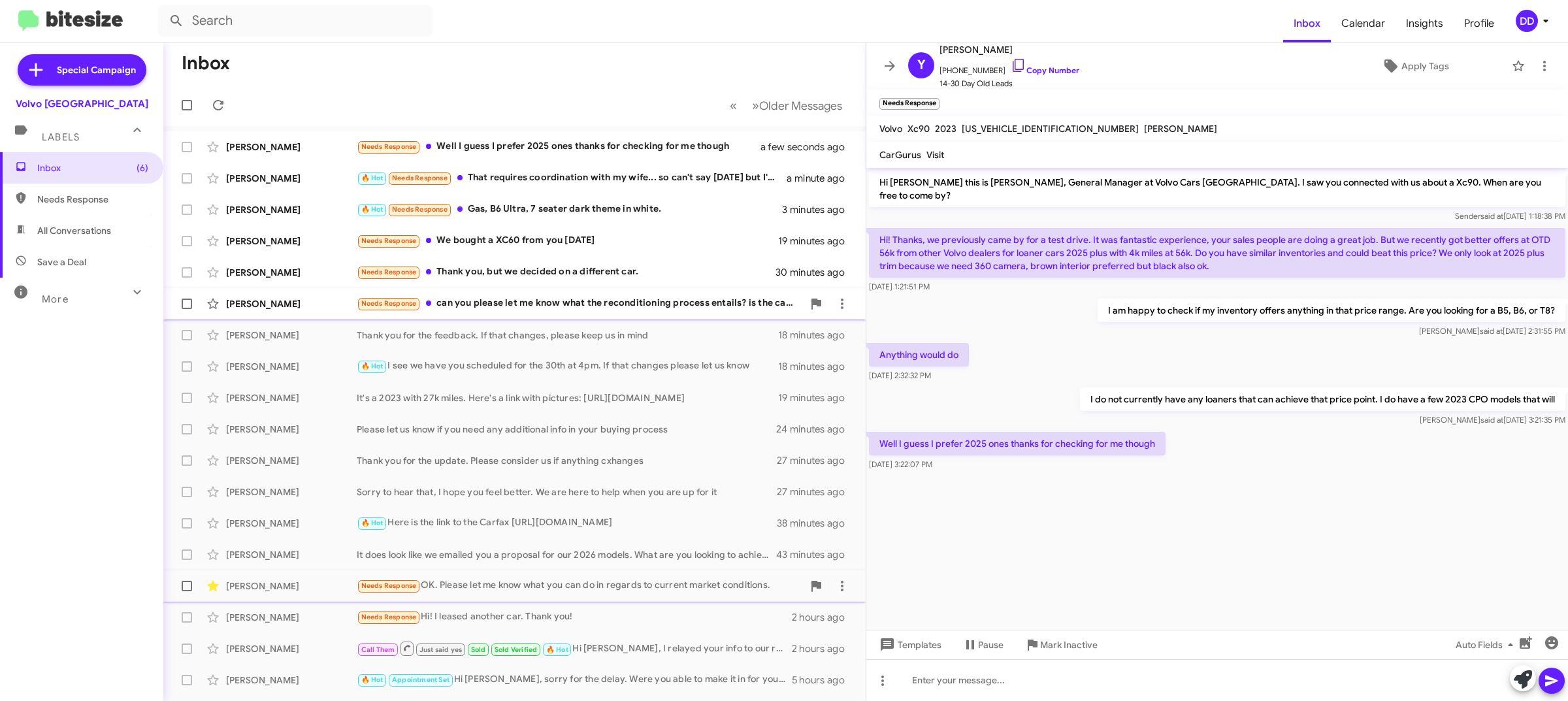
click at [601, 302] on div "Needs Response can you please let me know what the reconditioning process entai…" at bounding box center [580, 303] width 446 height 15
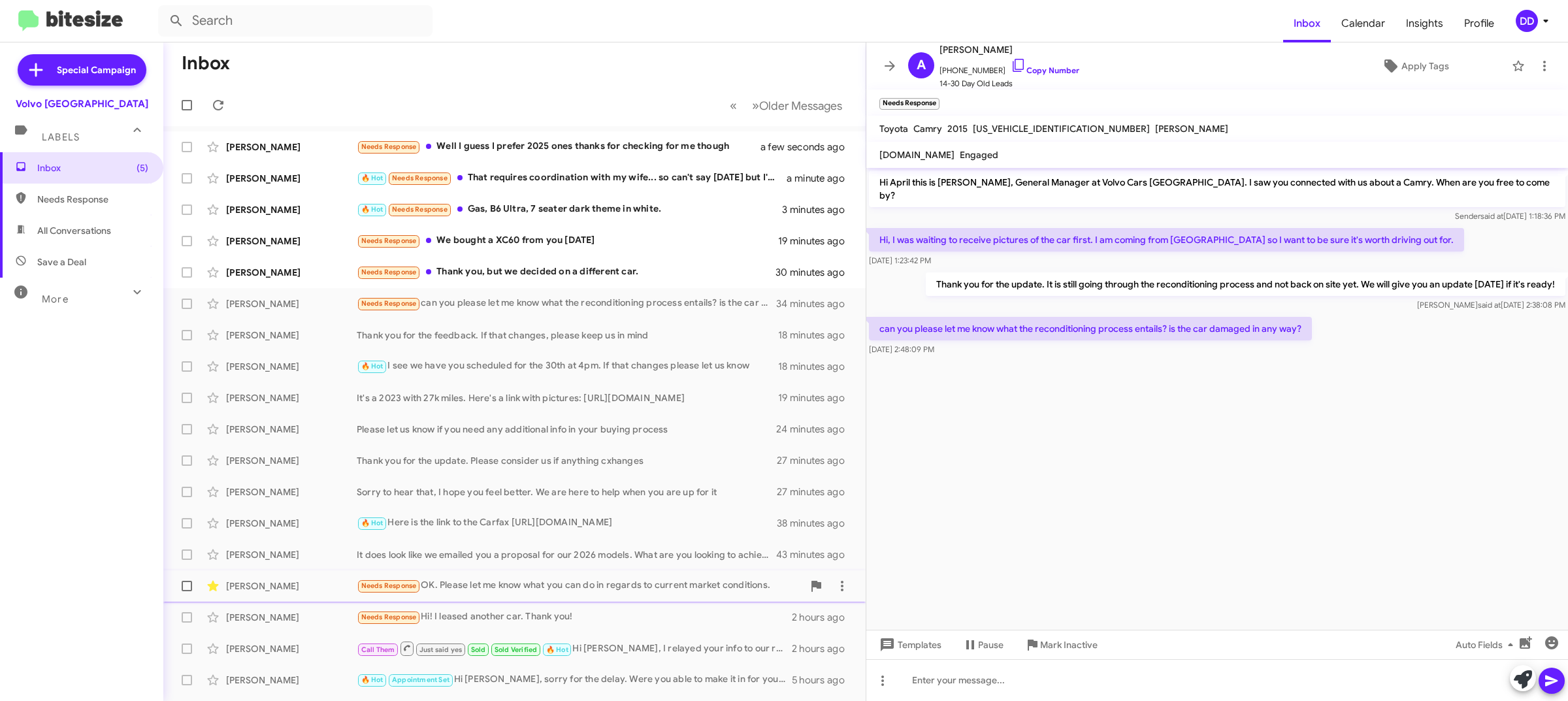
click at [1212, 504] on cdk-virtual-scroll-viewport "Hi April this is David Dupart, General Manager at Volvo Cars Palo Alto. I saw y…" at bounding box center [1217, 398] width 702 height 461
click at [1164, 691] on div at bounding box center [1217, 680] width 702 height 42
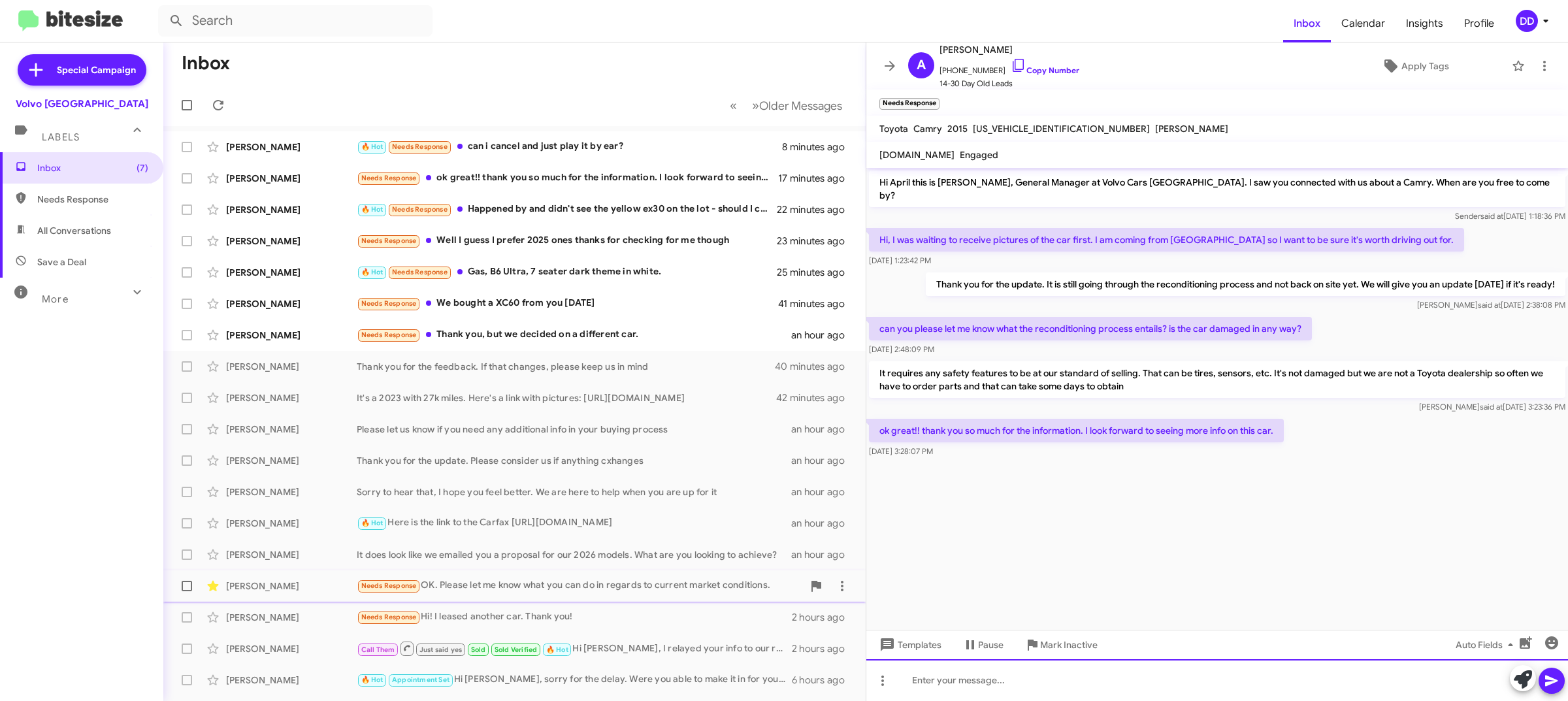
click at [1161, 680] on div at bounding box center [1217, 680] width 702 height 42
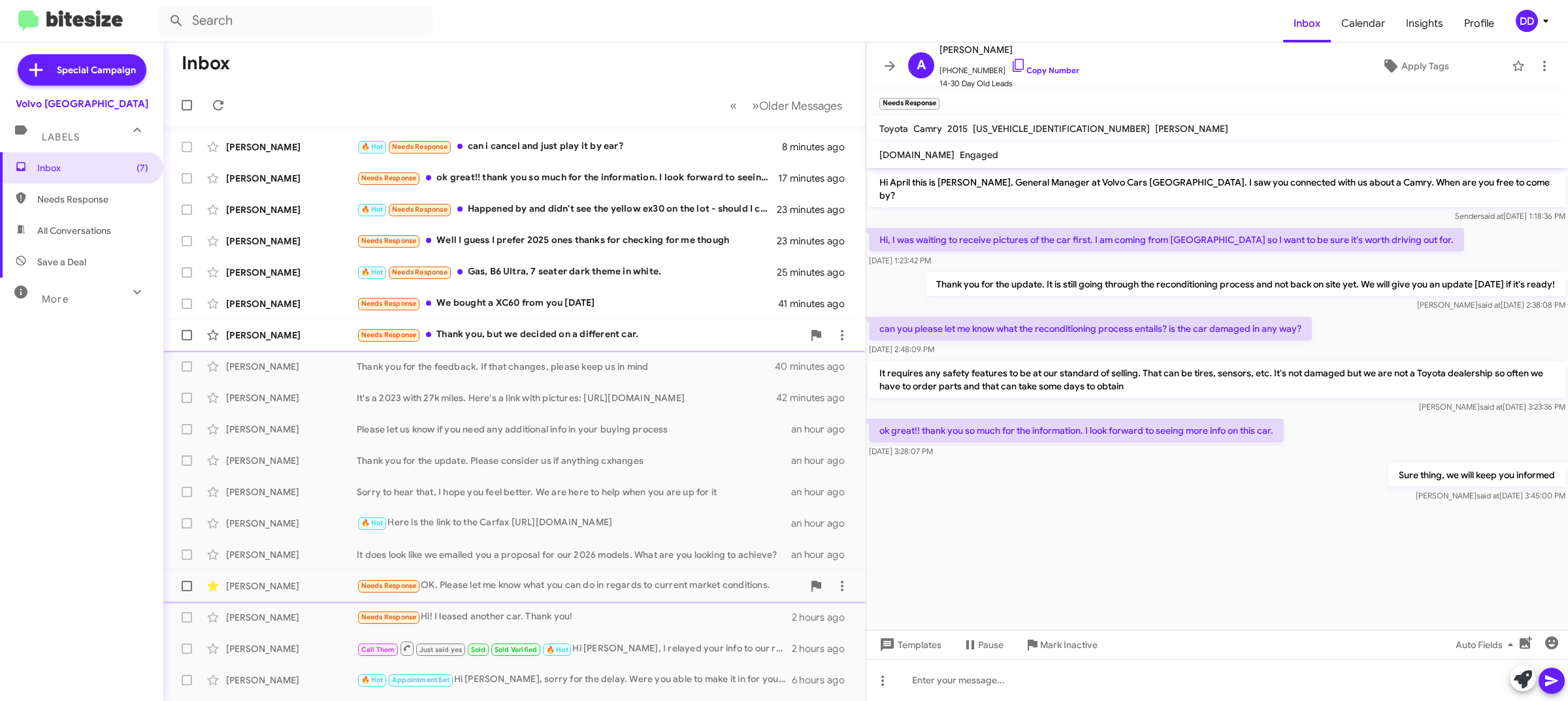
click at [573, 343] on div "Karen Frankel Needs Response Thank you, but we decided on a different car. an h…" at bounding box center [514, 335] width 681 height 26
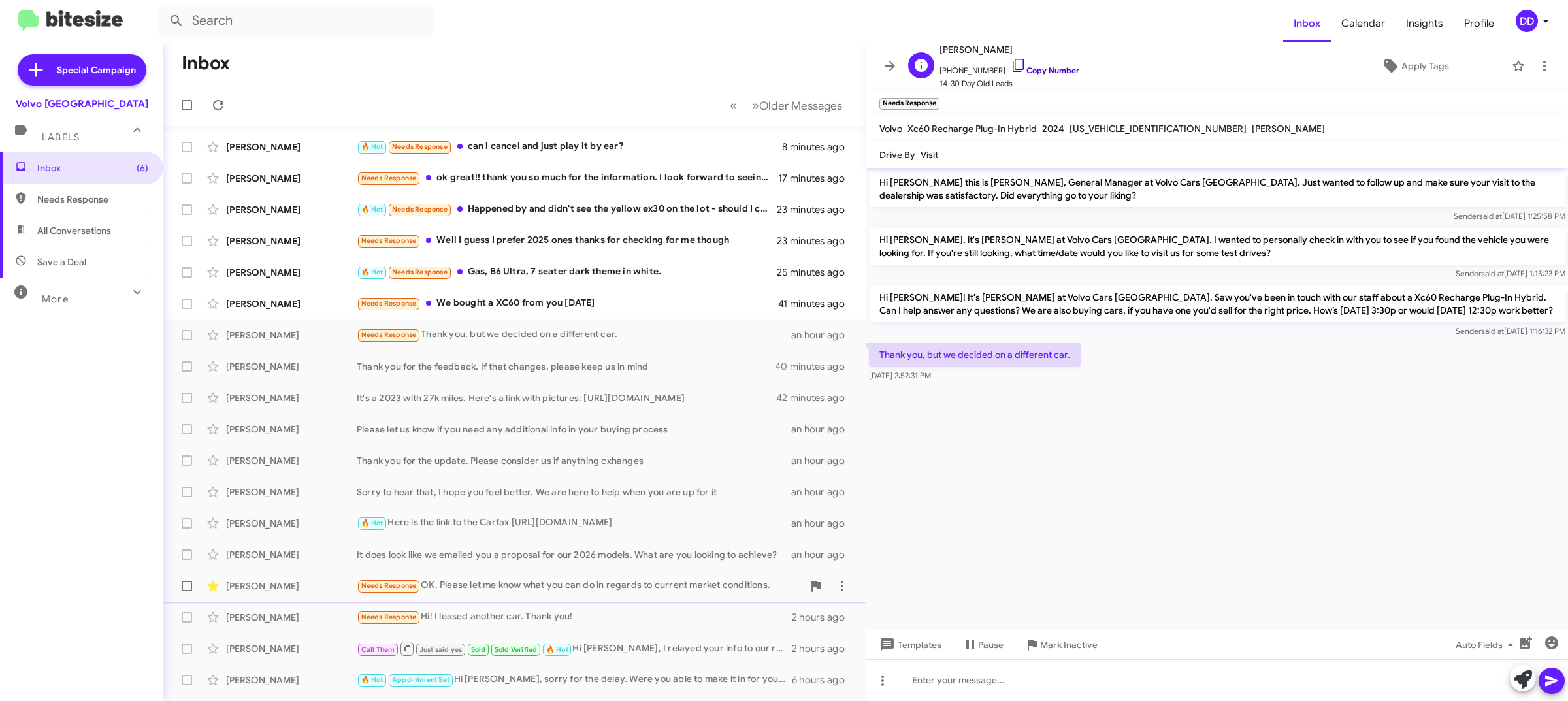
click at [1043, 73] on link "Copy Number" at bounding box center [1045, 70] width 69 height 10
click at [594, 309] on div "Needs Response We bought a XC60 from you on Saturday" at bounding box center [580, 303] width 446 height 15
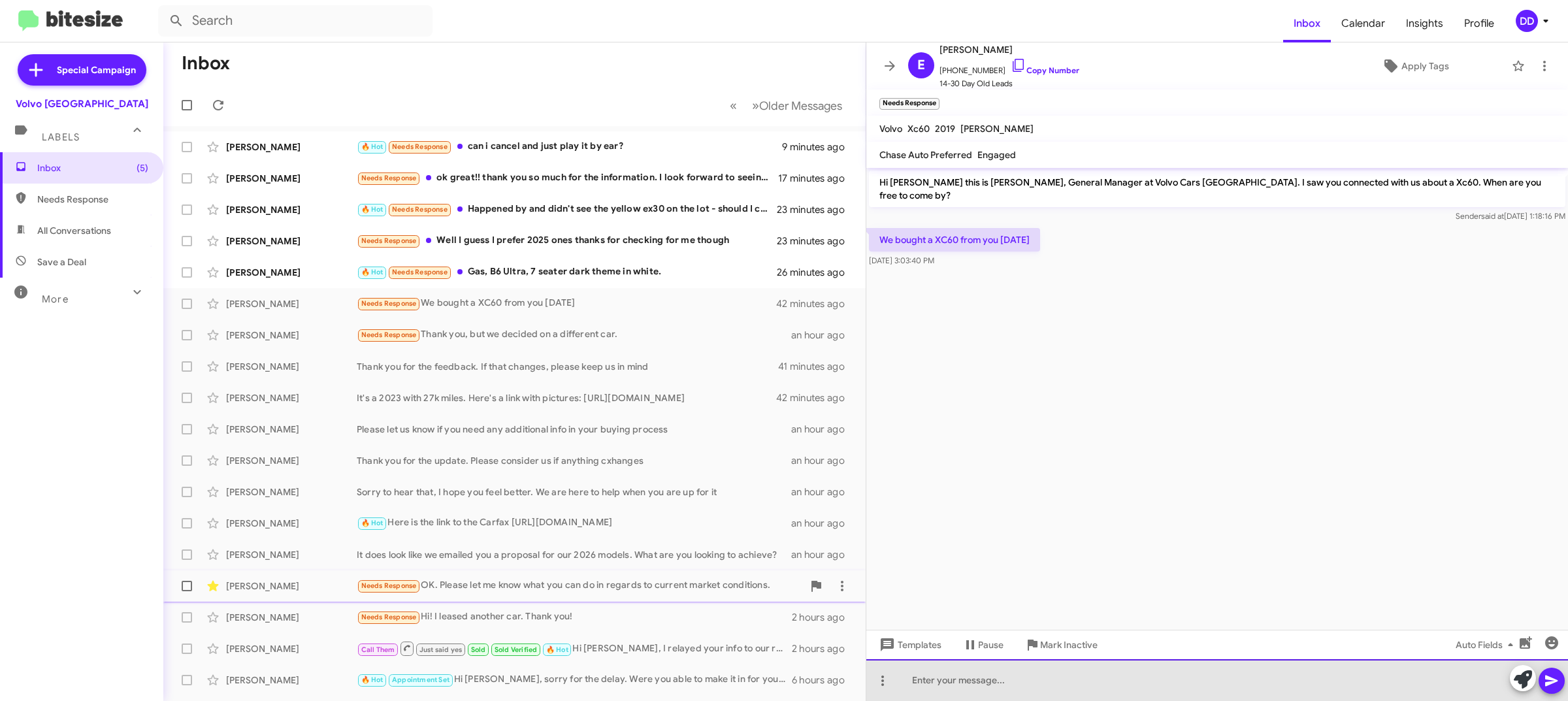
click at [1142, 680] on div at bounding box center [1217, 680] width 702 height 42
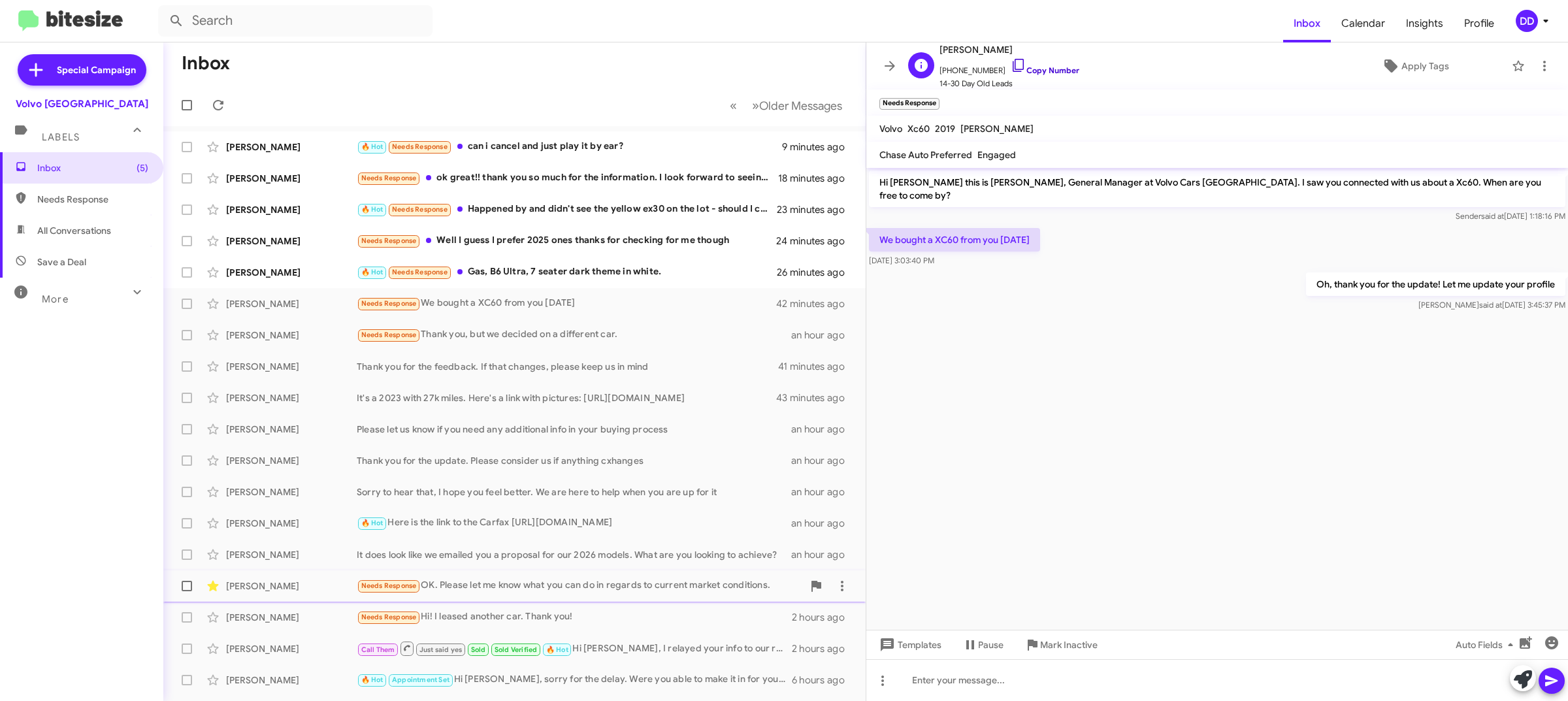
click at [1042, 73] on link "Copy Number" at bounding box center [1045, 70] width 69 height 10
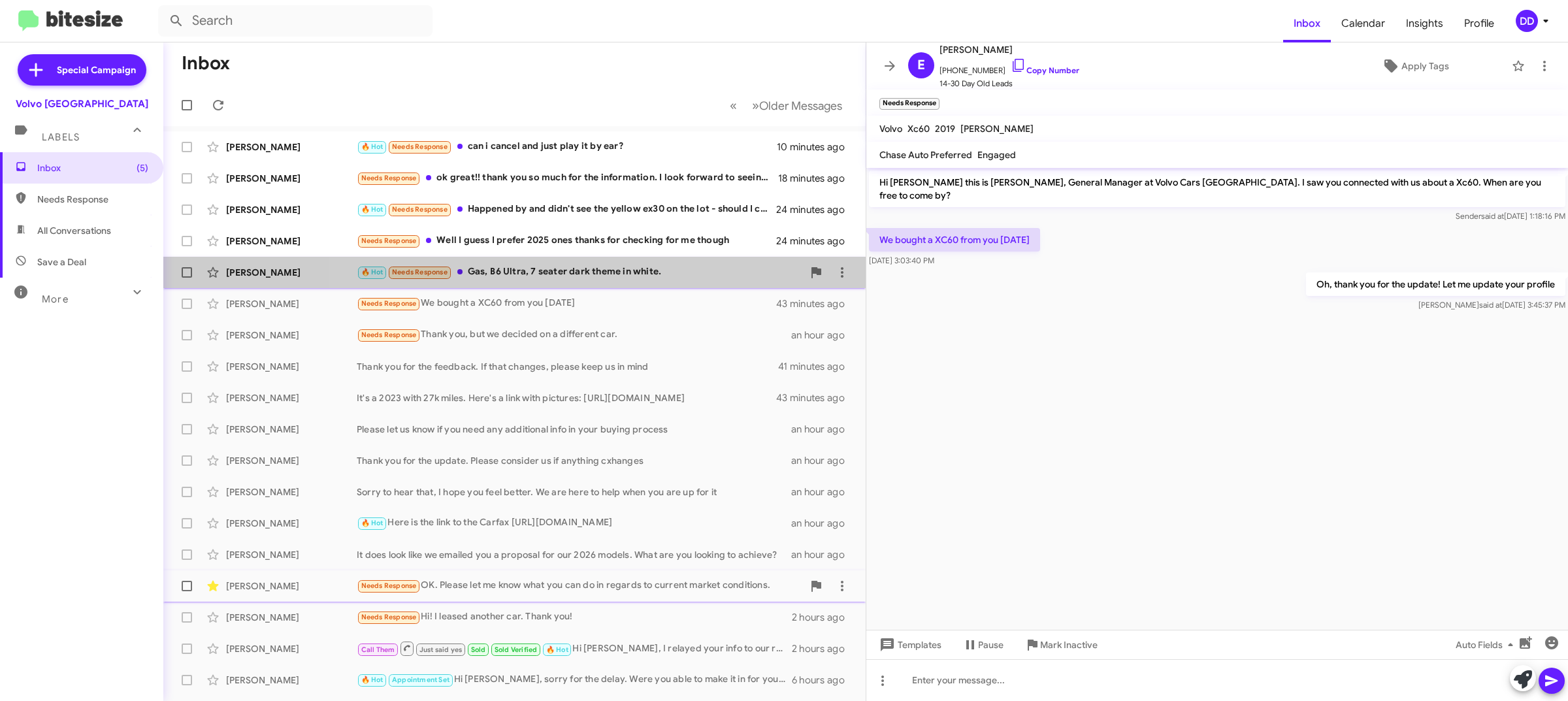
click at [623, 269] on div "🔥 Hot Needs Response Gas, B6 Ultra, 7 seater dark theme in white." at bounding box center [580, 272] width 446 height 15
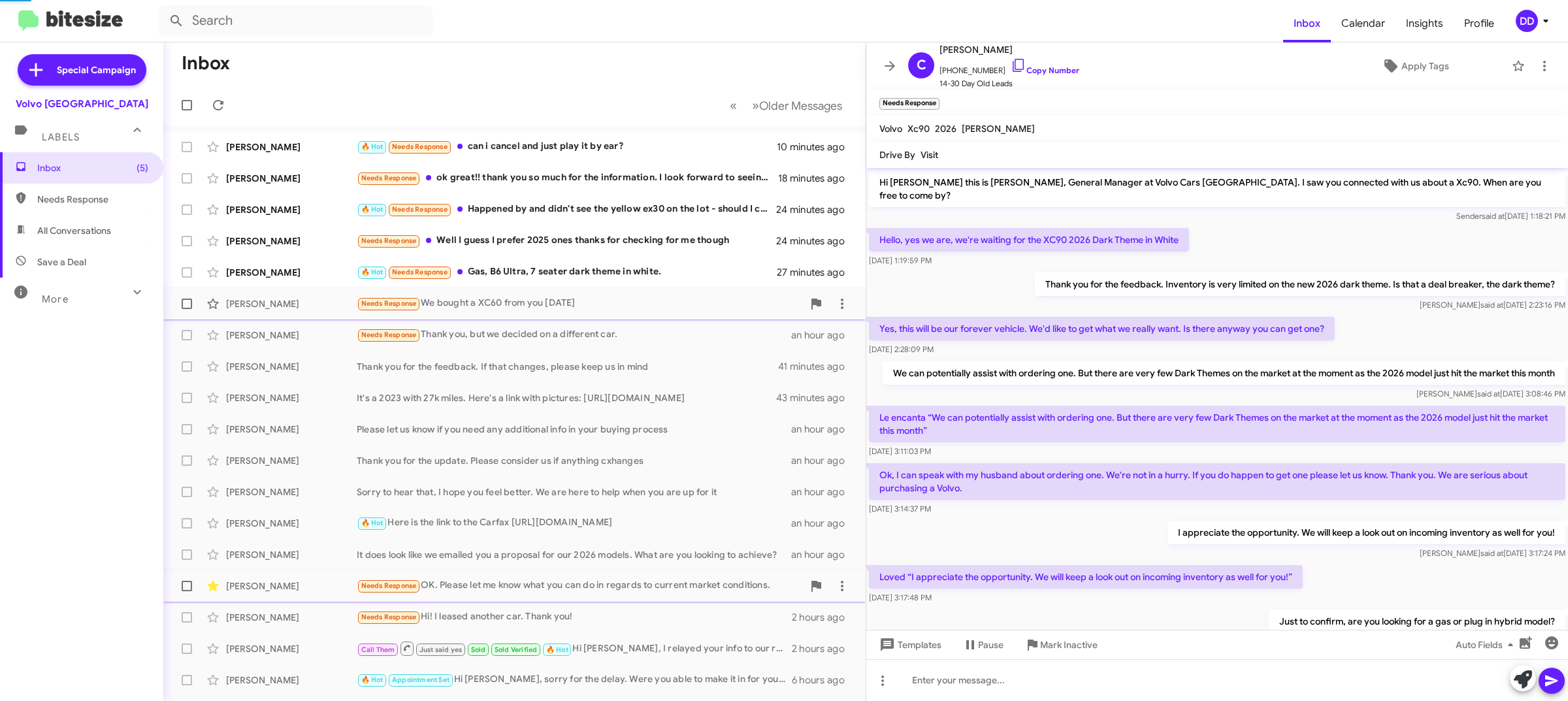
scroll to position [148, 0]
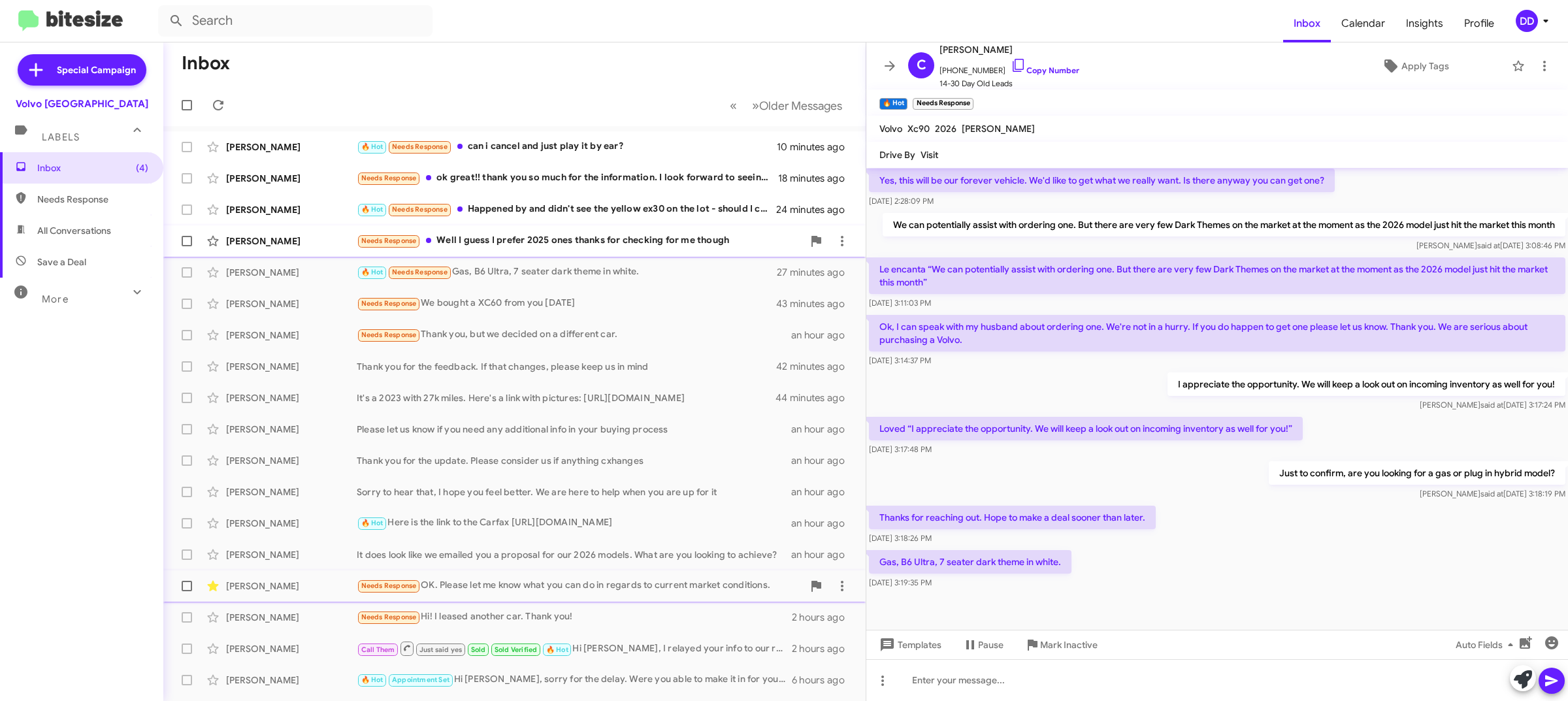
click at [552, 245] on div "Needs Response Well I guess I prefer 2025 ones thanks for checking for me though" at bounding box center [580, 240] width 446 height 15
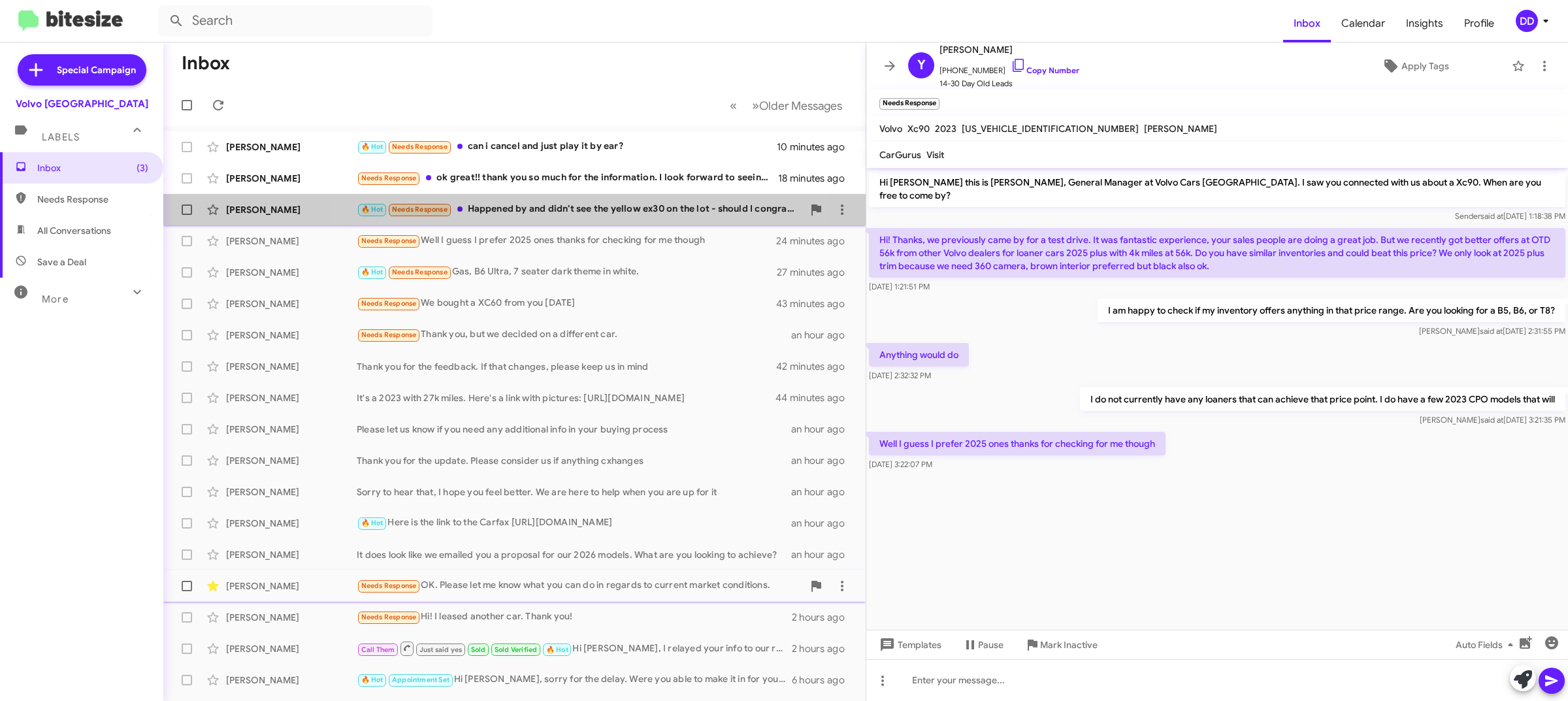
click at [563, 211] on div "🔥 Hot Needs Response Happened by and didn't see the yellow ex30 on the lot - sh…" at bounding box center [580, 209] width 446 height 15
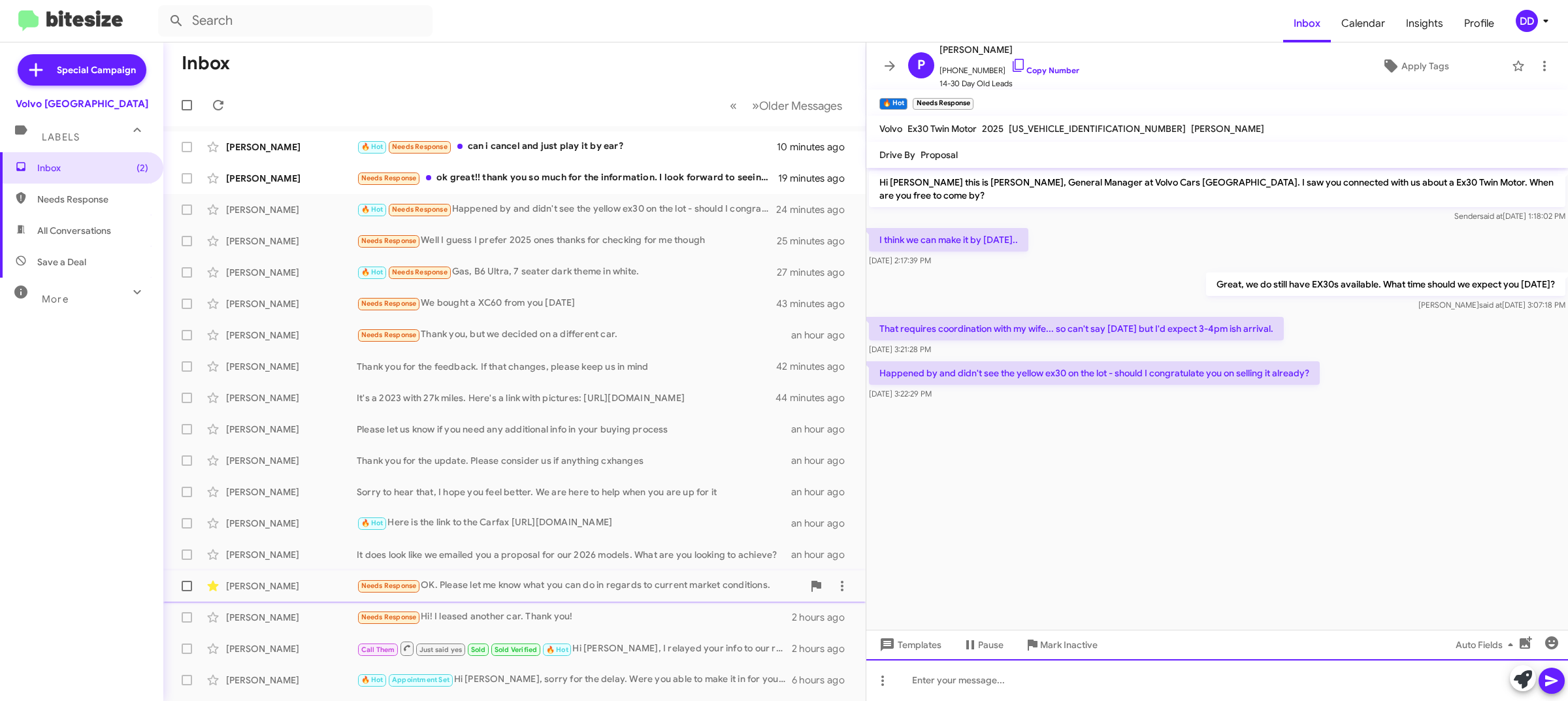
click at [1209, 691] on div at bounding box center [1217, 680] width 702 height 42
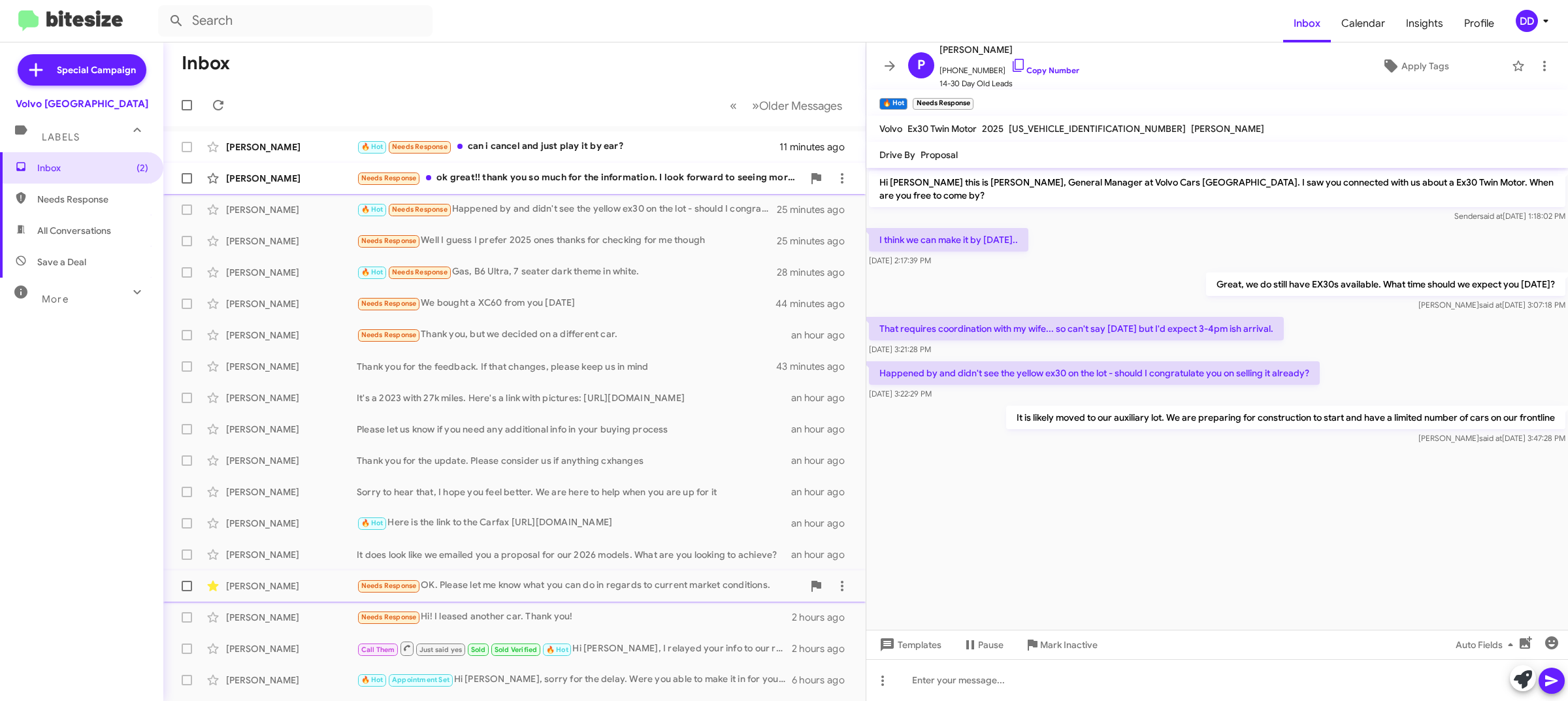
click at [664, 181] on div "Needs Response ok great!! thank you so much for the information. I look forward…" at bounding box center [580, 178] width 446 height 15
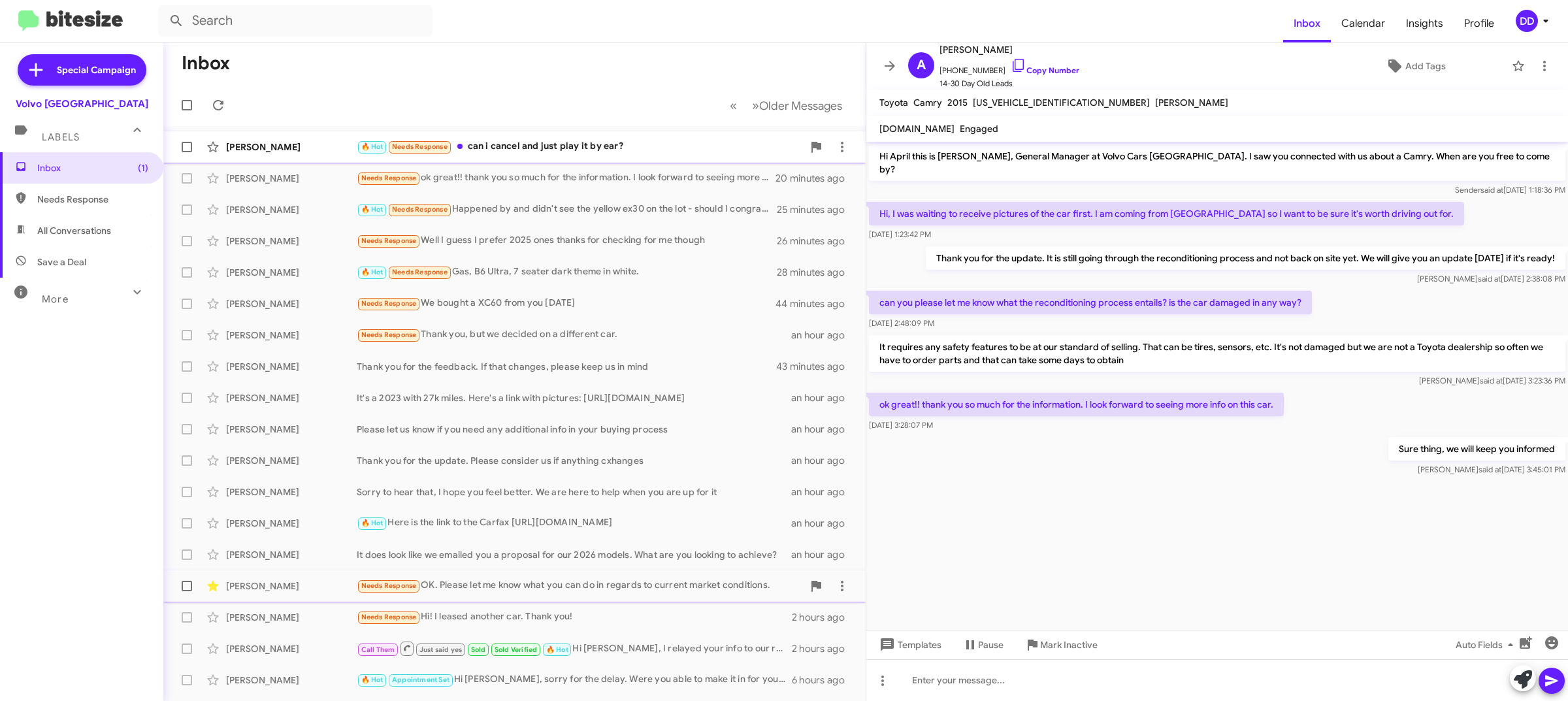
click at [573, 141] on div "🔥 Hot Needs Response can i cancel and just play it by ear?" at bounding box center [580, 146] width 446 height 15
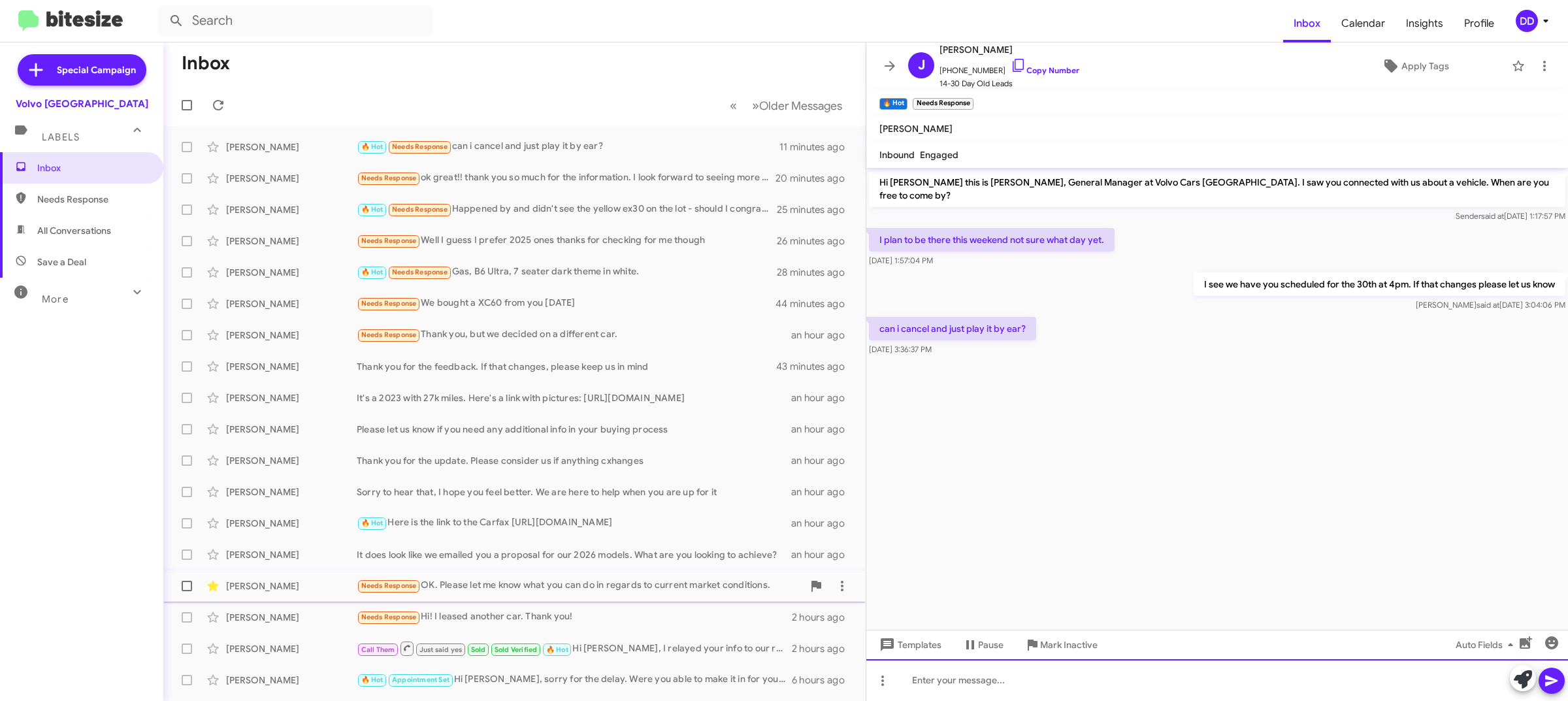
click at [1163, 681] on div at bounding box center [1217, 680] width 702 height 42
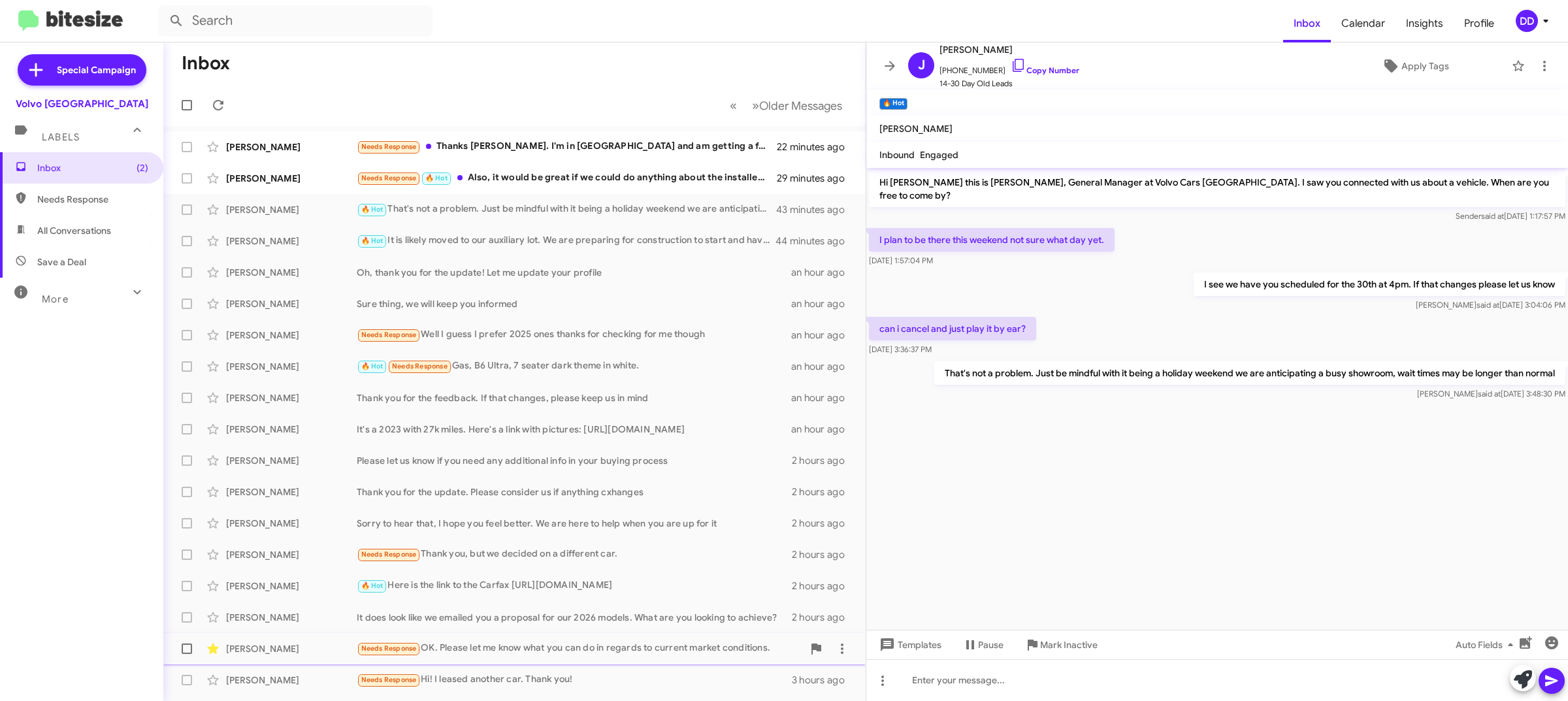
click at [485, 642] on div "Needs Response OK. Please let me know what you can do in regards to current mar…" at bounding box center [580, 648] width 446 height 15
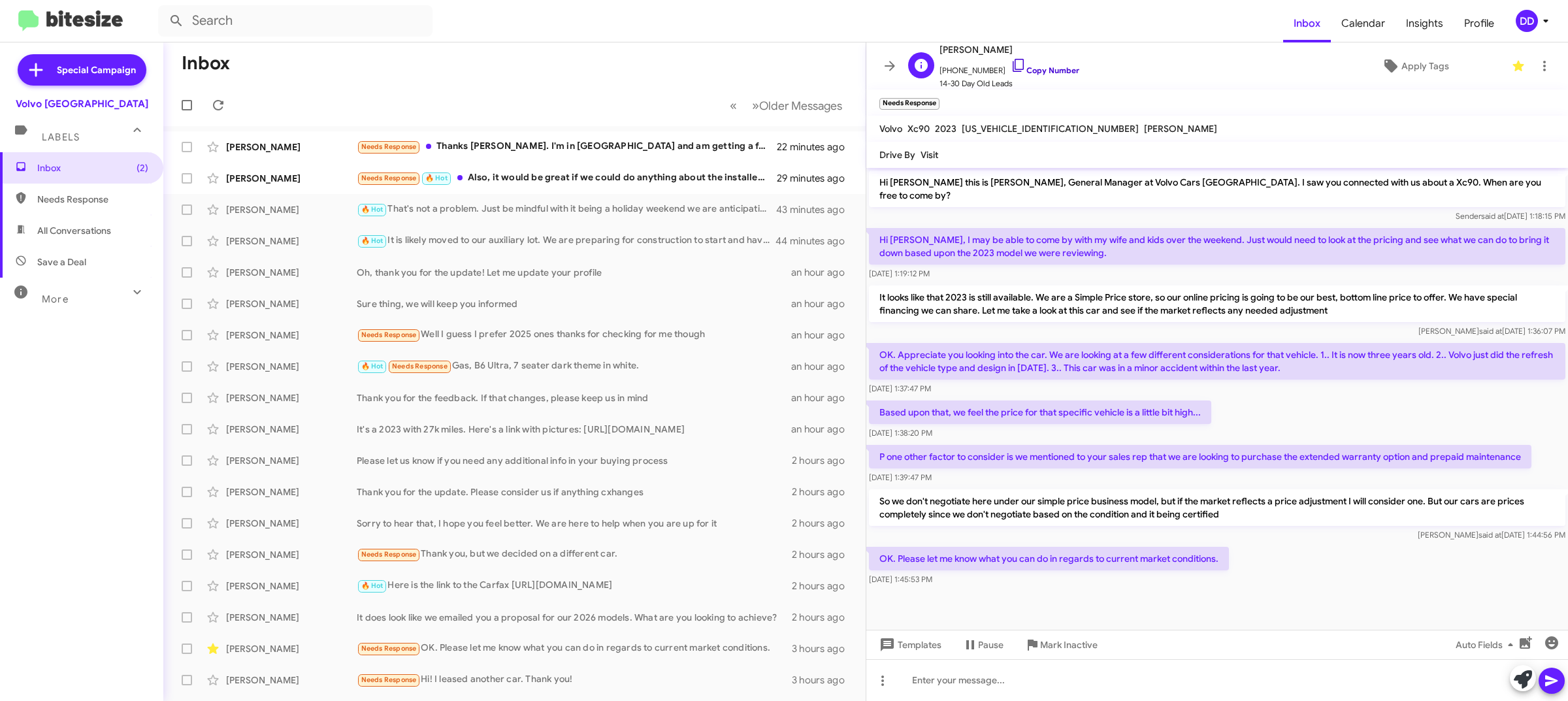
click at [1035, 72] on link "Copy Number" at bounding box center [1045, 70] width 69 height 10
click at [1203, 667] on div at bounding box center [1217, 680] width 702 height 42
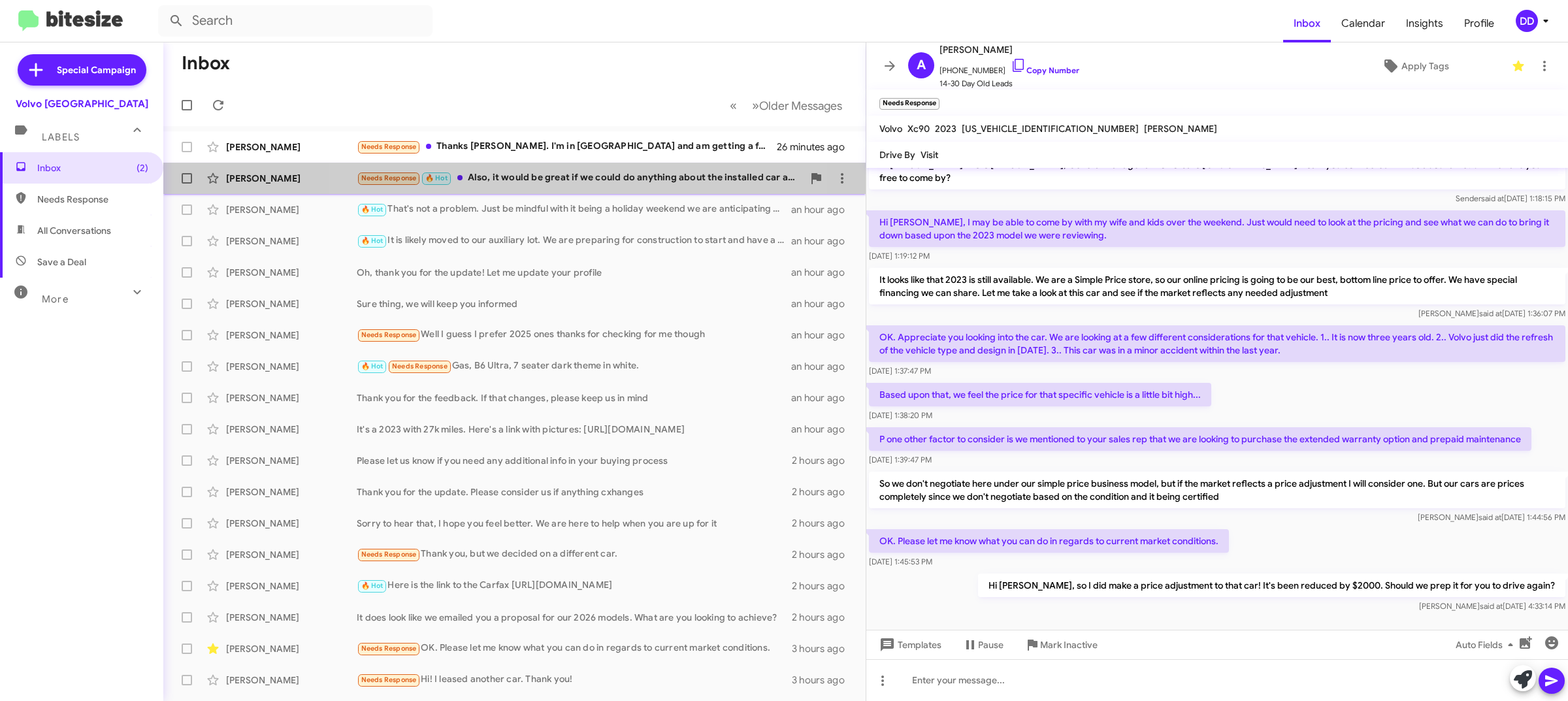
click at [551, 180] on div "Needs Response 🔥 Hot Also, it would be great if we could do anything about the …" at bounding box center [580, 178] width 446 height 15
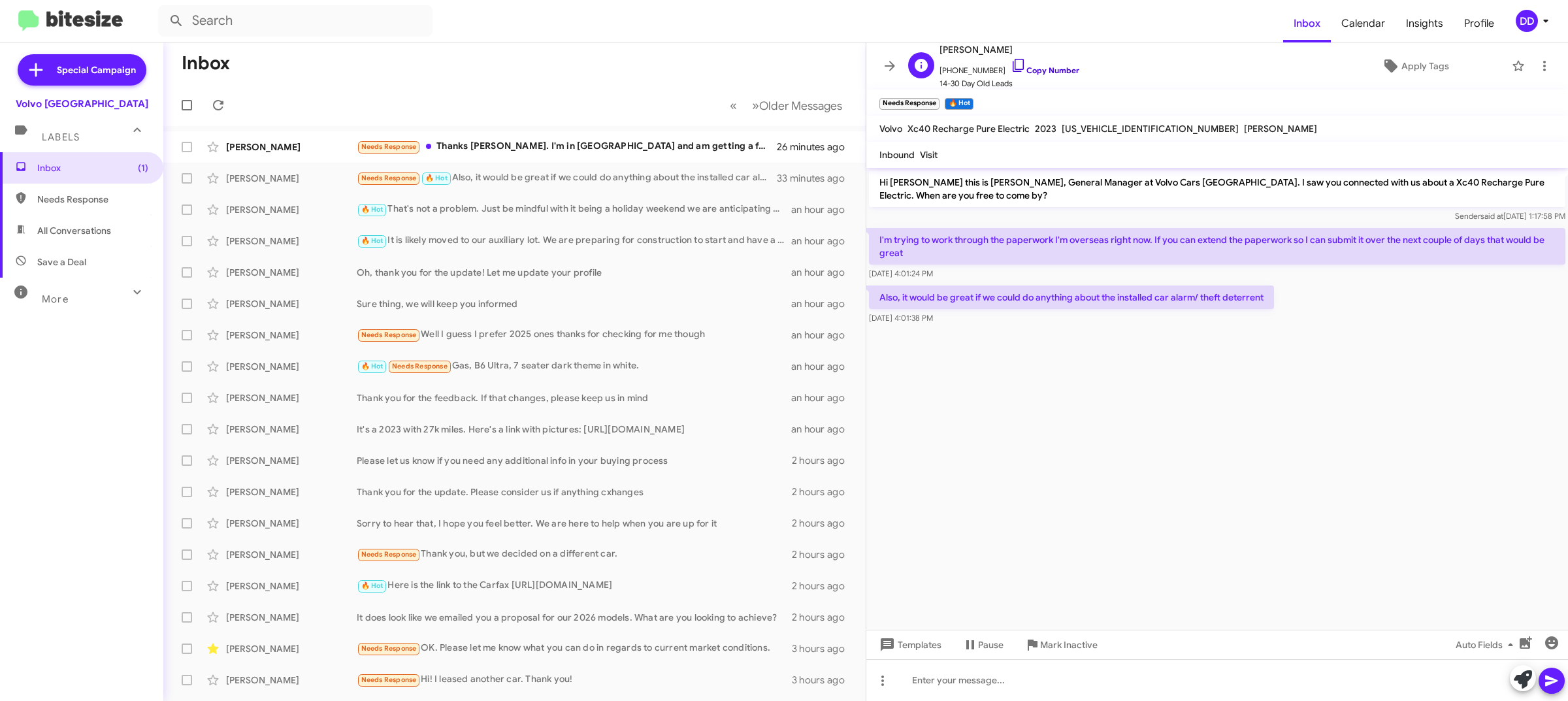
click at [1041, 70] on link "Copy Number" at bounding box center [1045, 70] width 69 height 10
click at [1302, 681] on div at bounding box center [1217, 680] width 702 height 42
click at [1245, 686] on div "Thanks for the feedback" at bounding box center [1217, 680] width 702 height 42
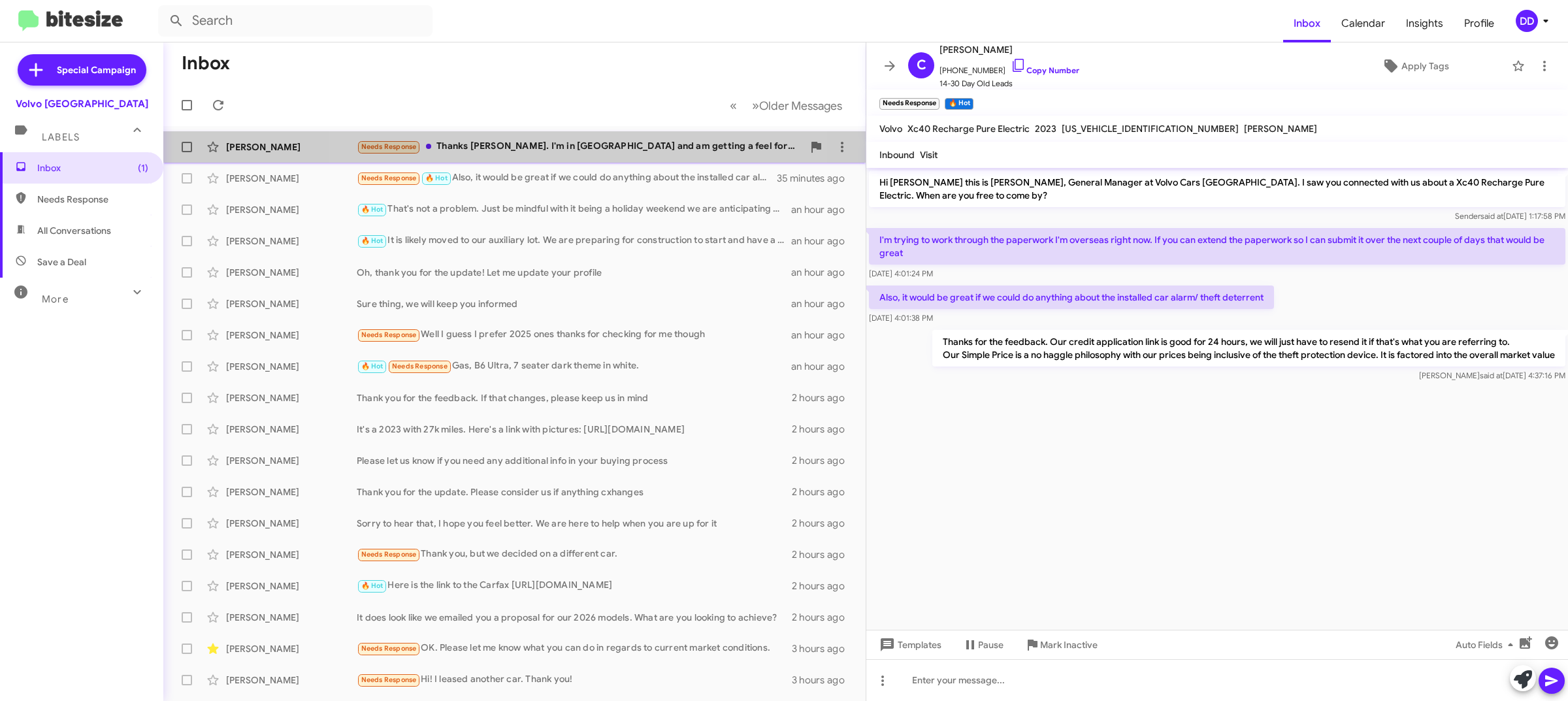
click at [555, 139] on div "Needs Response Thanks David. I'm in San Diego and am getting a feel for what's …" at bounding box center [580, 146] width 446 height 15
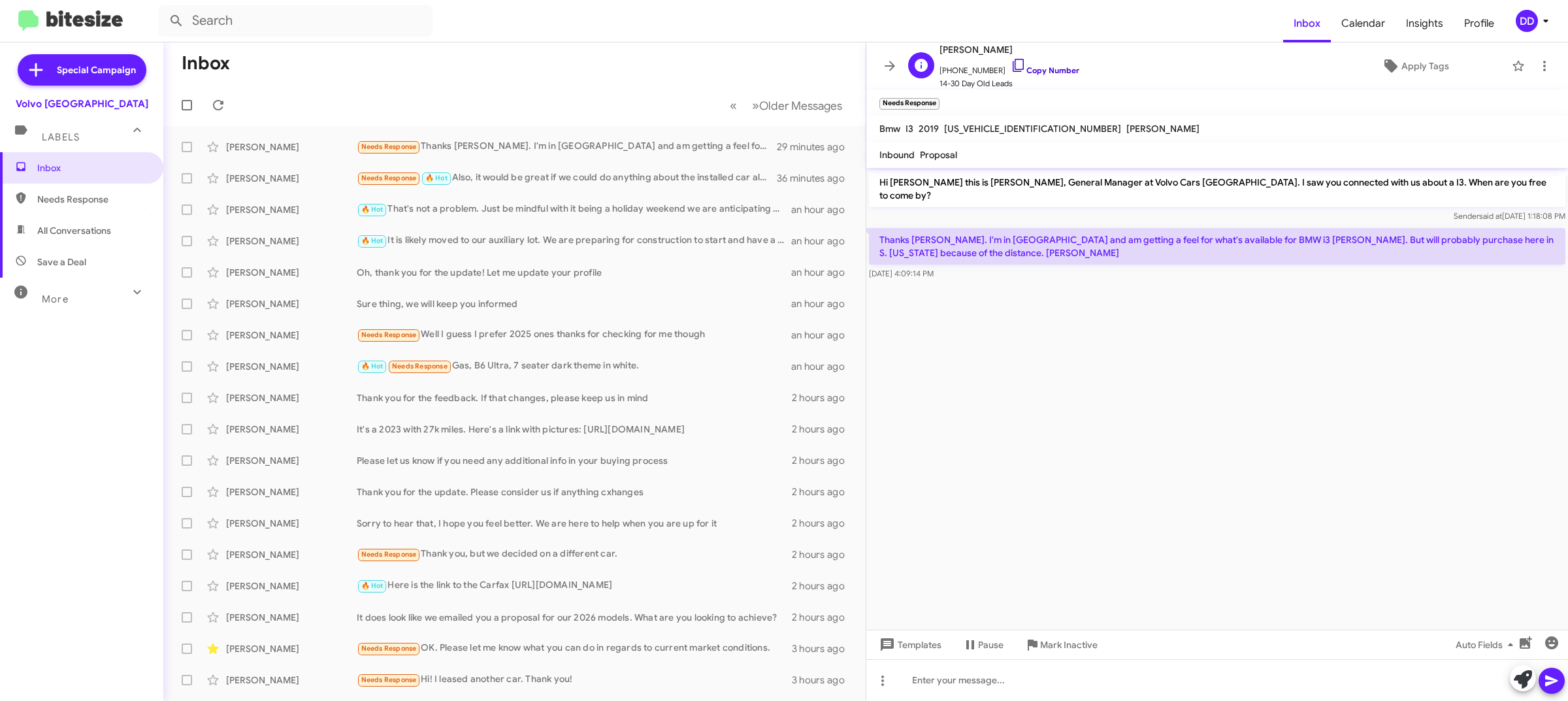
click at [1052, 74] on link "Copy Number" at bounding box center [1045, 70] width 69 height 10
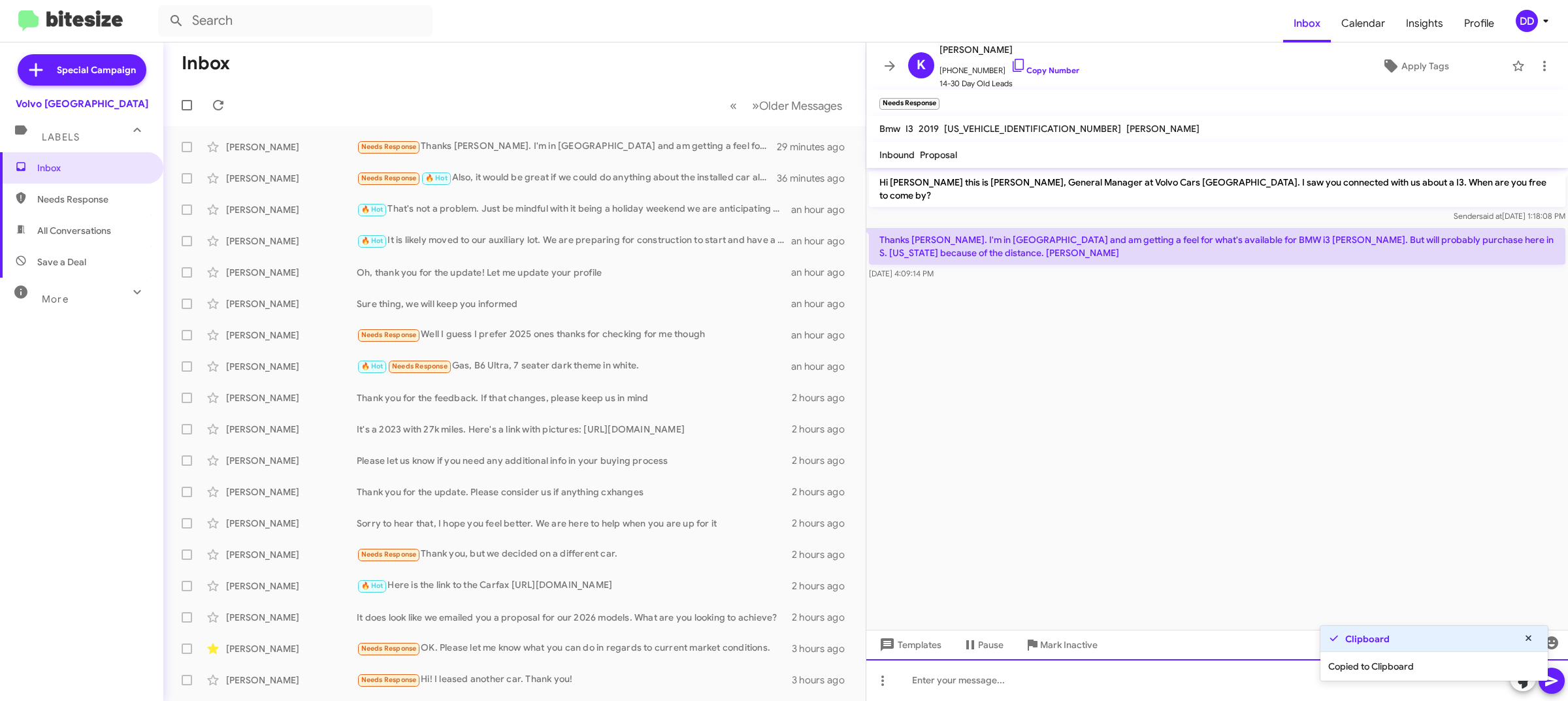
click at [1154, 680] on div at bounding box center [1217, 680] width 702 height 42
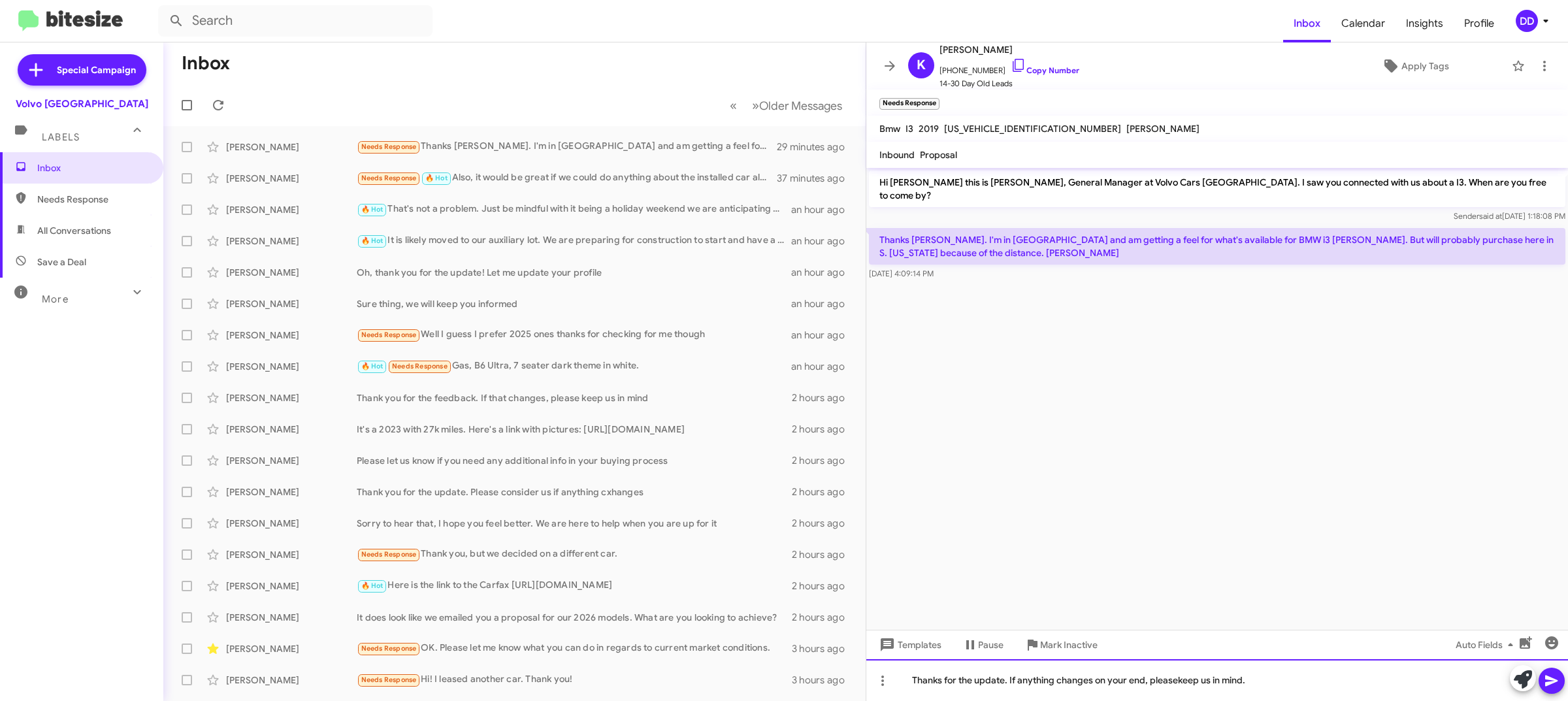
click at [1174, 676] on div "Thanks for the update. If anything changes on your end, pleasekeep us in mind." at bounding box center [1217, 680] width 702 height 42
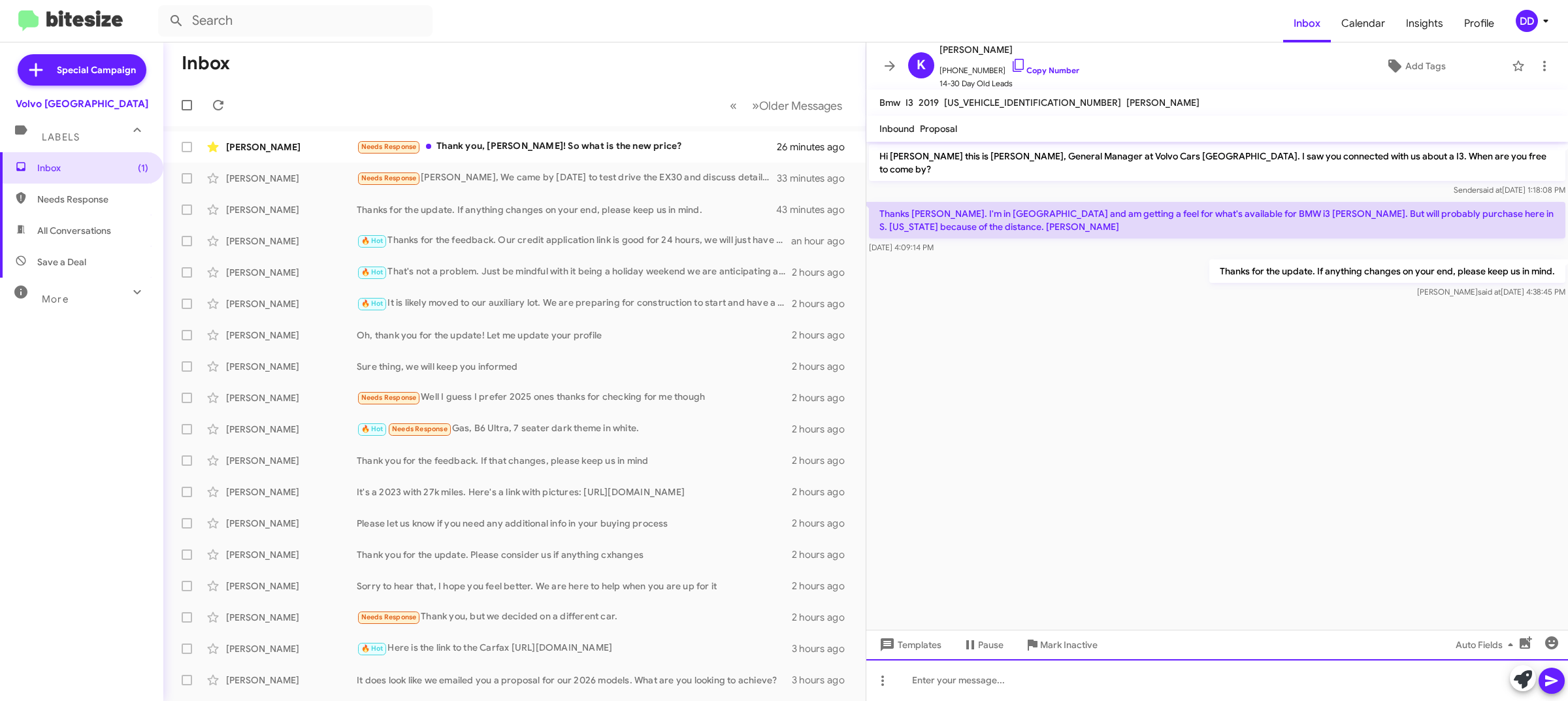
click at [1248, 661] on div at bounding box center [1217, 680] width 702 height 42
copy div "Before taxes it is $58,987"
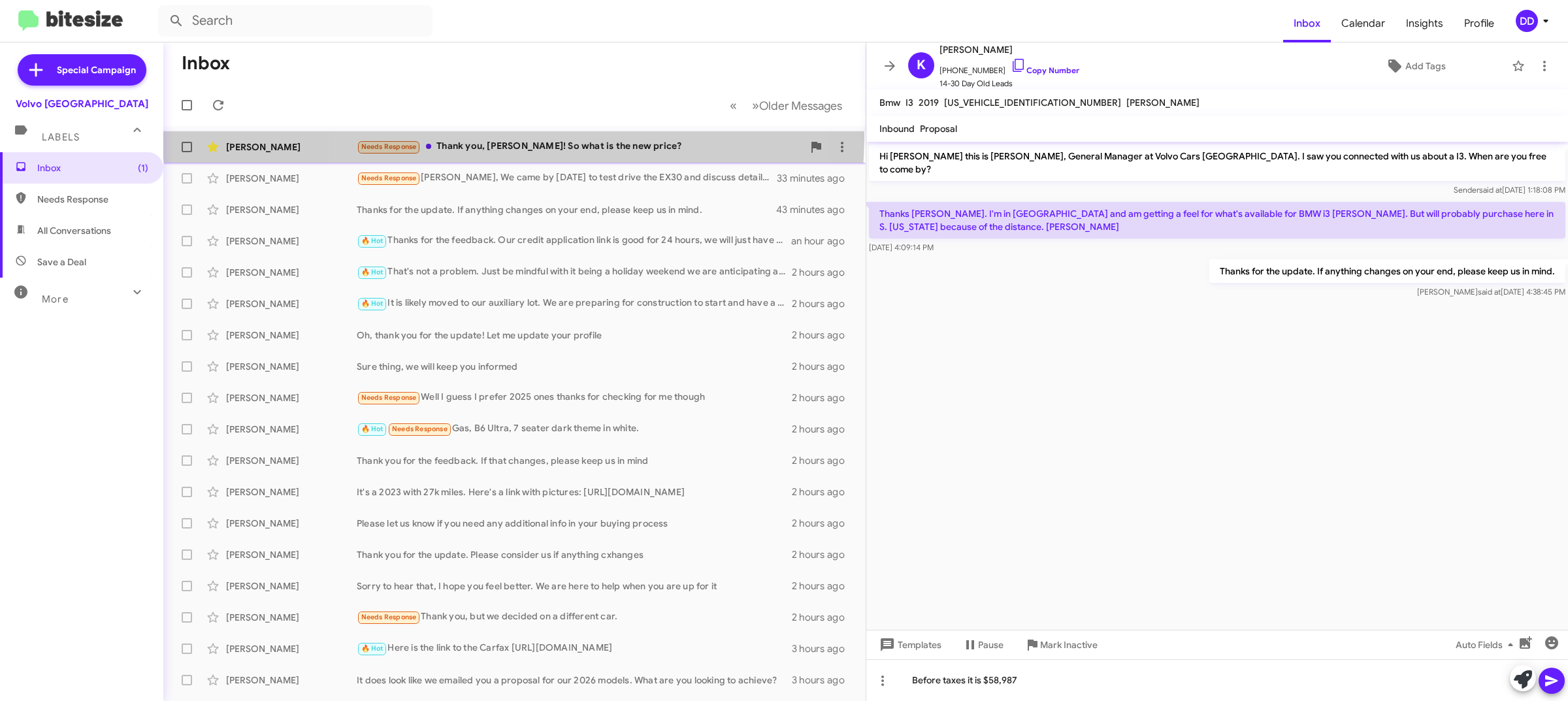
click at [515, 141] on div "Adam Tesler Needs Response Thank you, David! So what is the new price? 26 minut…" at bounding box center [514, 147] width 681 height 26
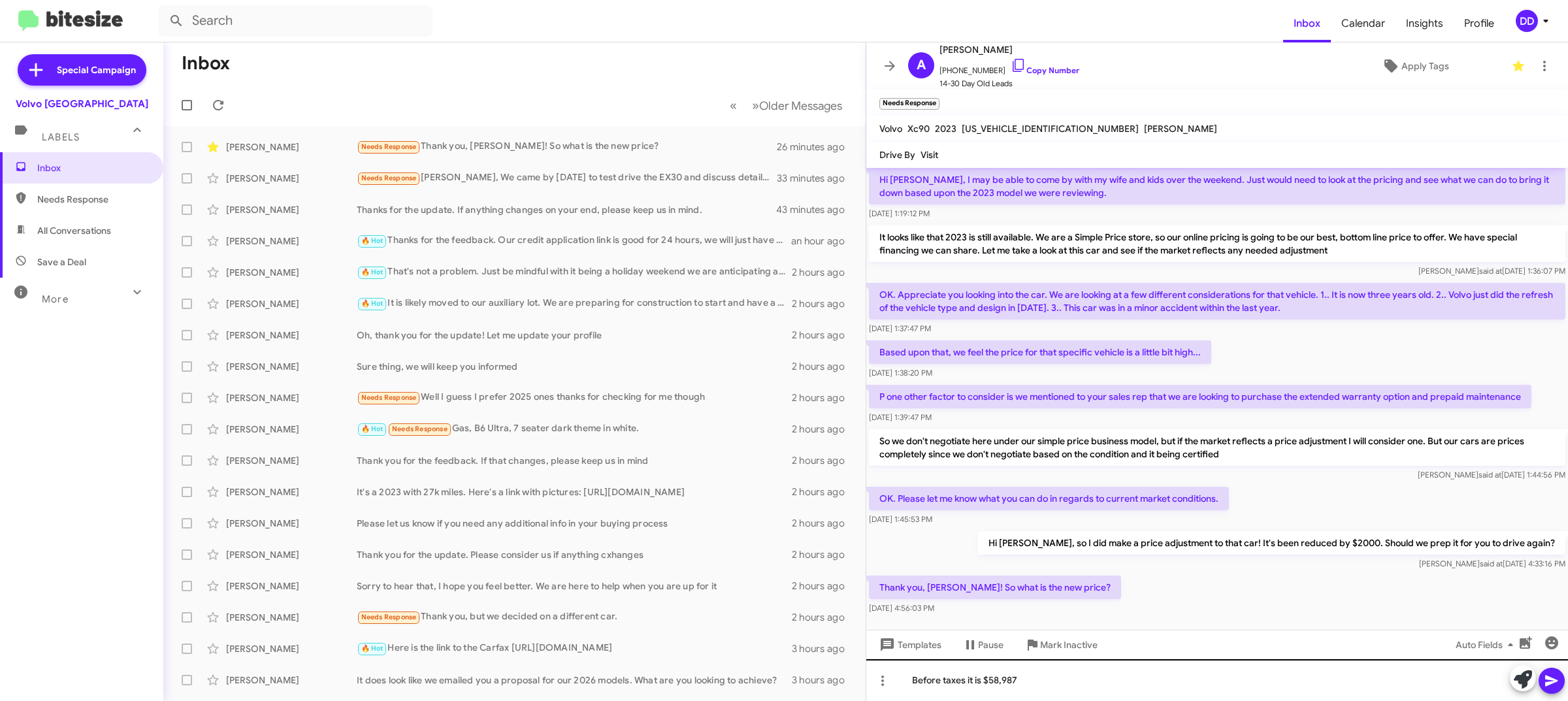
scroll to position [66, 0]
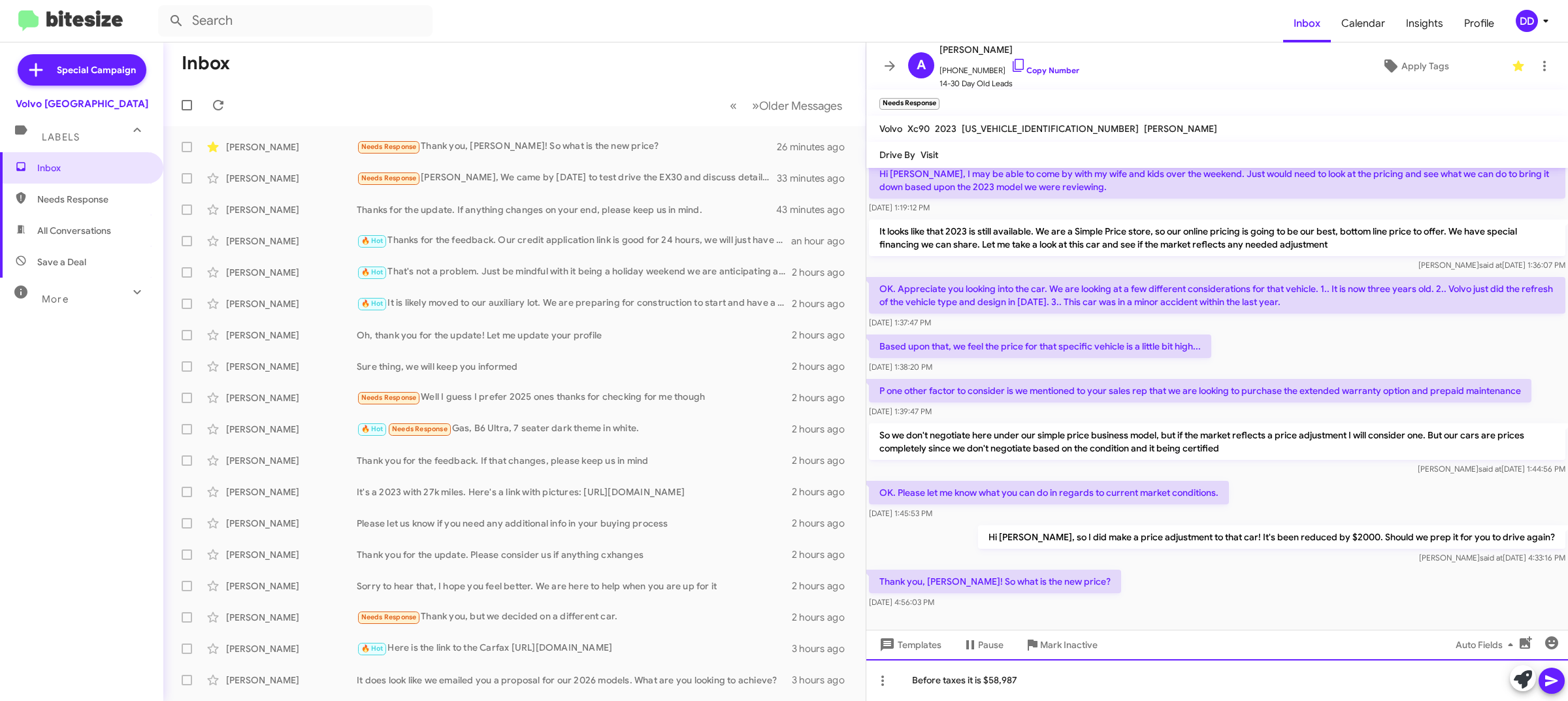
click at [1101, 683] on div "Before taxes it is $58,987" at bounding box center [1217, 680] width 702 height 42
click at [1194, 672] on div "Before taxes it is $58,987, it was previously $60," at bounding box center [1217, 680] width 702 height 42
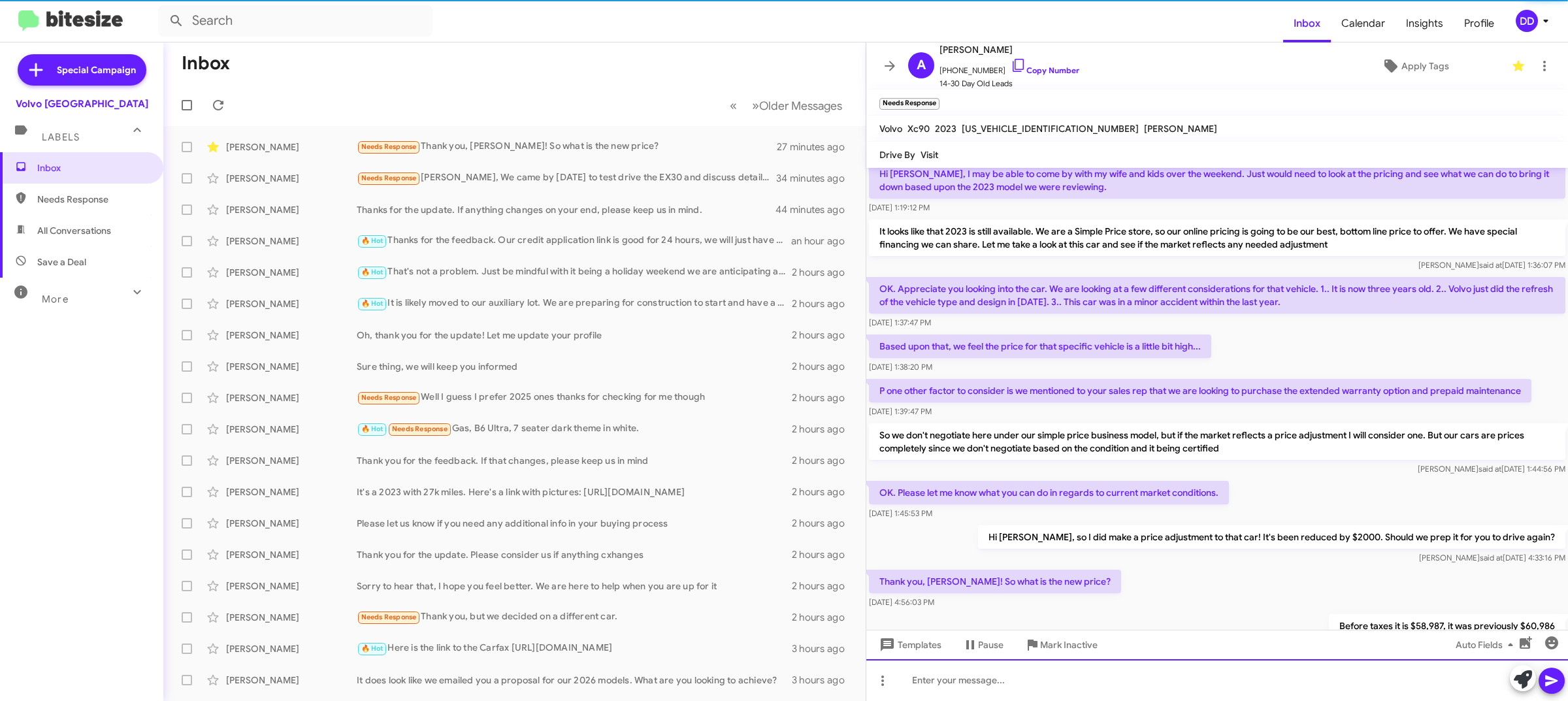
scroll to position [113, 0]
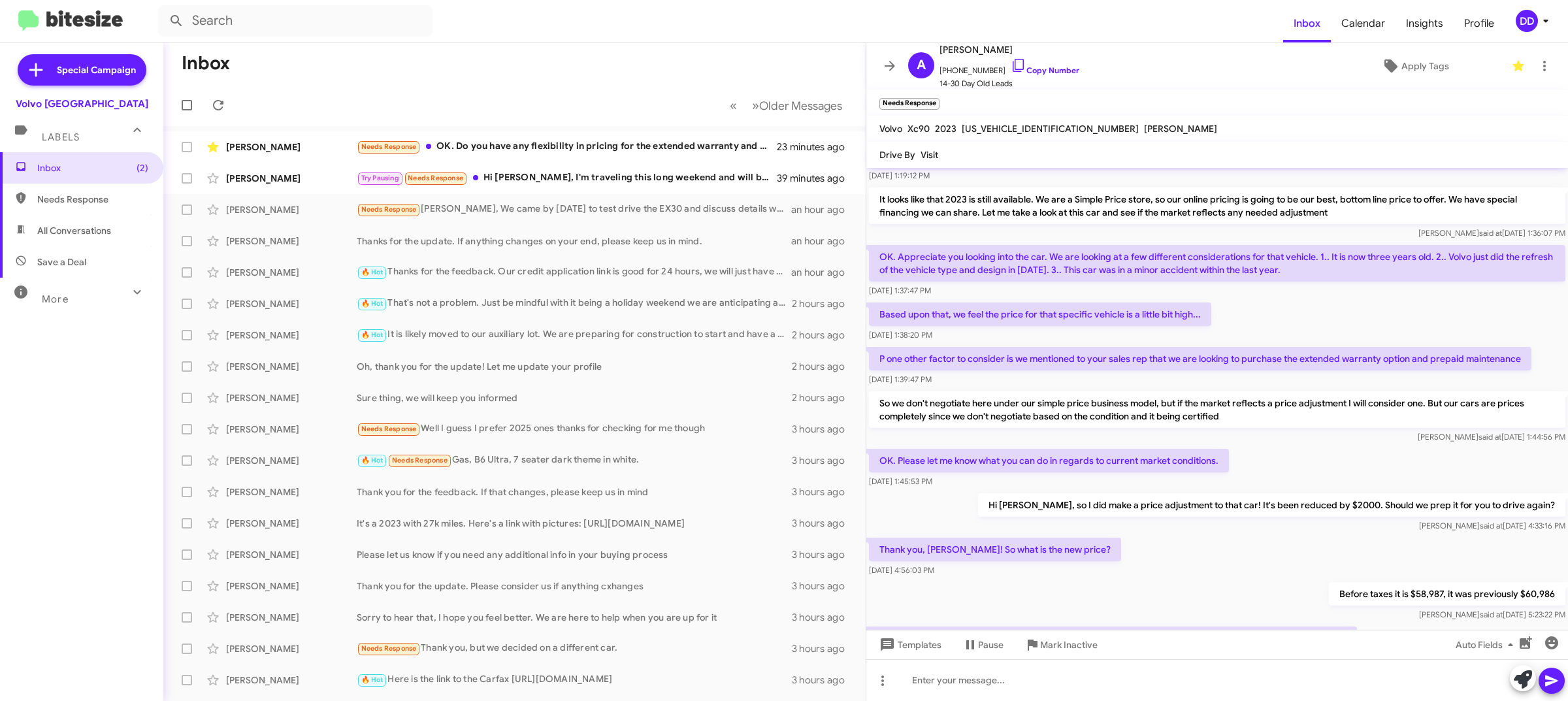
scroll to position [161, 0]
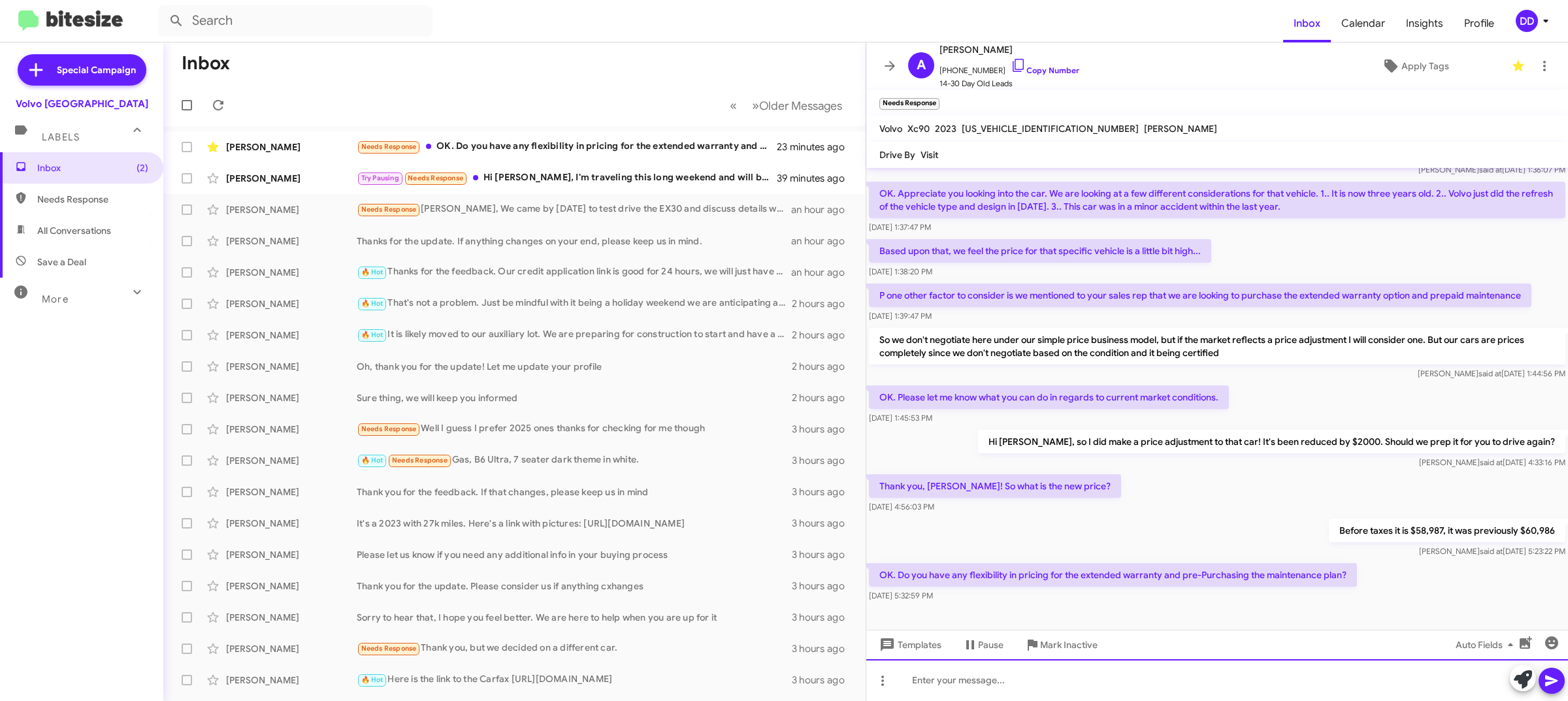
click at [1160, 689] on div at bounding box center [1217, 680] width 702 height 42
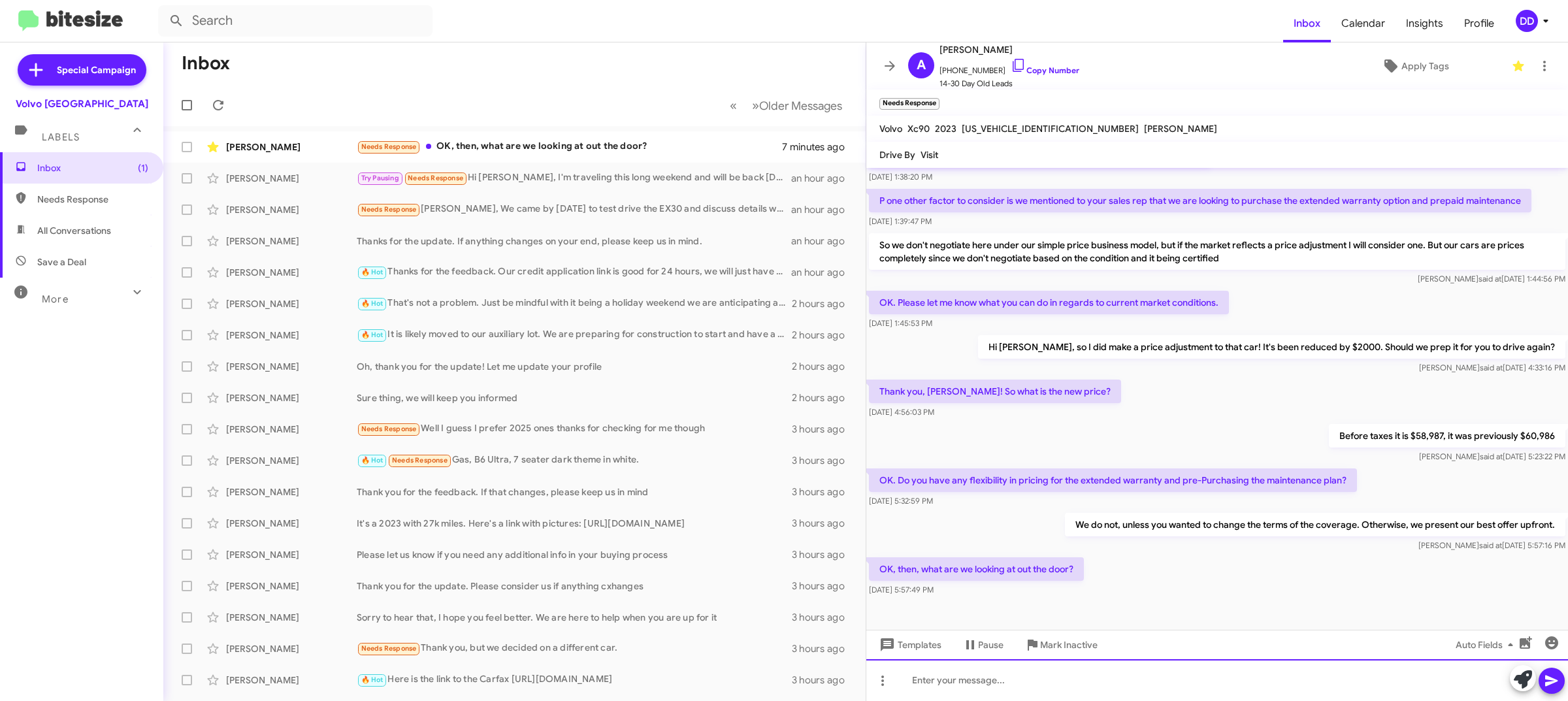
scroll to position [256, 0]
click at [1031, 73] on link "Copy Number" at bounding box center [1045, 70] width 69 height 10
click at [1306, 566] on div "OK, then, what are we looking at out the door? [DATE] 5:57:49 PM" at bounding box center [1217, 576] width 702 height 45
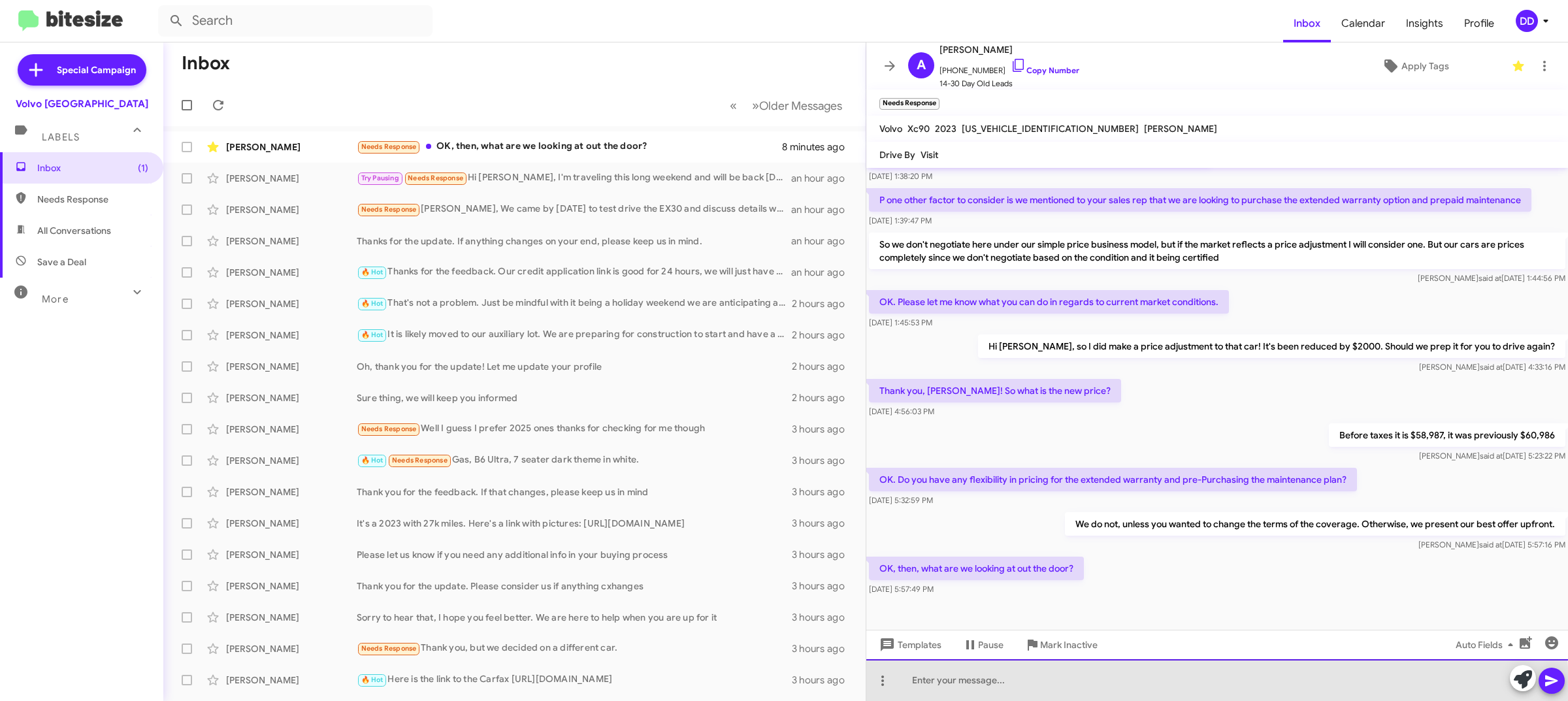
click at [1158, 689] on div at bounding box center [1217, 680] width 702 height 42
click at [1322, 676] on div "I will have your assigned sales manager give you a cal lwith the updated OTD, I…" at bounding box center [1217, 680] width 702 height 42
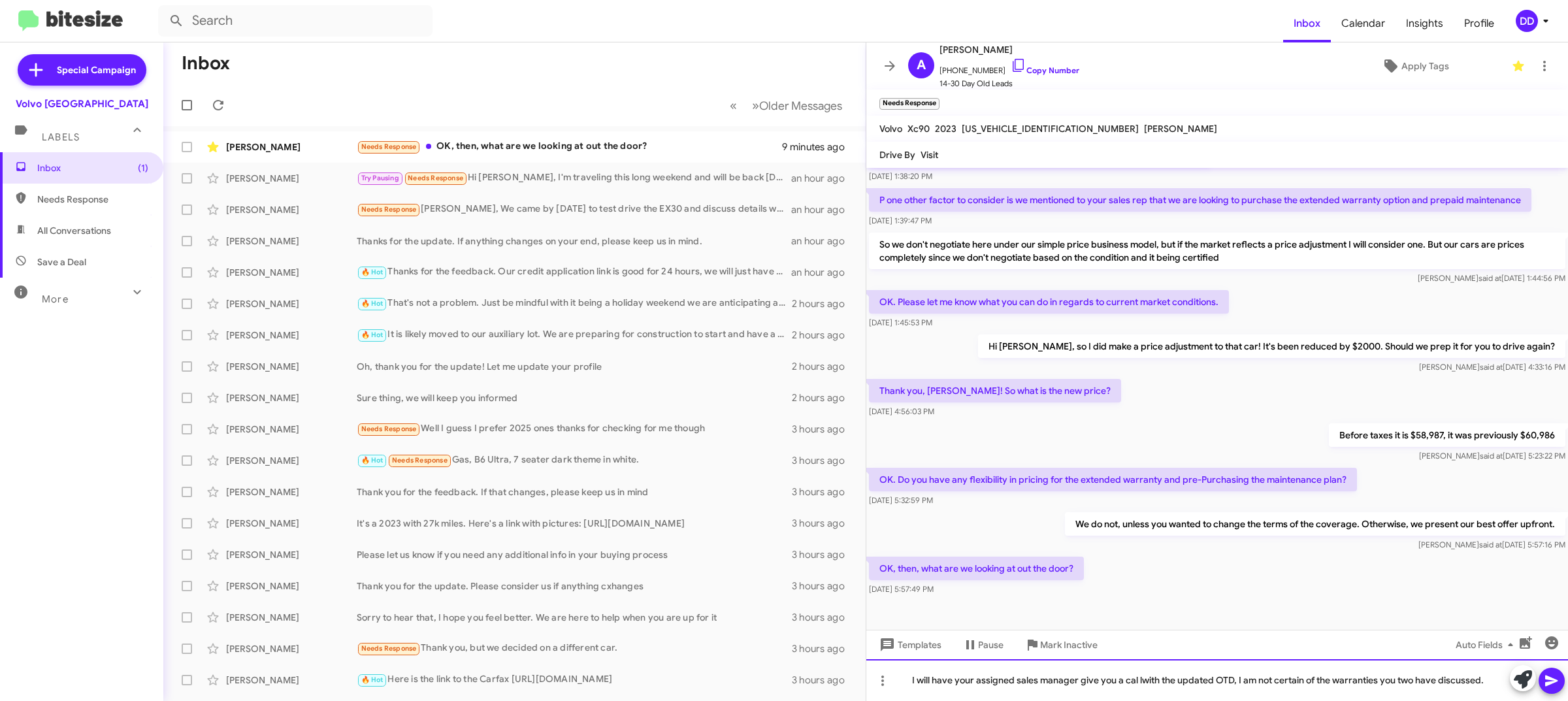
click at [1144, 687] on div "I will have your assigned sales manager give you a cal lwith the updated OTD, I…" at bounding box center [1217, 680] width 702 height 42
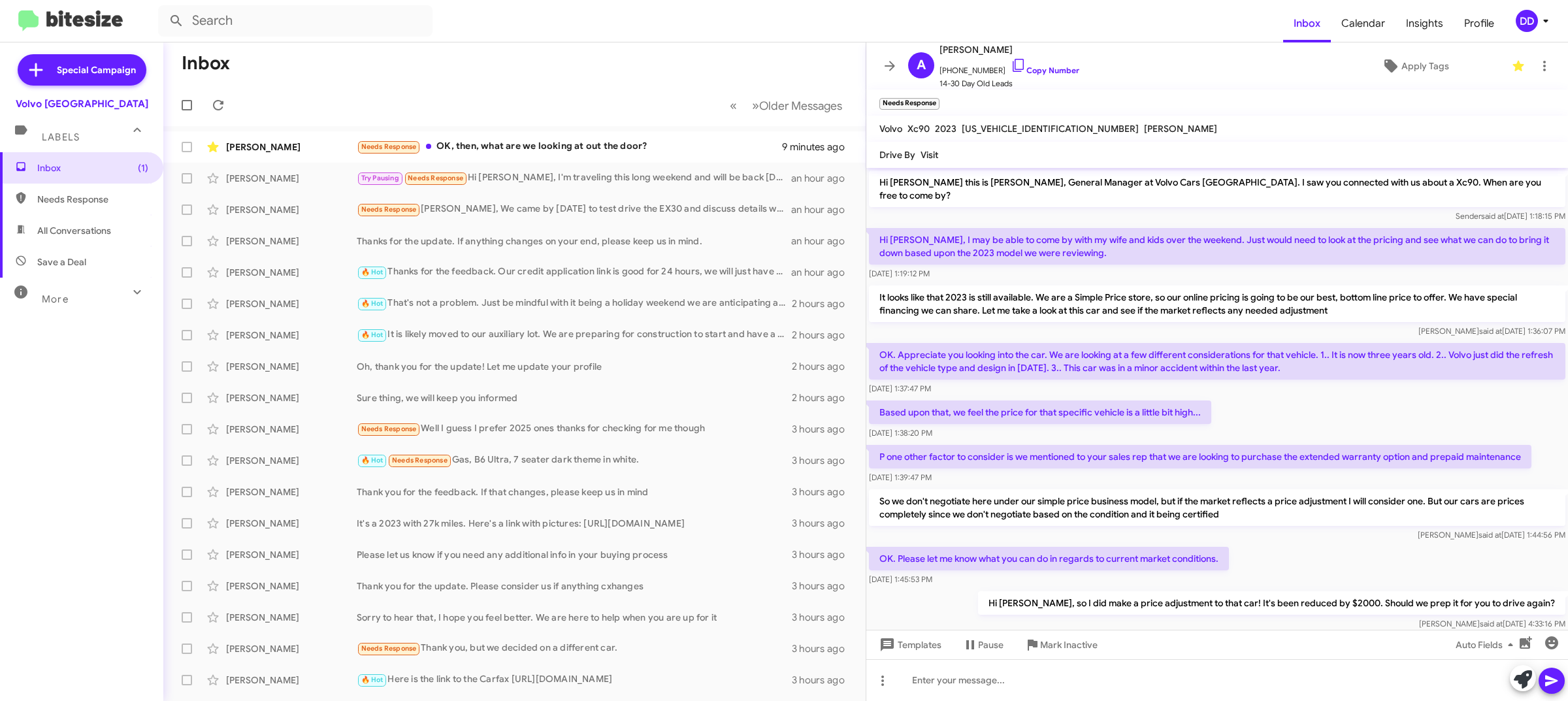
scroll to position [305, 0]
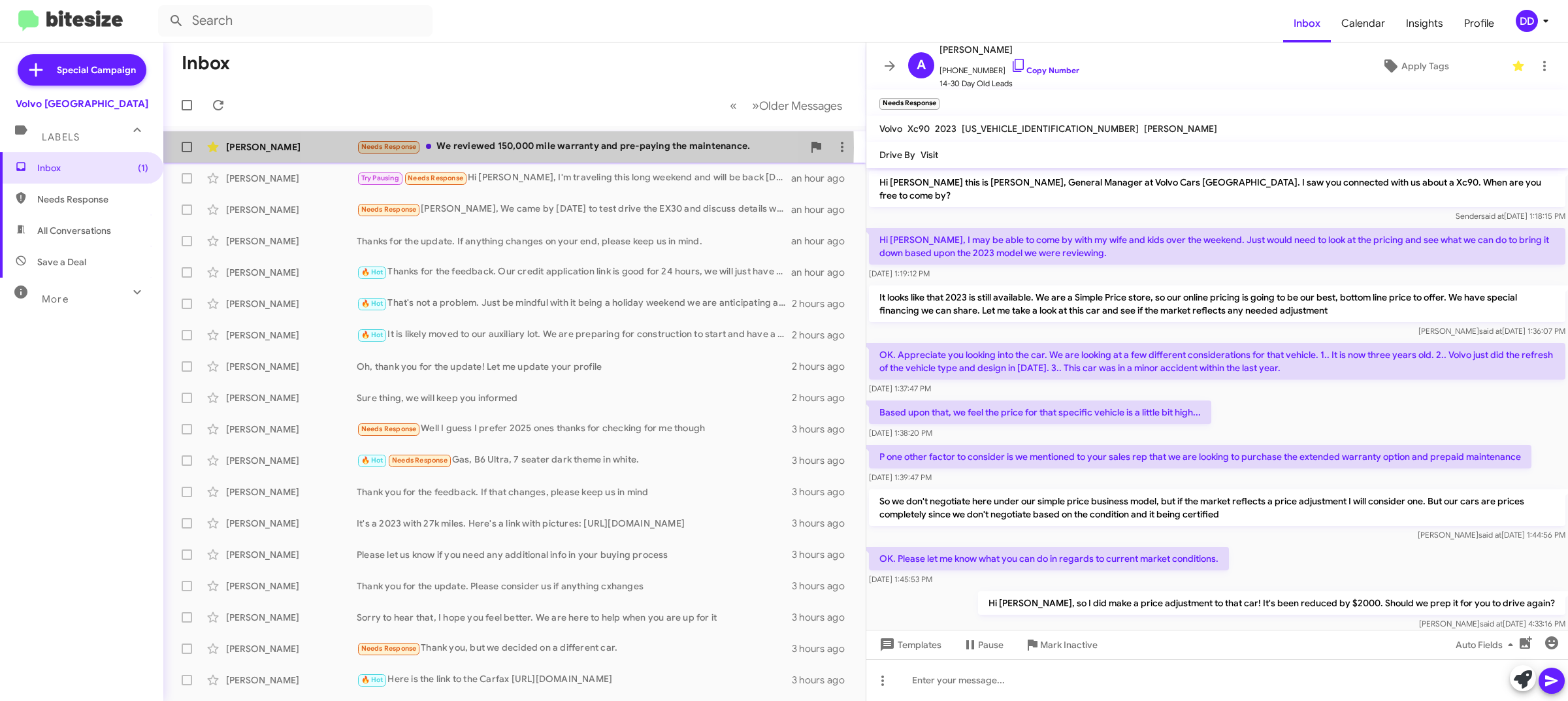
click at [494, 148] on div "Needs Response We reviewed 150,000 mile warranty and pre-paying the maintenance." at bounding box center [580, 146] width 446 height 15
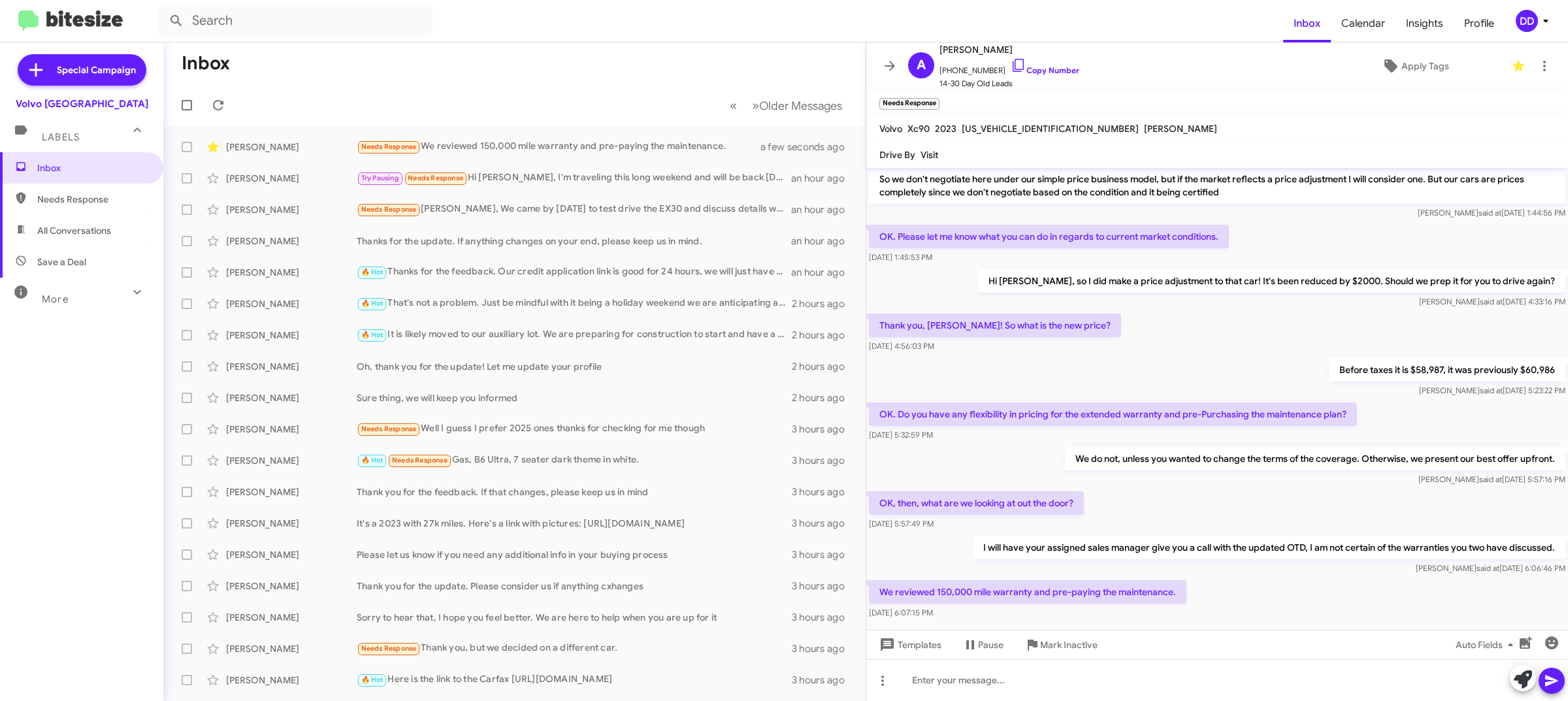
scroll to position [353, 0]
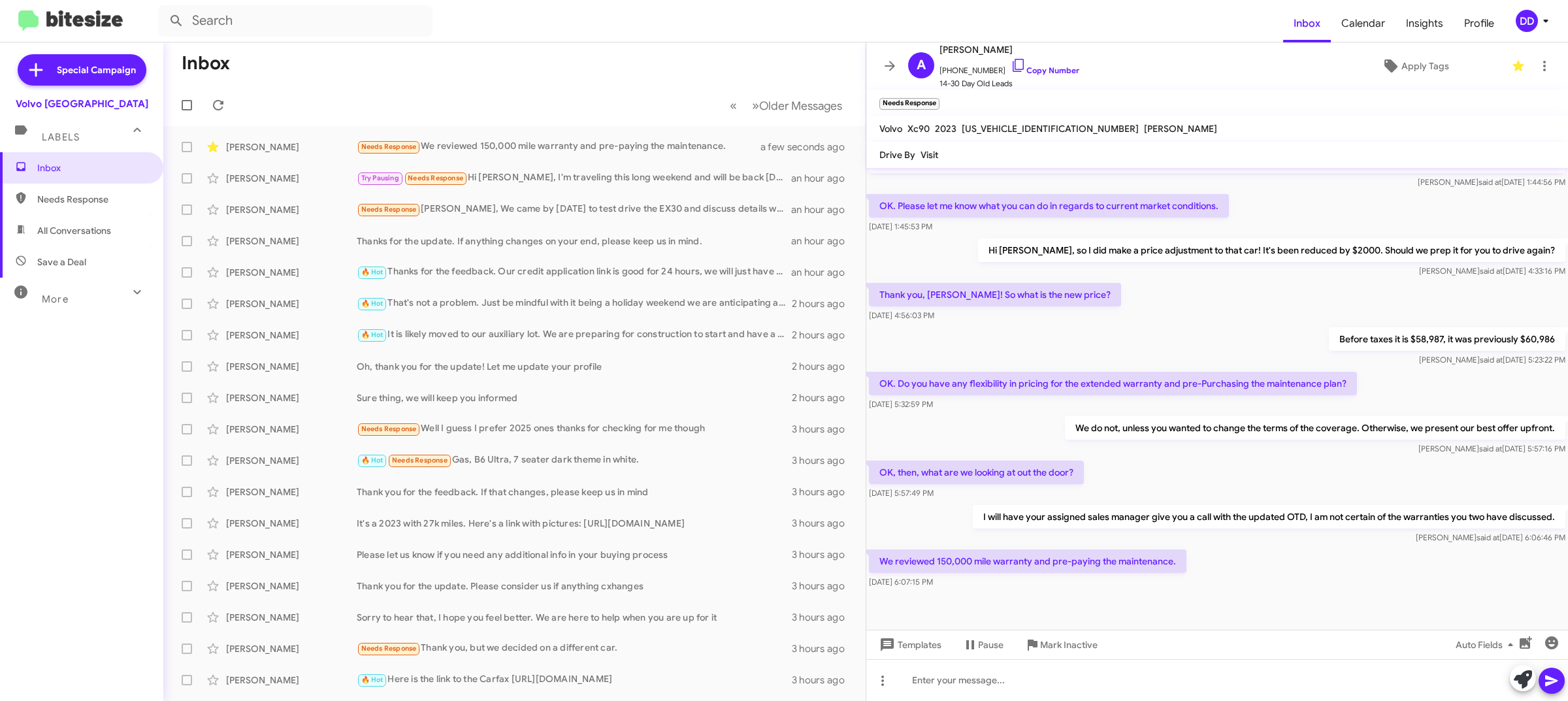
click at [536, 62] on mat-toolbar-row "Inbox" at bounding box center [514, 63] width 703 height 42
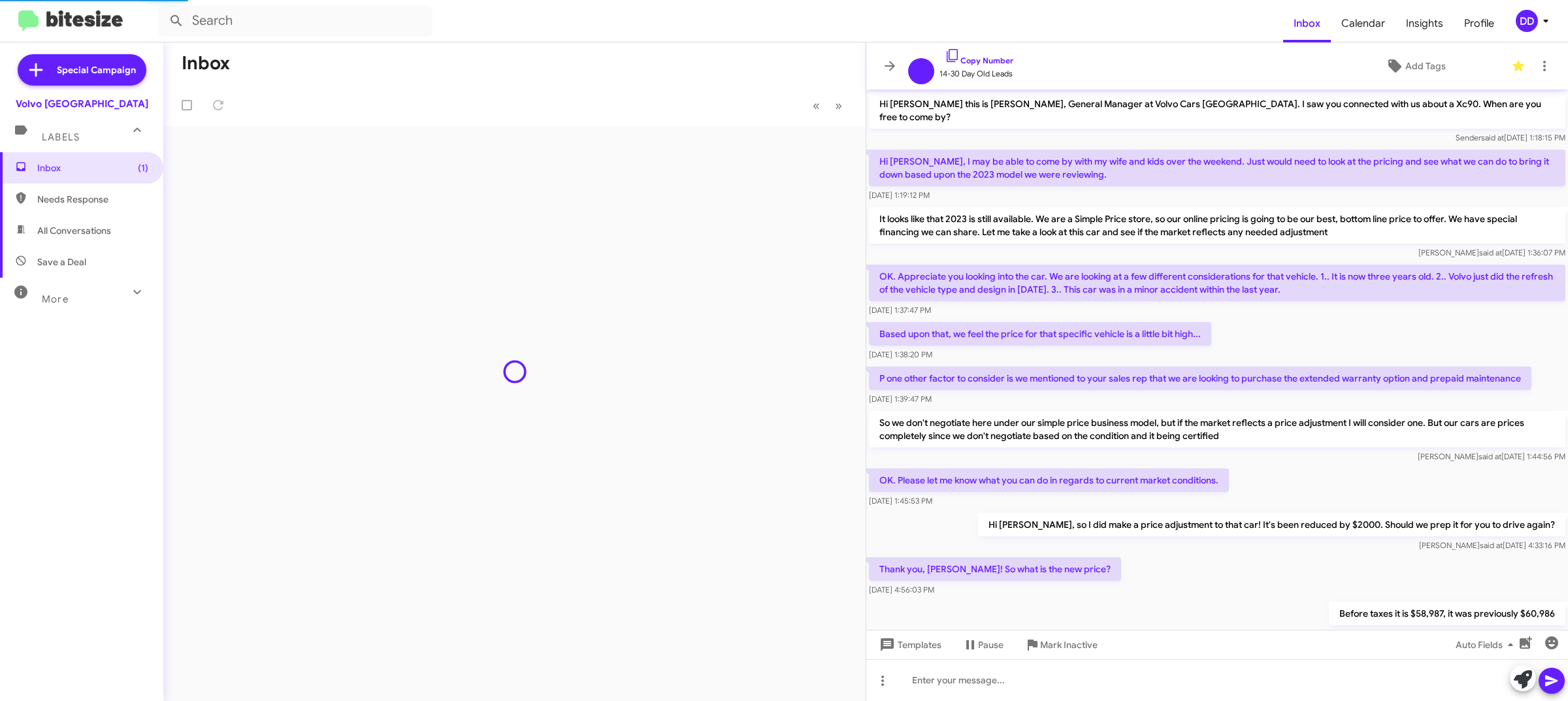
scroll to position [273, 0]
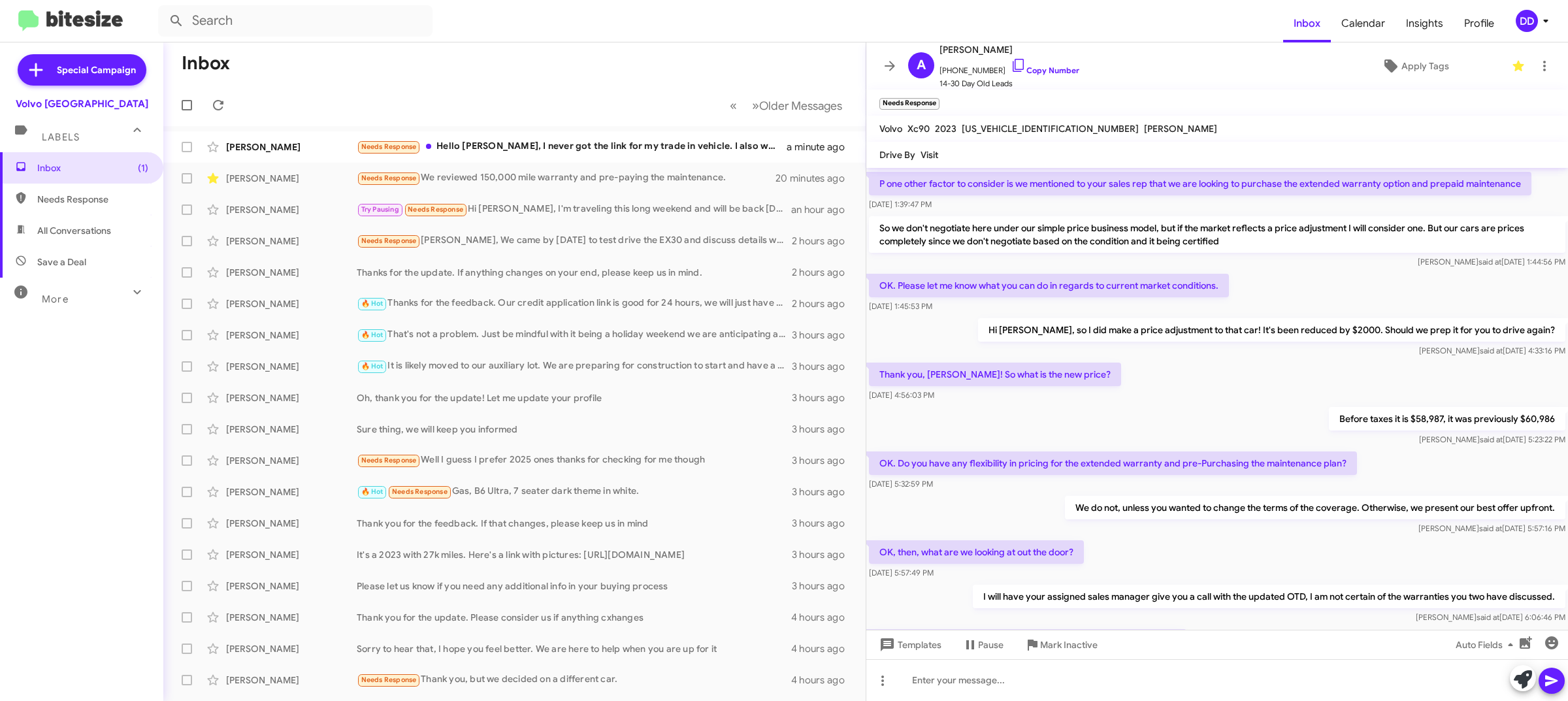
click at [474, 63] on mat-toolbar-row "Inbox" at bounding box center [514, 63] width 703 height 42
